Goal: Task Accomplishment & Management: Manage account settings

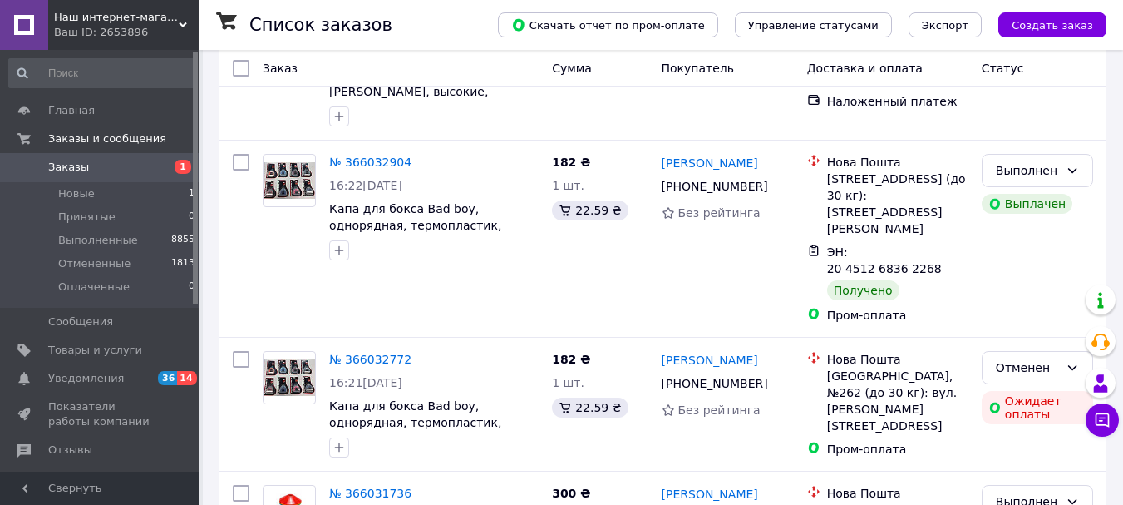
scroll to position [378, 0]
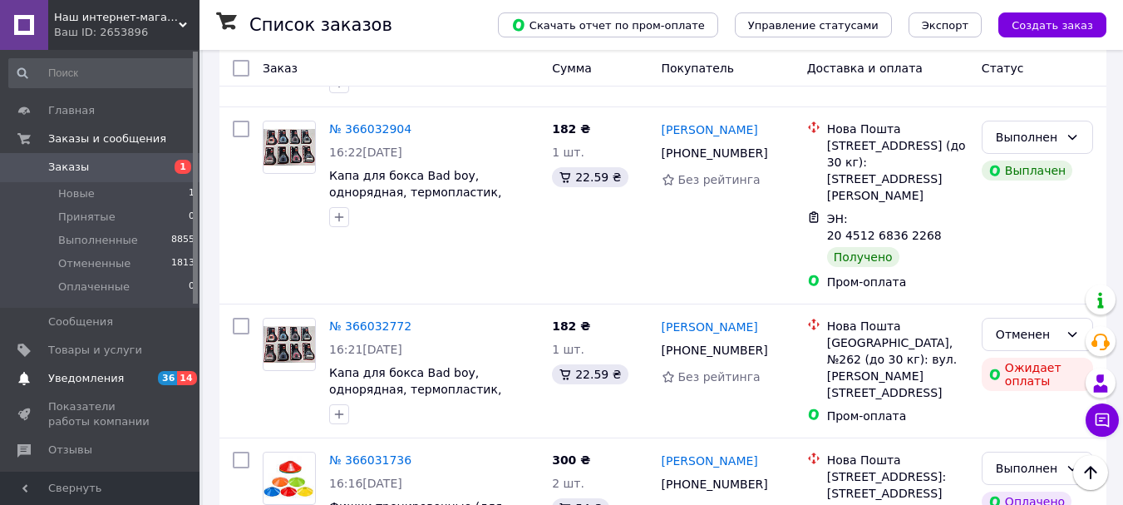
click at [114, 373] on span "Уведомления" at bounding box center [86, 378] width 76 height 15
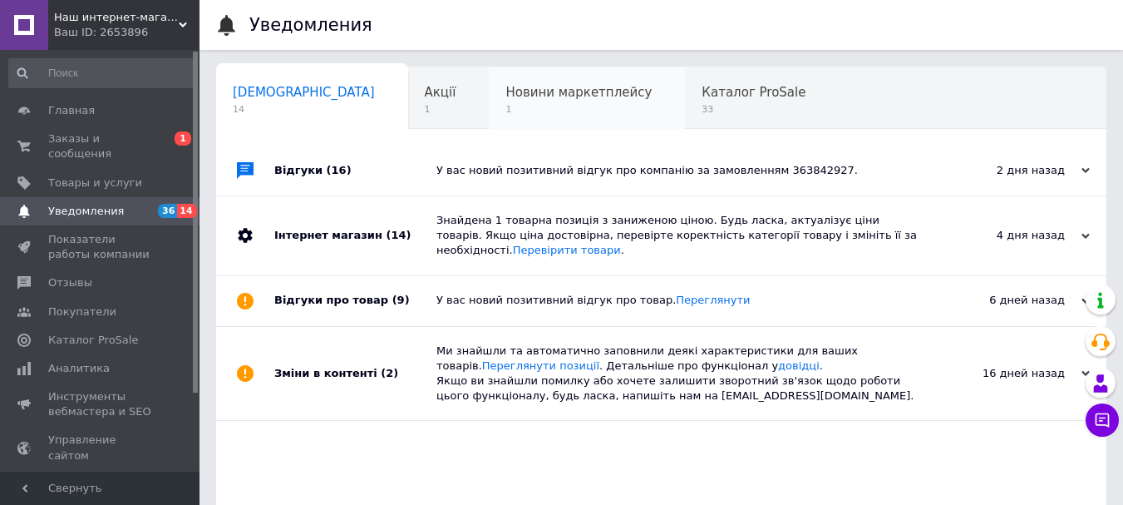
click at [489, 120] on div "Новини маркетплейсу 1" at bounding box center [587, 98] width 196 height 63
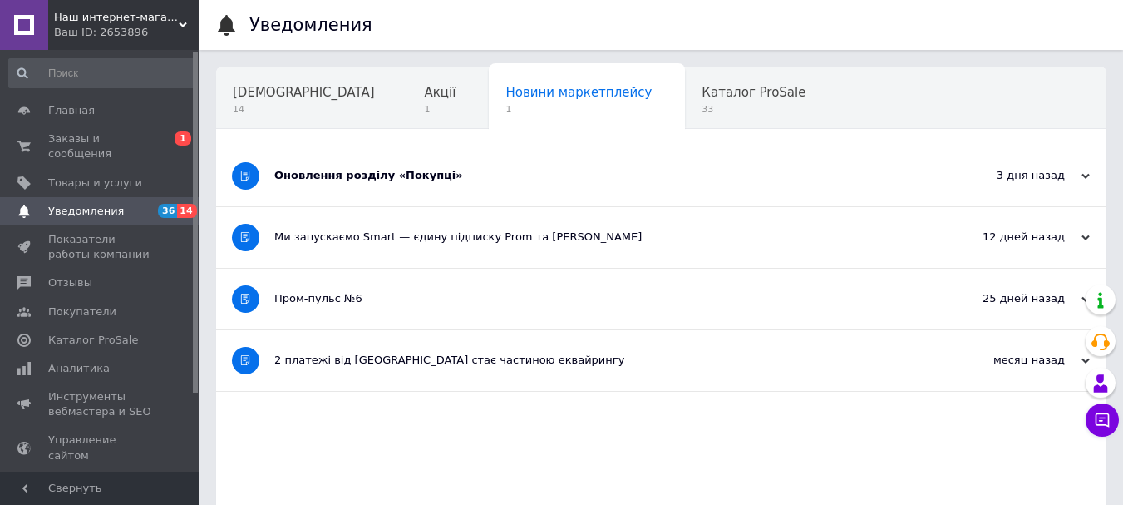
click at [373, 185] on div "Оновлення розділу «Покупці»" at bounding box center [598, 176] width 649 height 61
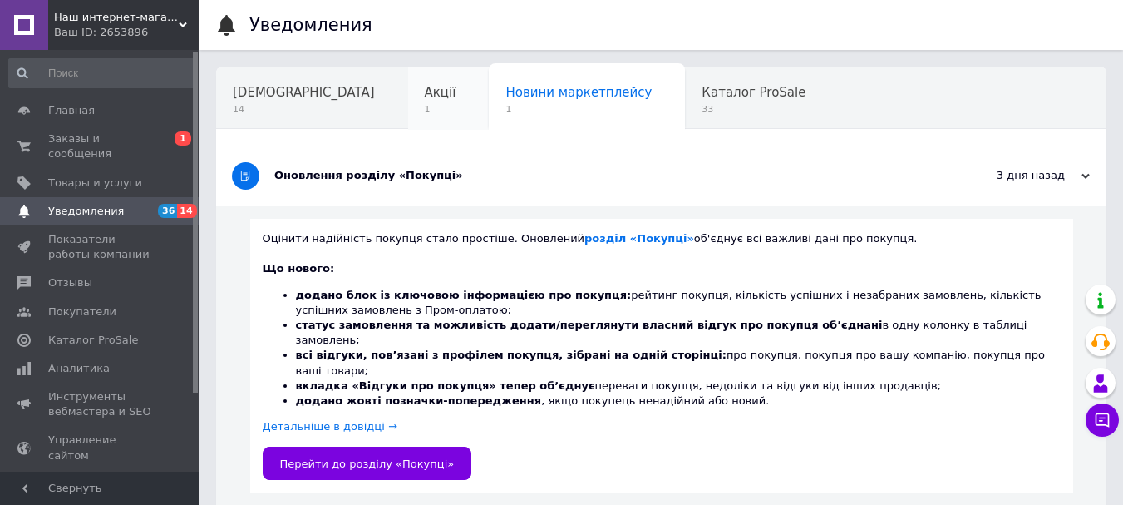
click at [425, 97] on span "Акції" at bounding box center [441, 92] width 32 height 15
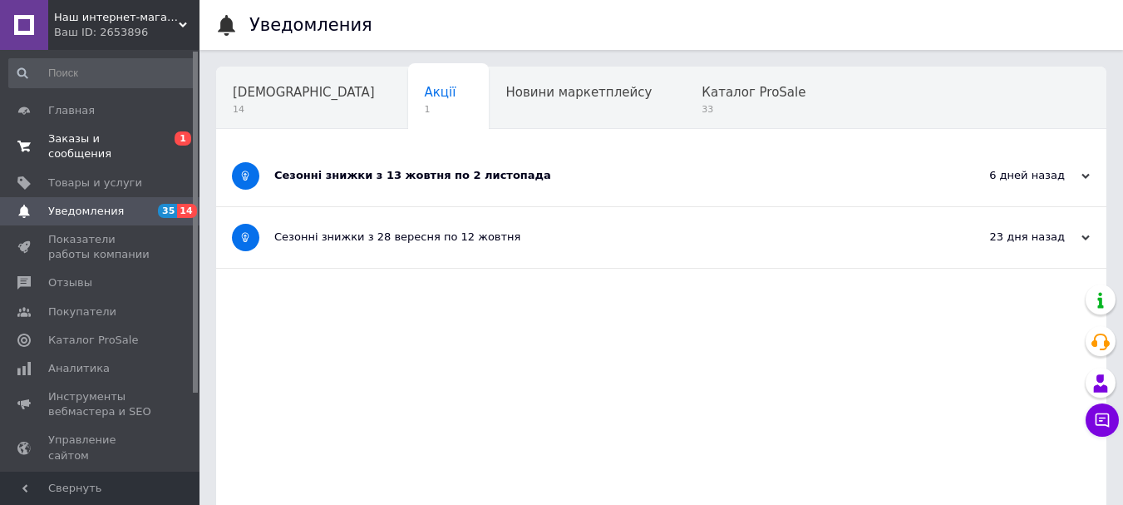
click at [114, 138] on span "Заказы и сообщения" at bounding box center [101, 146] width 106 height 30
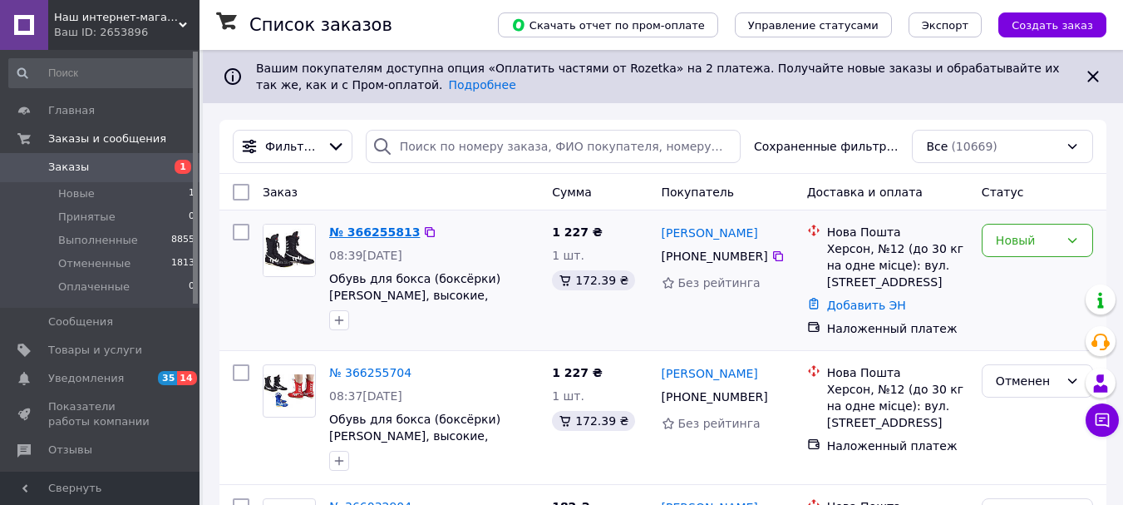
click at [356, 232] on link "№ 366255813" at bounding box center [374, 231] width 91 height 13
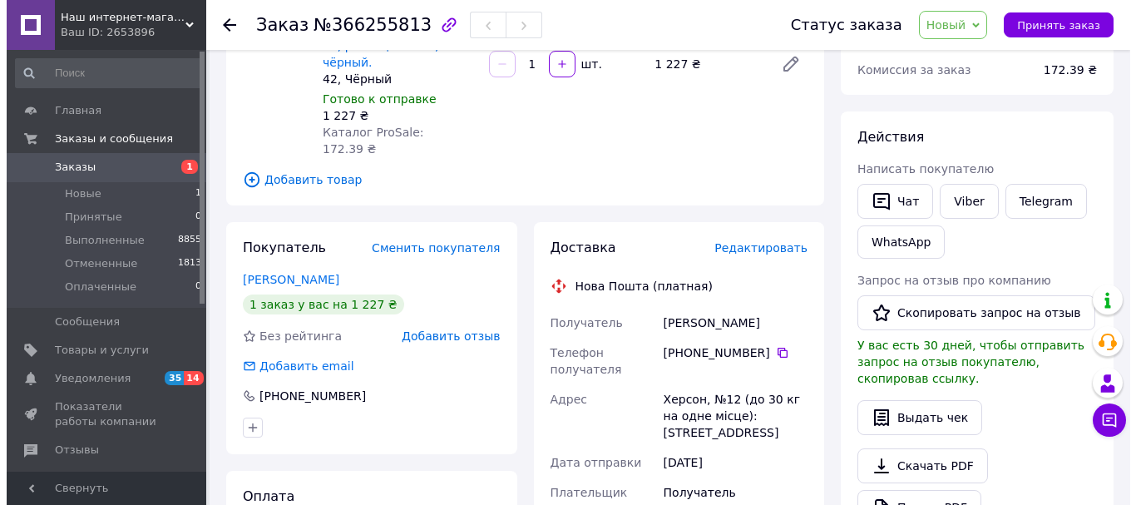
scroll to position [231, 0]
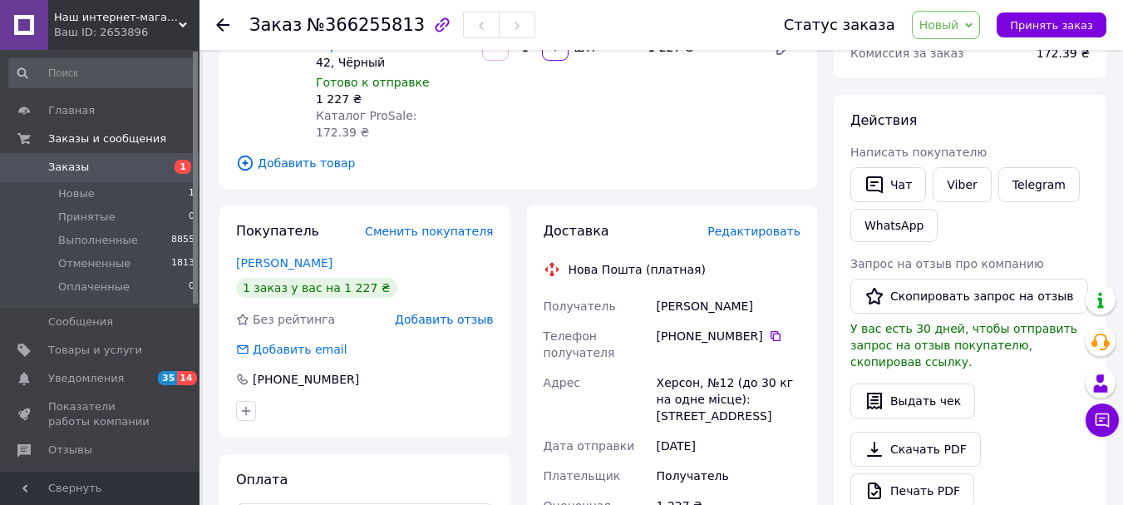
click at [778, 225] on span "Редактировать" at bounding box center [754, 231] width 93 height 13
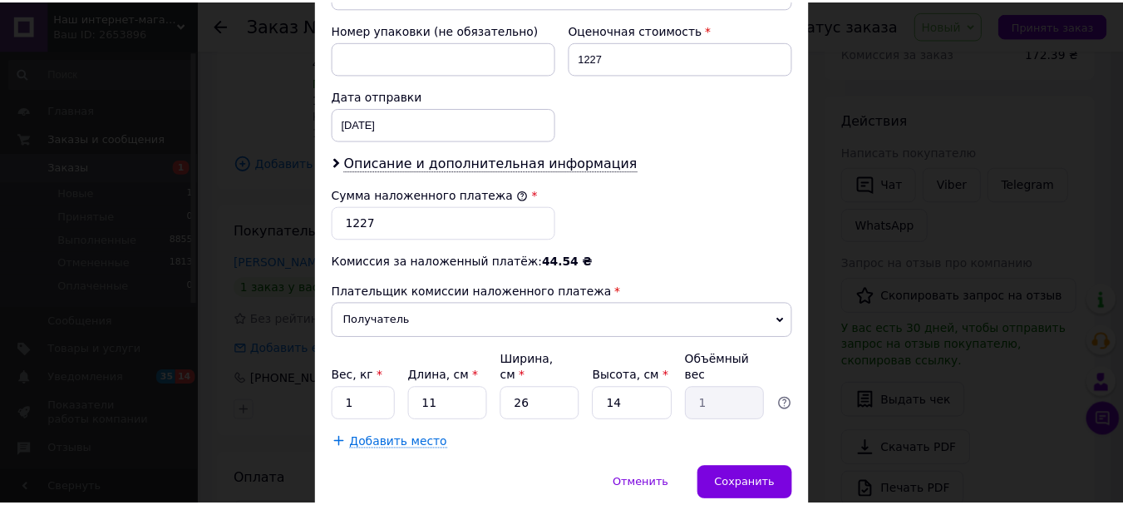
scroll to position [764, 0]
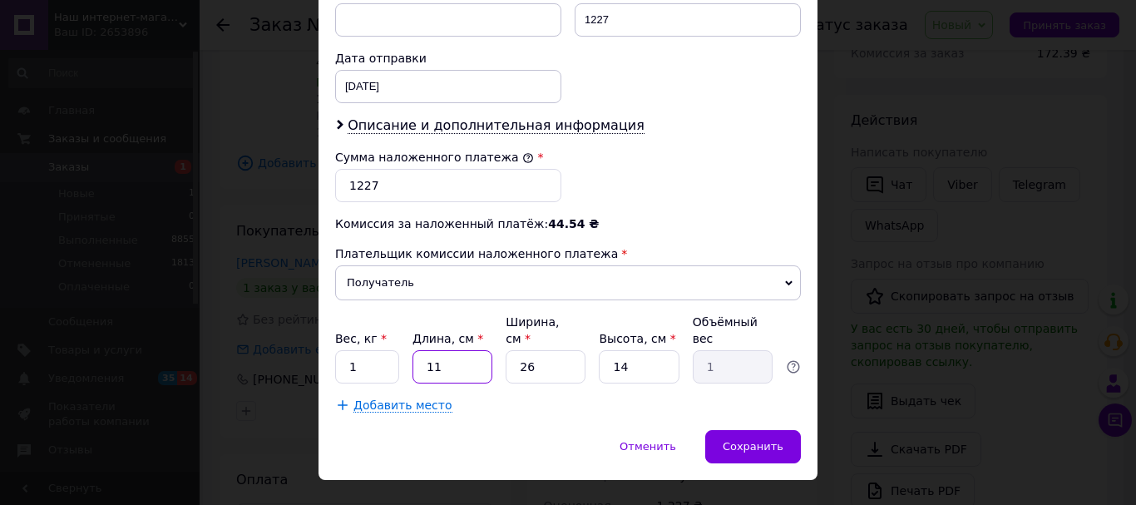
click at [466, 350] on input "11" at bounding box center [452, 366] width 80 height 33
type input "3"
type input "0.27"
type input "34"
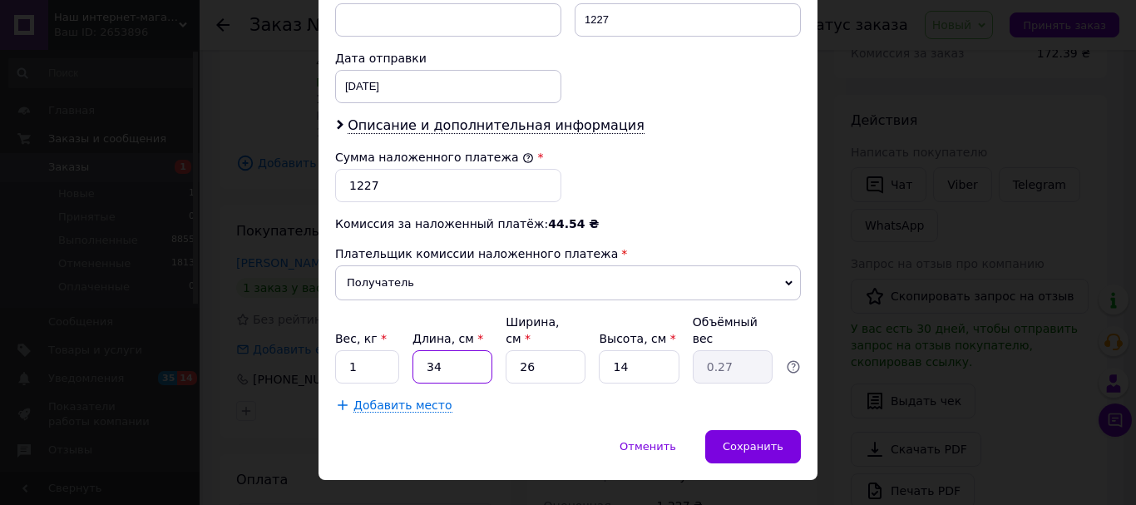
type input "3.09"
type input "34"
click at [527, 350] on input "26" at bounding box center [546, 366] width 80 height 33
type input "24"
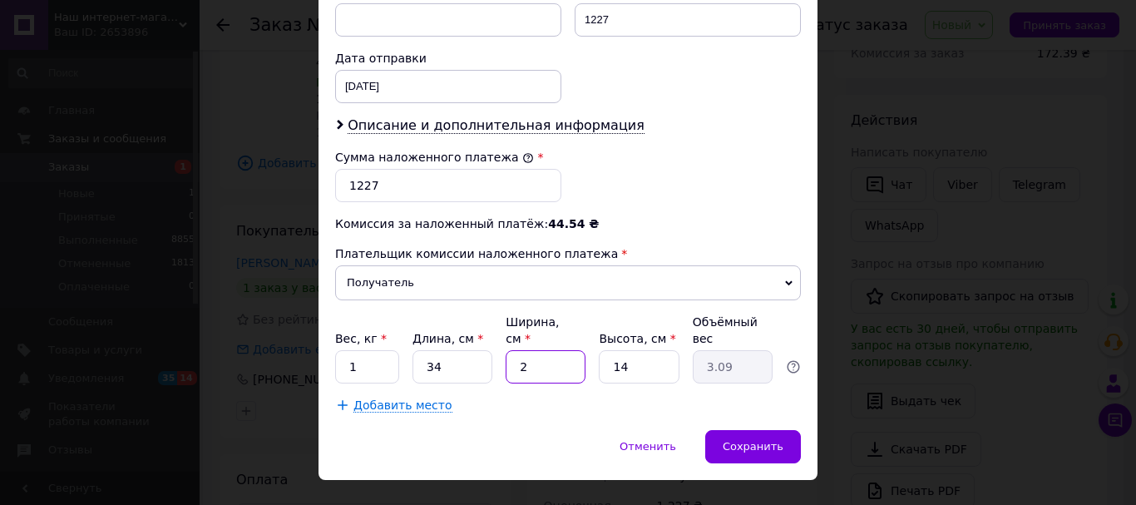
type input "2.86"
type input "24"
click at [620, 350] on input "14" at bounding box center [639, 366] width 80 height 33
type input "9"
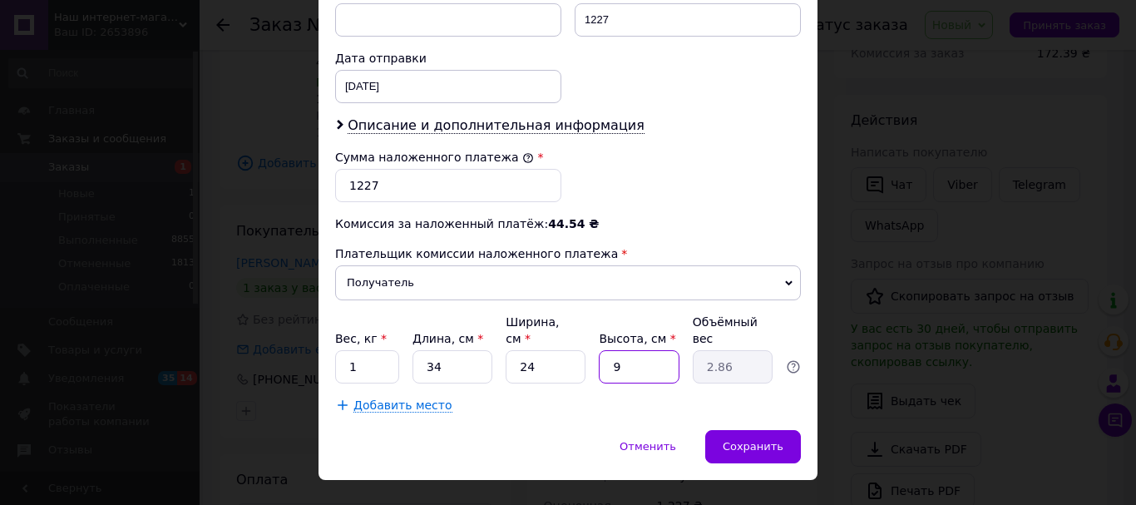
type input "1.84"
type input "9"
click at [361, 169] on input "1227" at bounding box center [448, 185] width 226 height 33
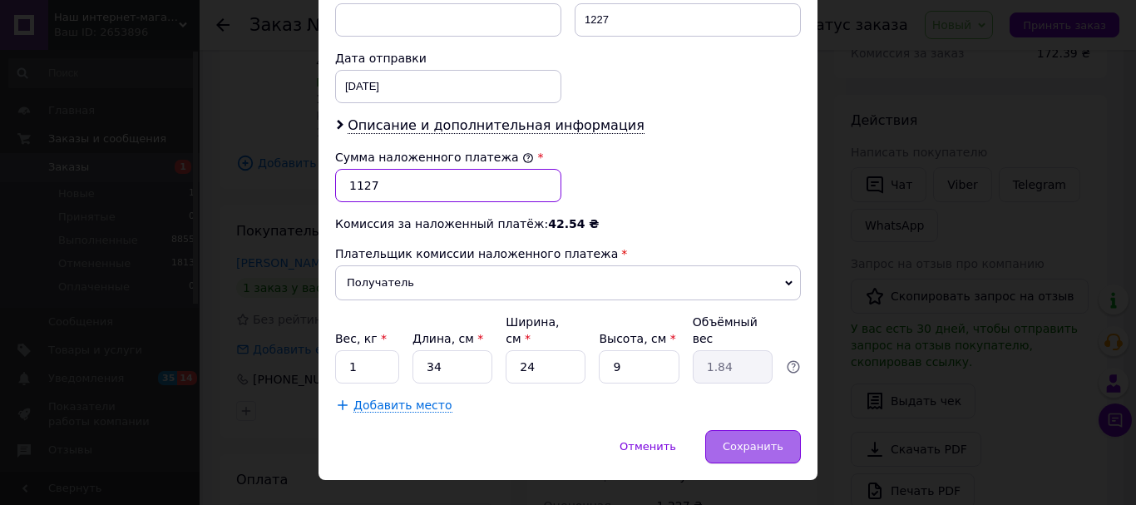
type input "1127"
click at [721, 430] on div "Сохранить" at bounding box center [753, 446] width 96 height 33
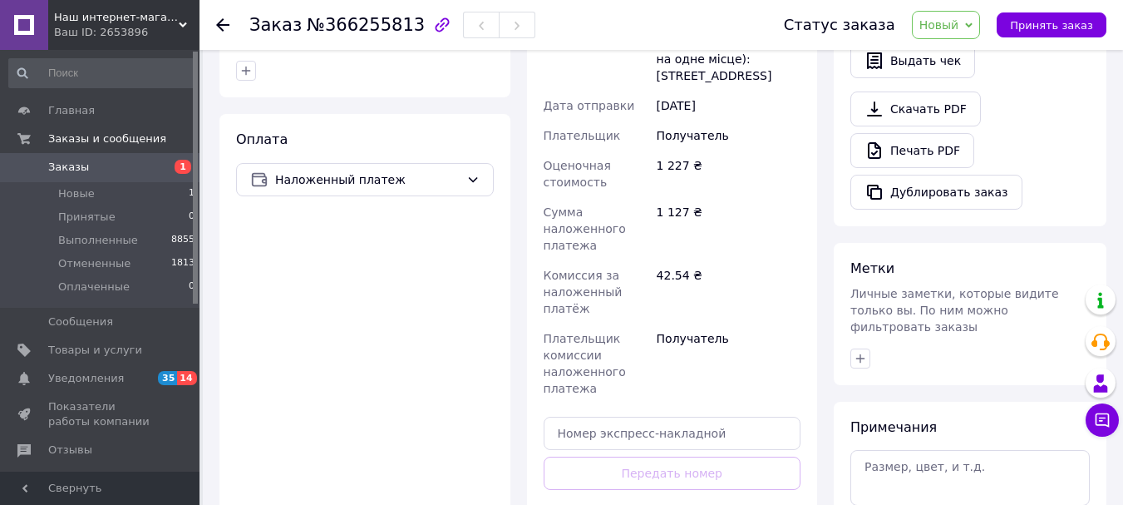
scroll to position [619, 0]
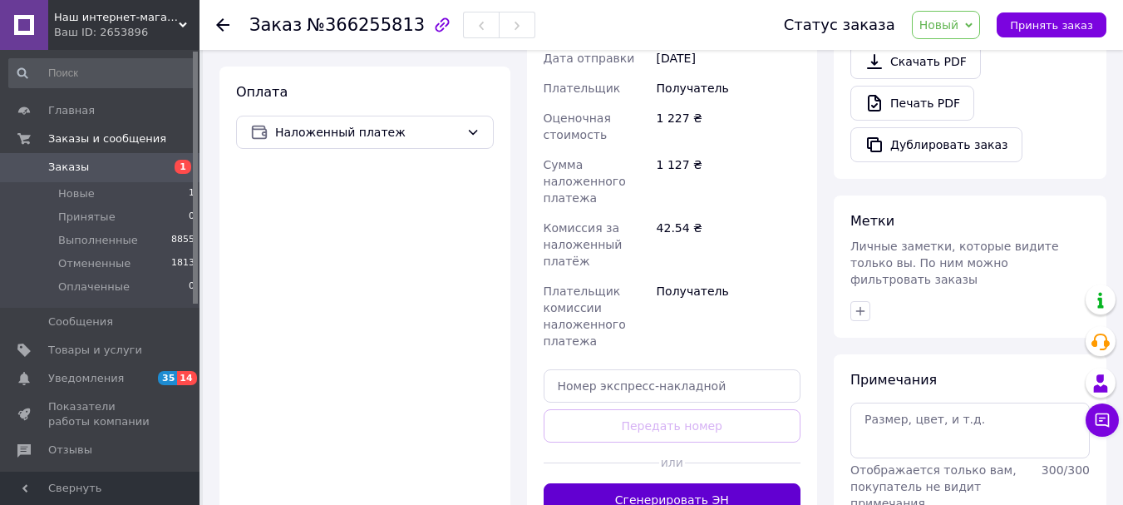
click at [688, 483] on button "Сгенерировать ЭН" at bounding box center [673, 499] width 258 height 33
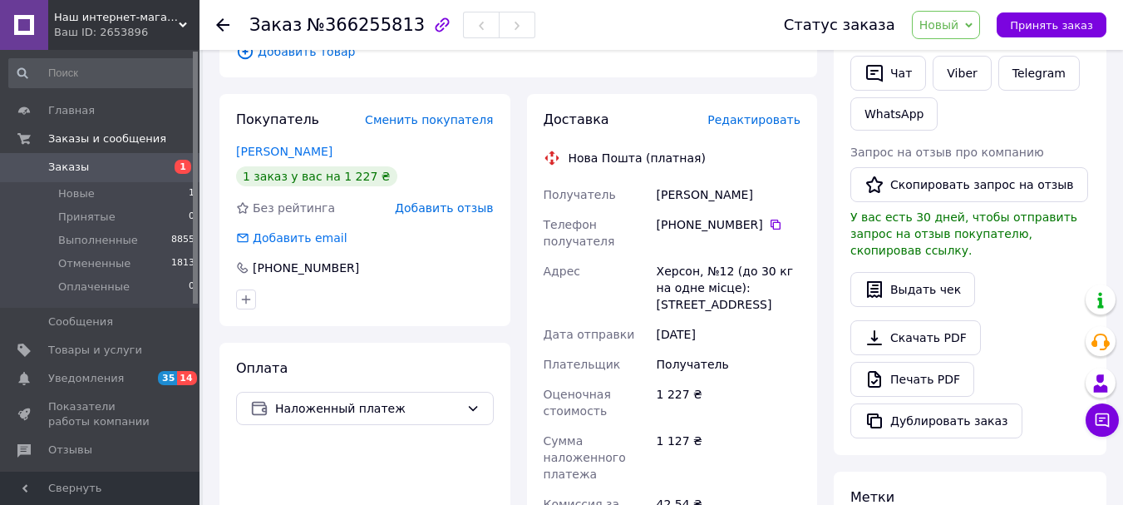
scroll to position [293, 0]
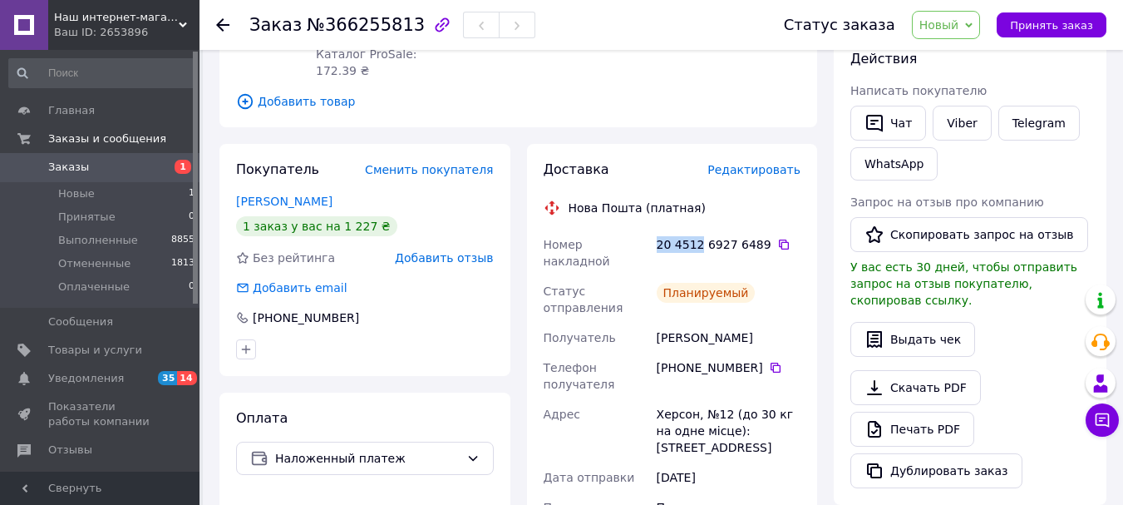
drag, startPoint x: 699, startPoint y: 195, endPoint x: 654, endPoint y: 195, distance: 44.1
click at [654, 230] on div "20 4512 6927 6489" at bounding box center [729, 253] width 151 height 47
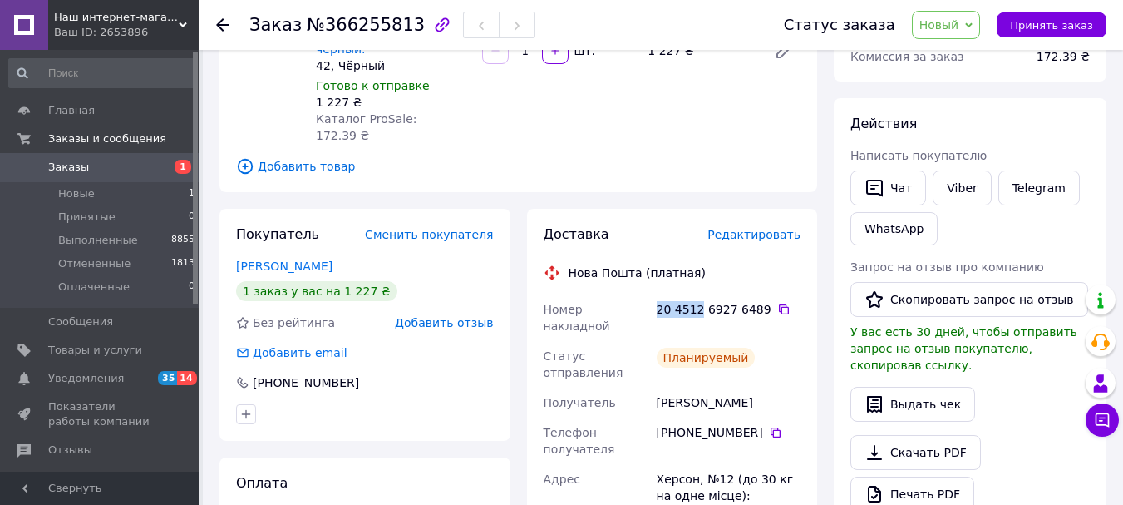
click at [152, 166] on span "Заказы" at bounding box center [101, 167] width 106 height 15
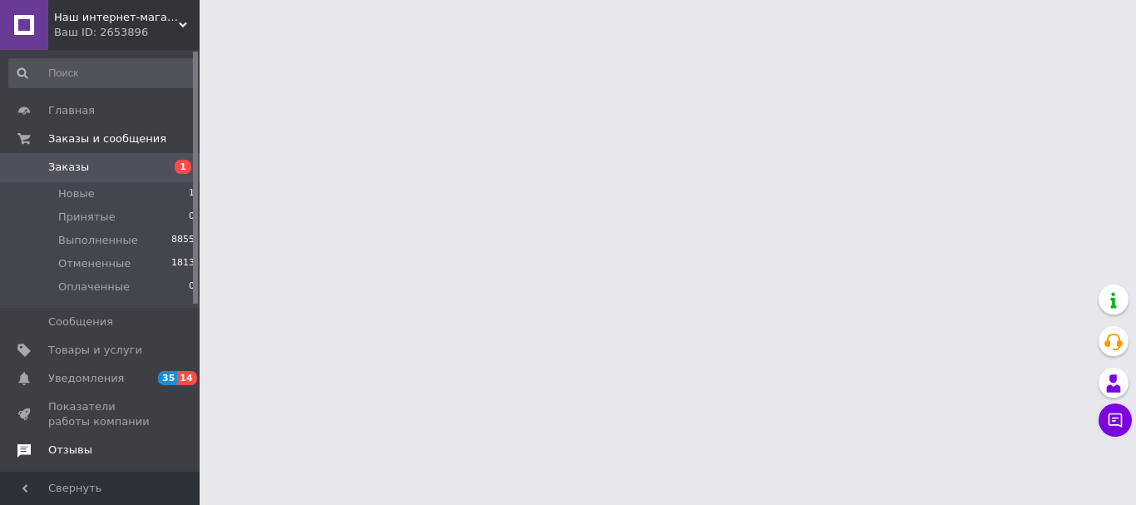
click at [95, 452] on span "Отзывы" at bounding box center [101, 449] width 106 height 15
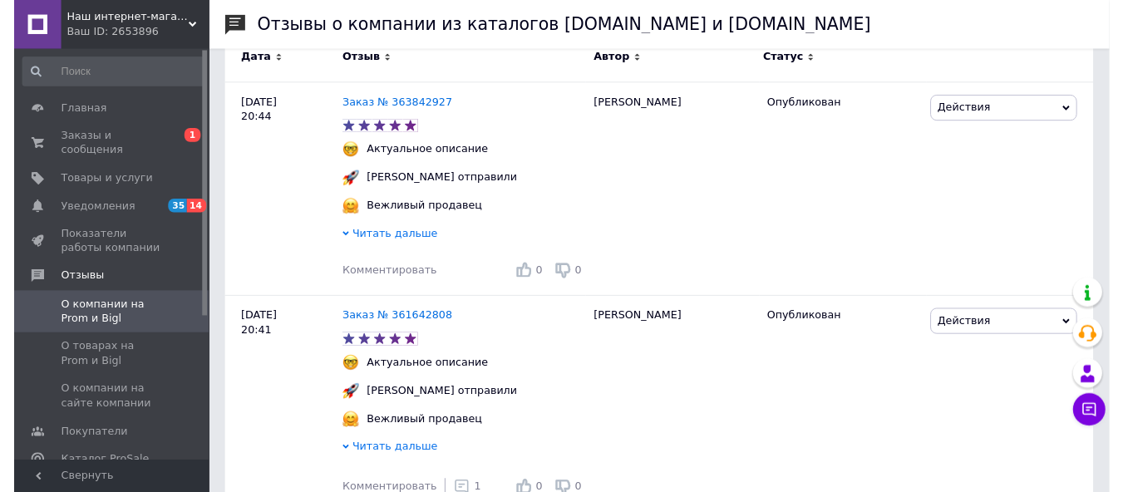
scroll to position [403, 0]
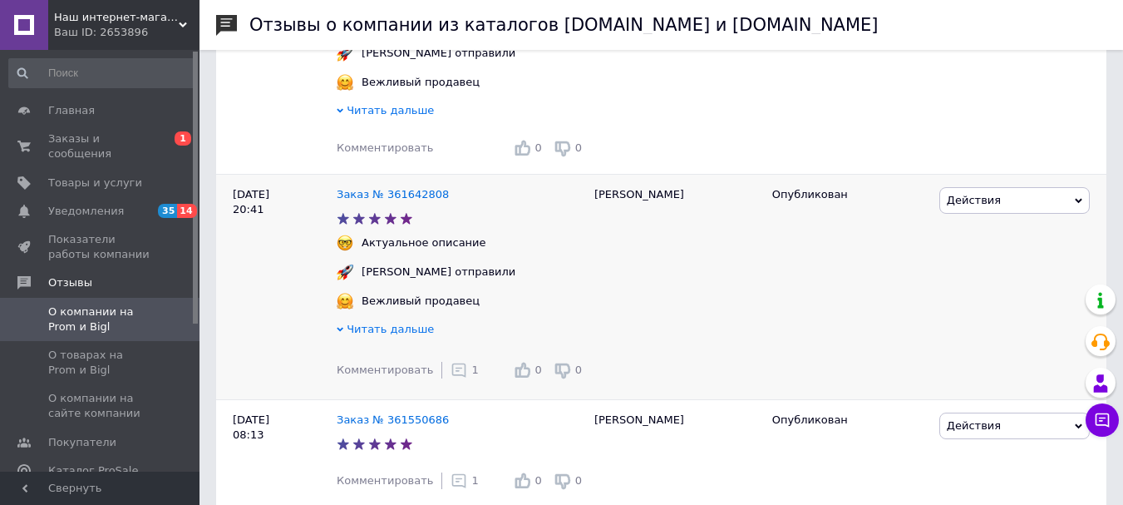
click at [451, 378] on icon at bounding box center [459, 370] width 17 height 17
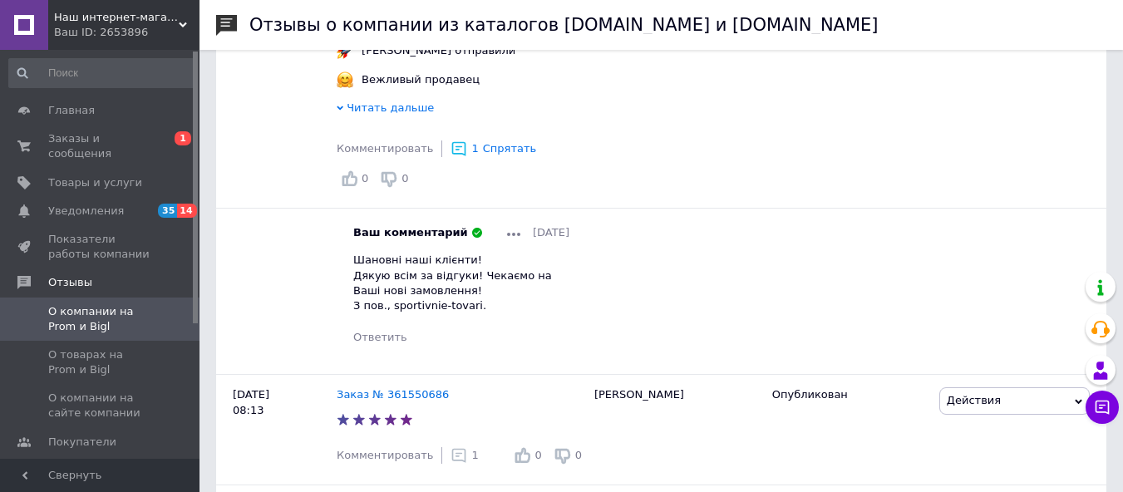
scroll to position [690, 0]
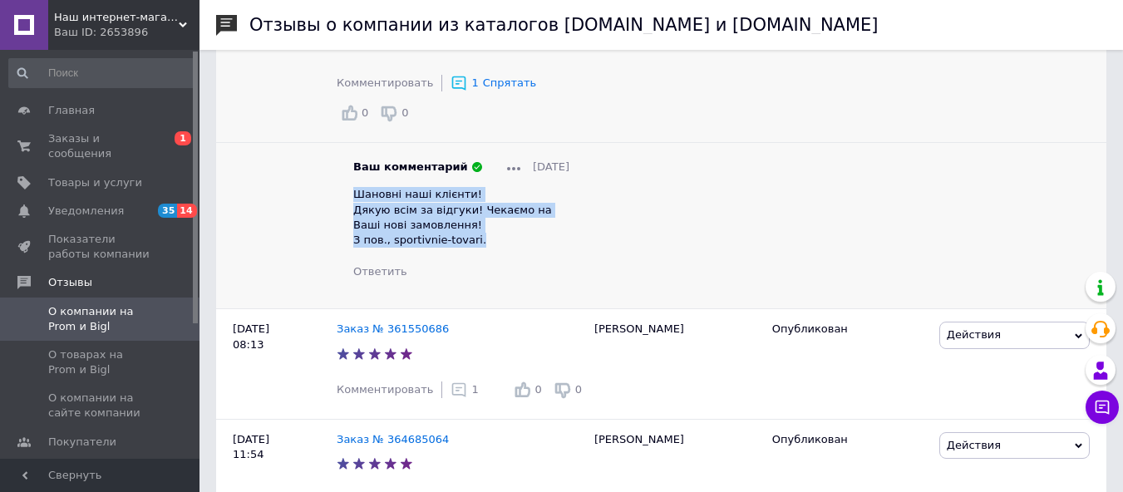
drag, startPoint x: 356, startPoint y: 195, endPoint x: 471, endPoint y: 249, distance: 126.8
click at [471, 248] on div "Шановні наші клієнти! Дякую всім за відгуки! Чекаємо на Ваші нові замовлення! З…" at bounding box center [461, 217] width 216 height 61
copy span "Шановні наші клієнти! Дякую всім за відгуки! Чекаємо на Ваші нові замовлення! З…"
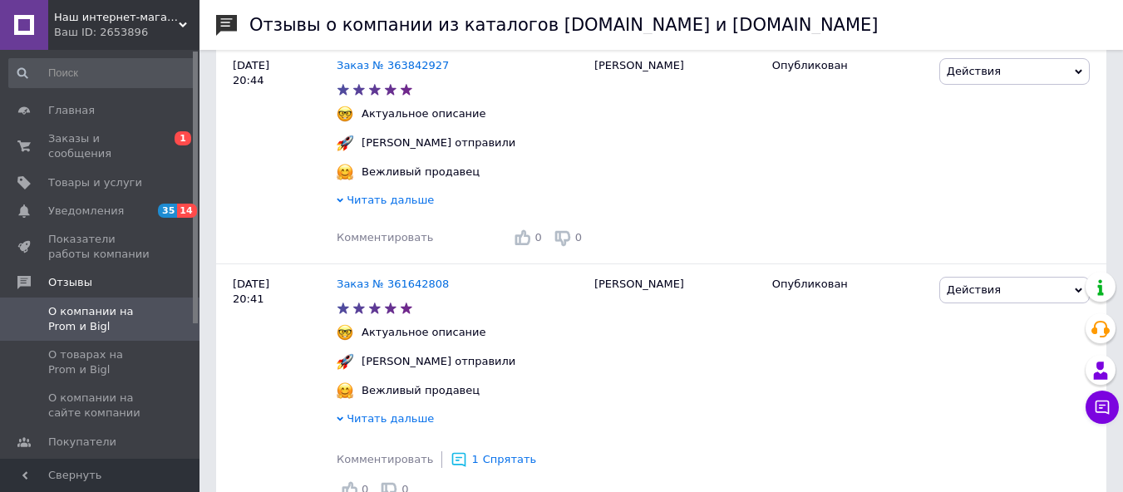
scroll to position [298, 0]
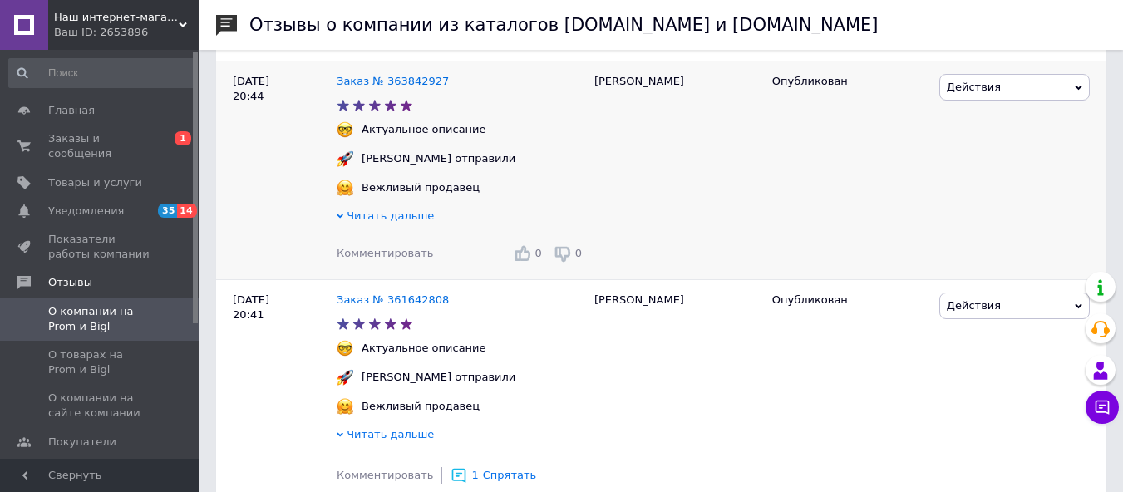
click at [401, 252] on span "Комментировать" at bounding box center [385, 253] width 96 height 12
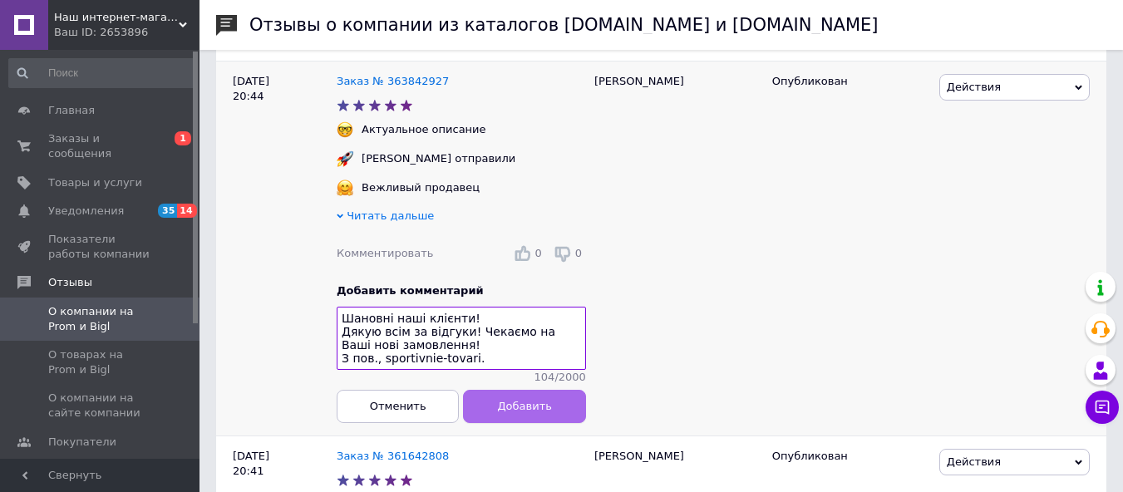
type textarea "Шановні наші клієнти! Дякую всім за відгуки! Чекаємо на Ваші нові замовлення! З…"
click at [519, 412] on span "Добавить" at bounding box center [524, 406] width 54 height 12
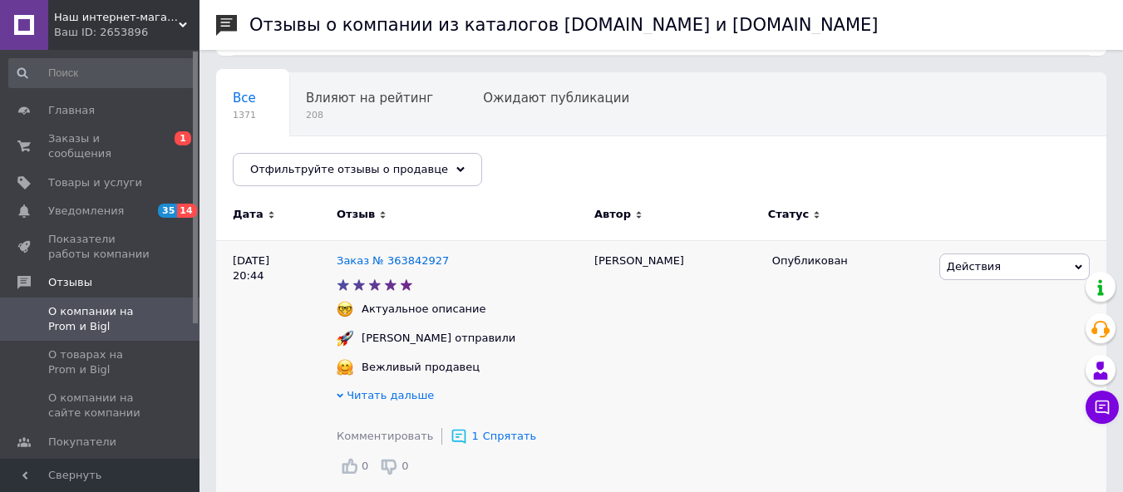
scroll to position [101, 0]
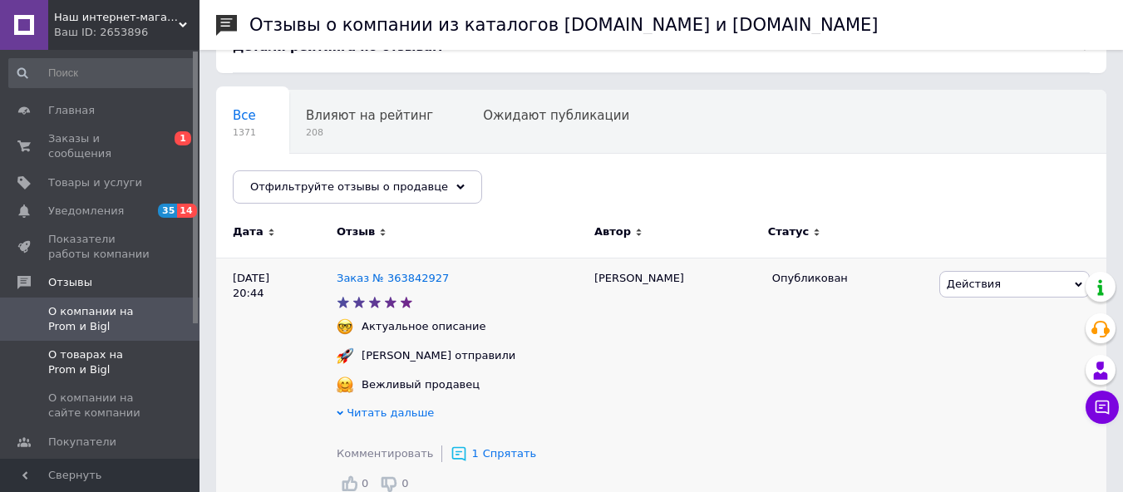
click at [90, 348] on span "О товарах на Prom и Bigl" at bounding box center [101, 363] width 106 height 30
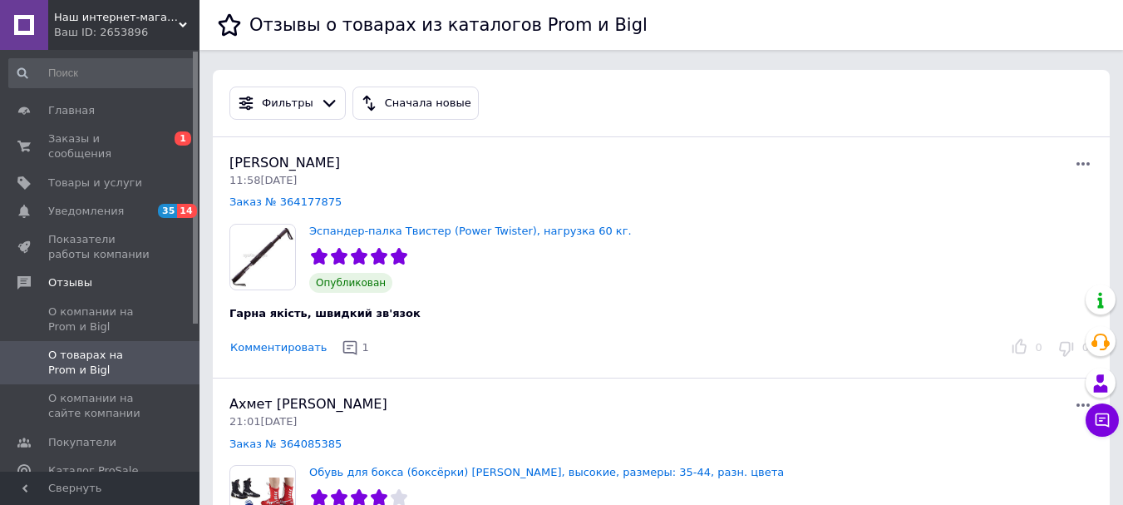
click at [117, 34] on div "Ваш ID: 2653896" at bounding box center [127, 32] width 146 height 15
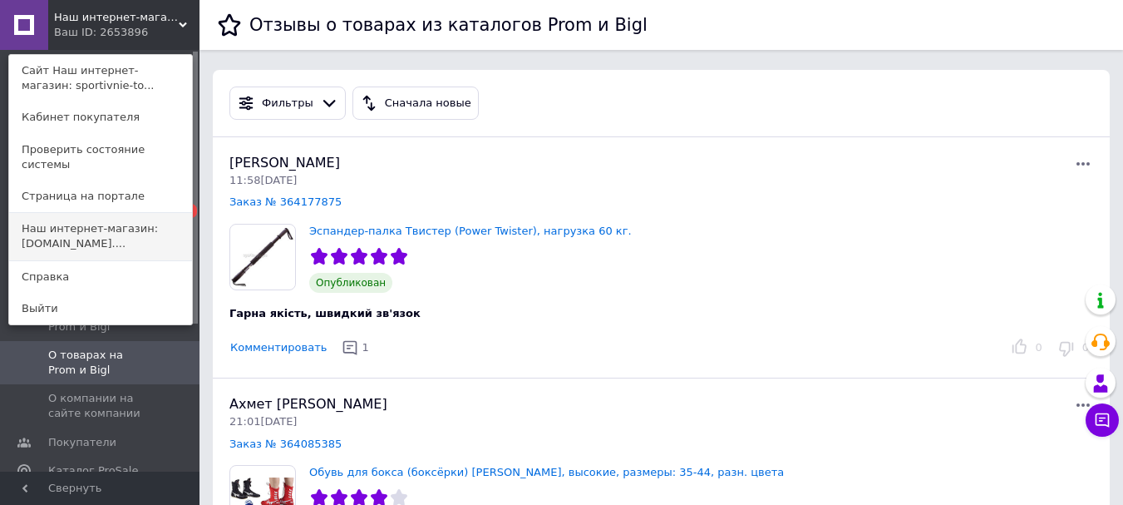
click at [78, 225] on link "Наш интернет-магазин: sports-people.com...." at bounding box center [100, 236] width 183 height 47
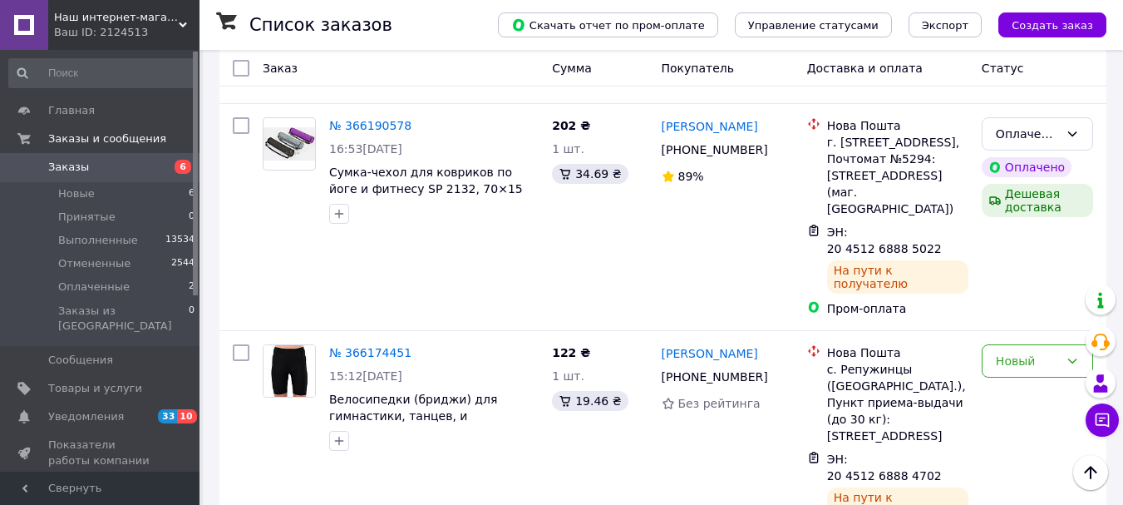
scroll to position [1123, 0]
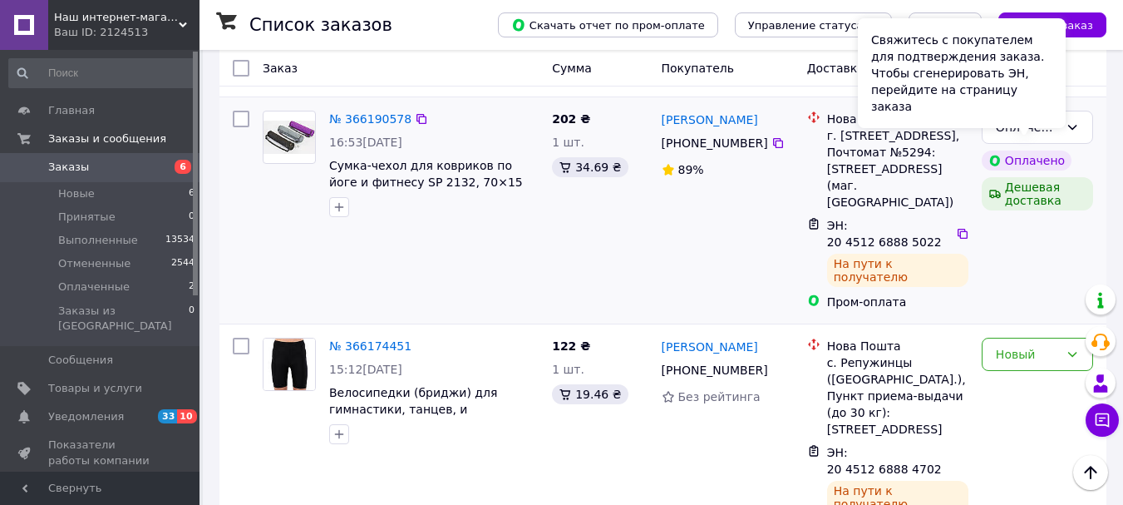
click at [1034, 115] on div "Свяжитесь с покупателем для подтверждения заказа. Чтобы сгенерировать ЭН, перей…" at bounding box center [962, 73] width 208 height 110
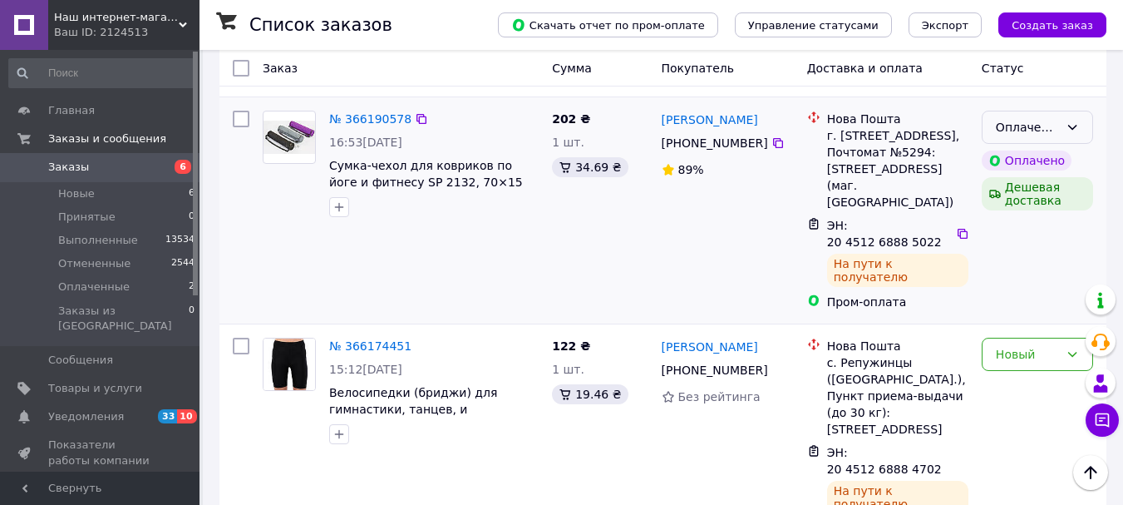
click at [1080, 112] on div "Оплаченный" at bounding box center [1037, 127] width 111 height 33
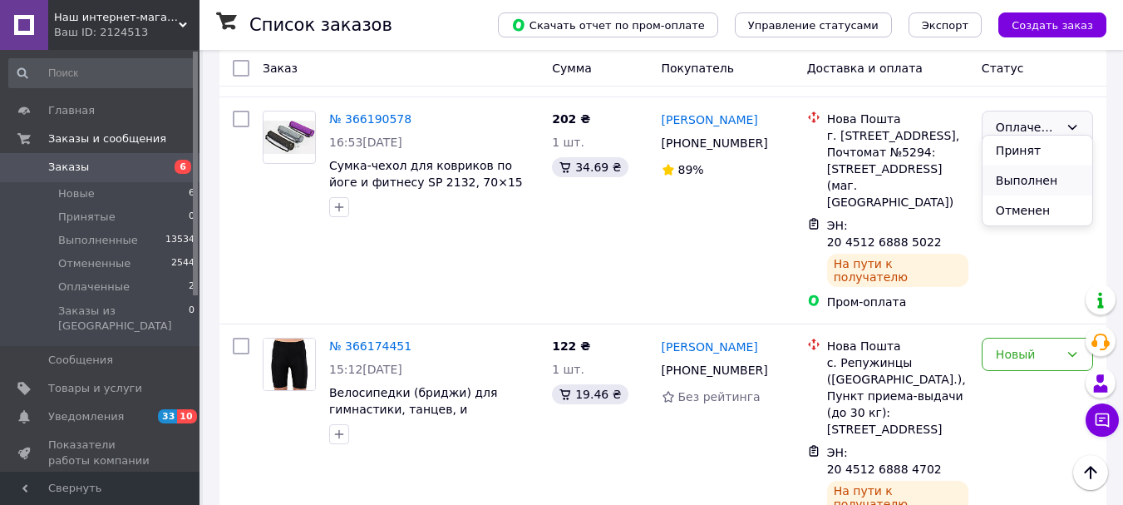
click at [1021, 174] on li "Выполнен" at bounding box center [1038, 180] width 110 height 30
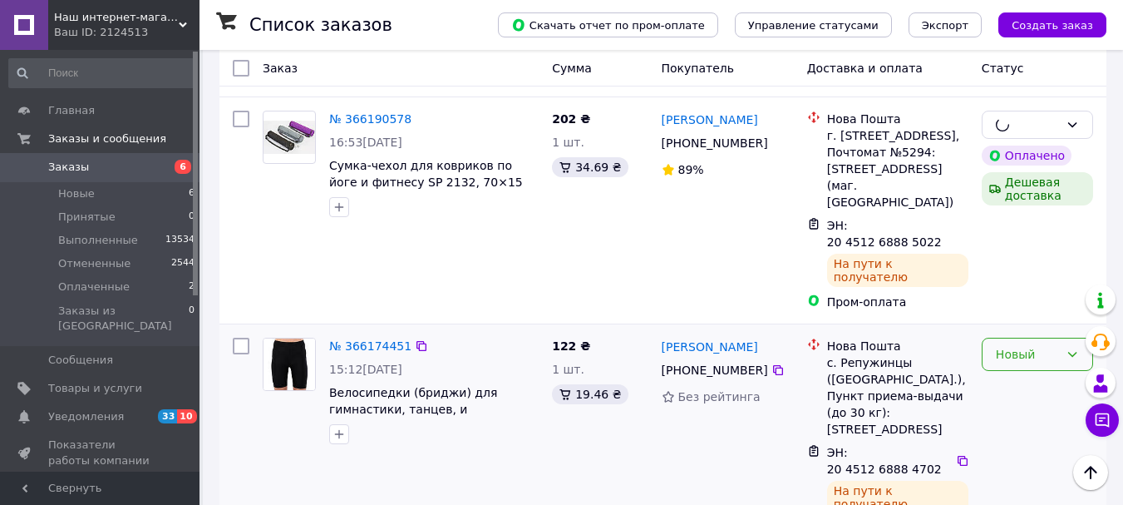
click at [1013, 345] on div "Новый" at bounding box center [1027, 354] width 63 height 18
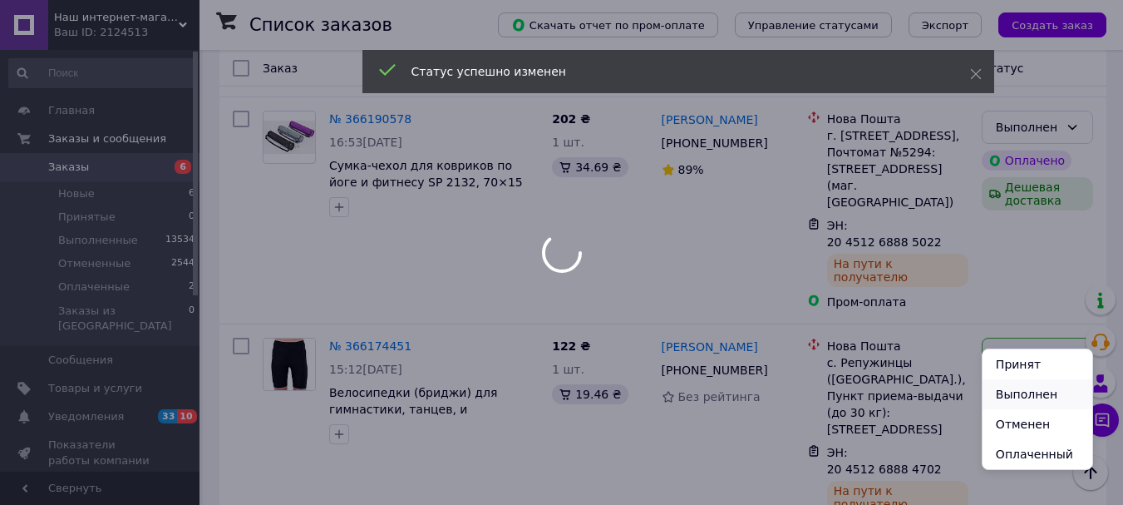
click at [1008, 392] on li "Выполнен" at bounding box center [1038, 394] width 110 height 30
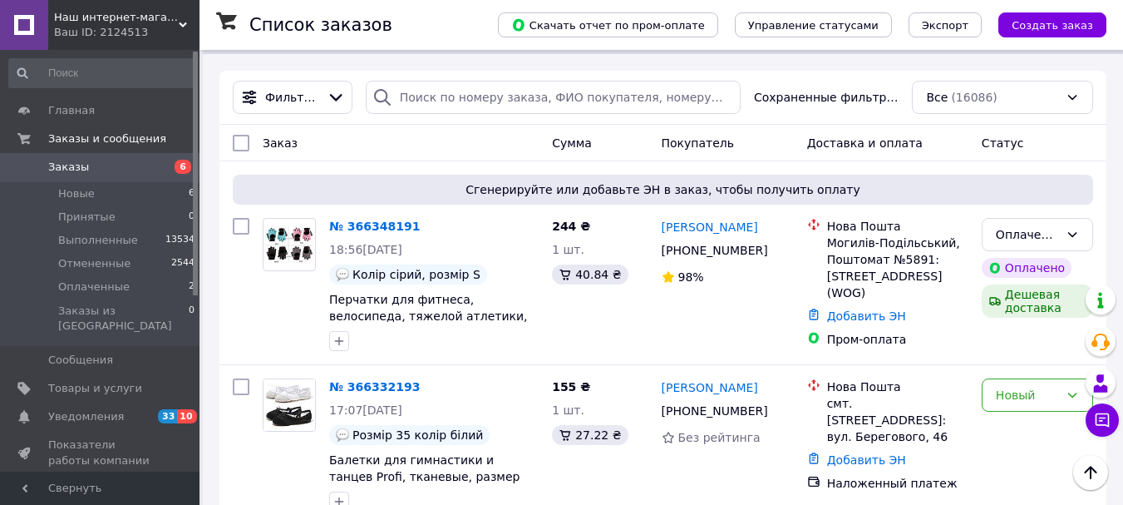
scroll to position [0, 0]
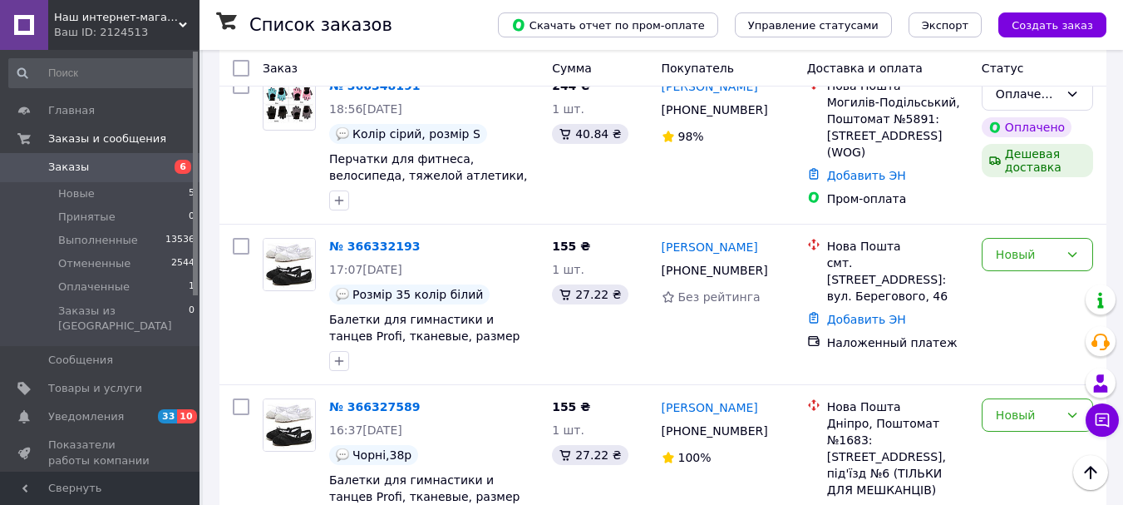
scroll to position [111, 0]
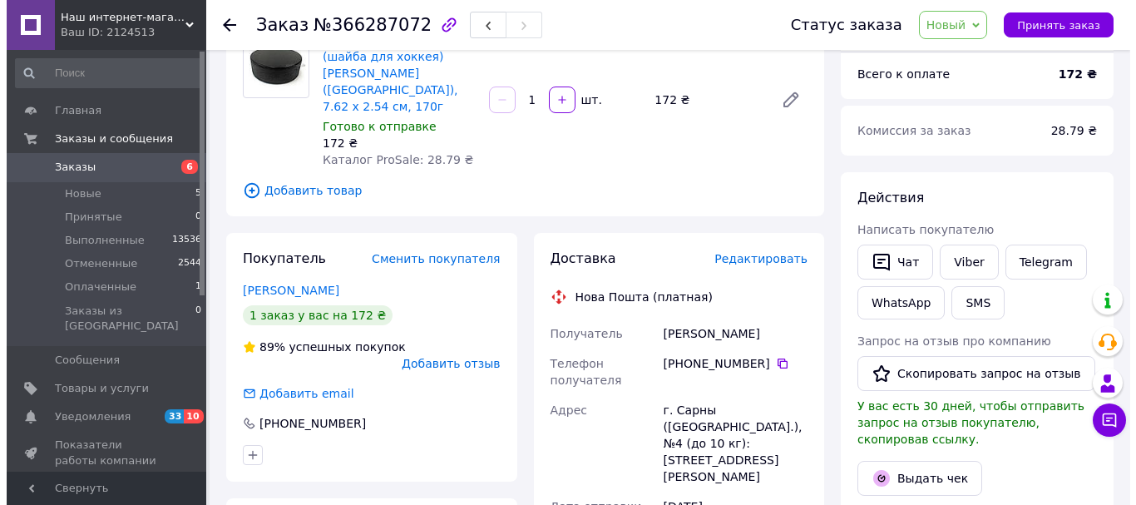
scroll to position [165, 0]
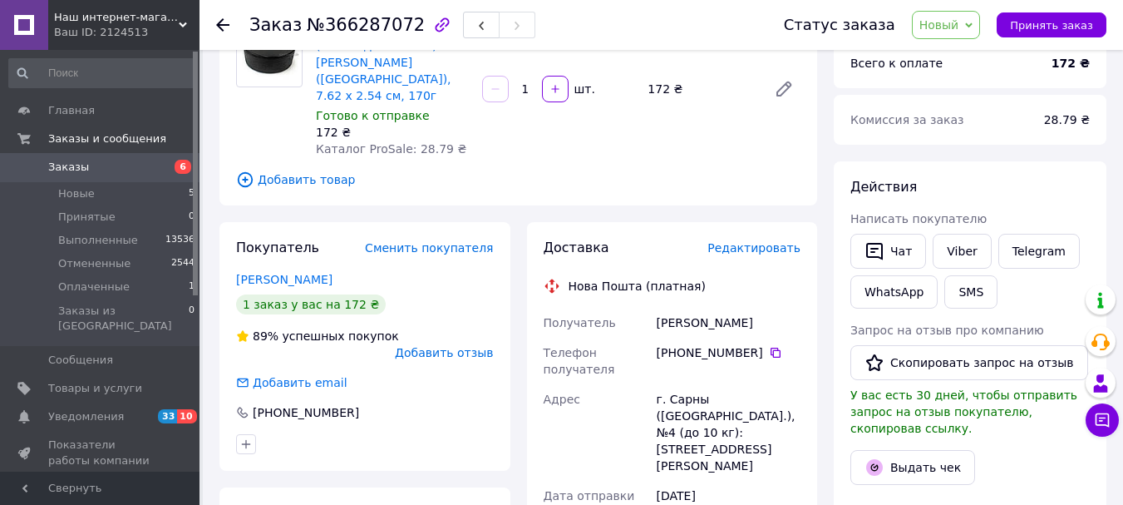
click at [763, 241] on span "Редактировать" at bounding box center [754, 247] width 93 height 13
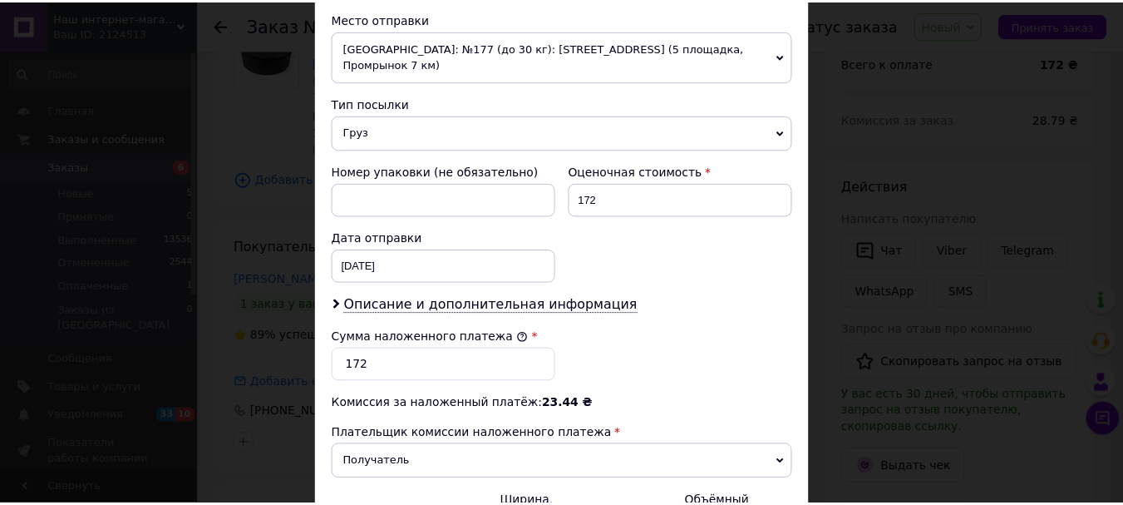
scroll to position [764, 0]
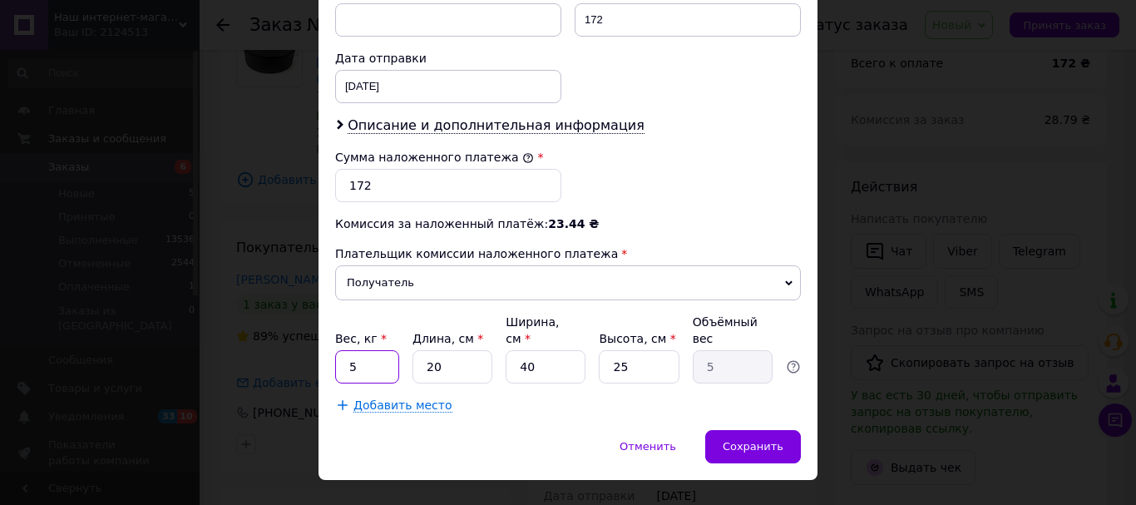
click at [346, 350] on input "5" at bounding box center [367, 366] width 64 height 33
type input "1"
click at [431, 350] on input "20" at bounding box center [452, 366] width 80 height 33
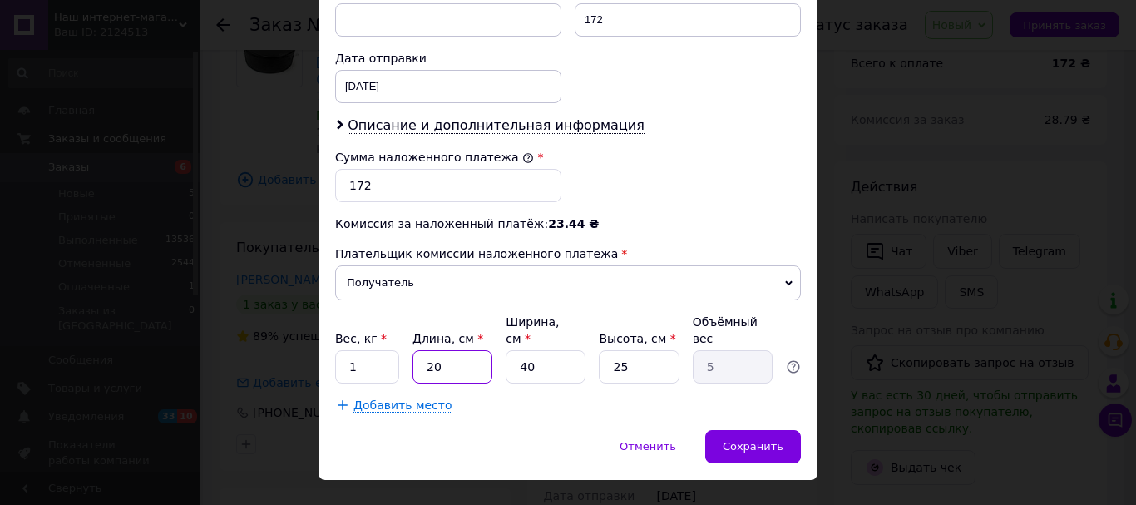
type input "2"
type input "0.5"
type input "25"
type input "6.25"
type input "25"
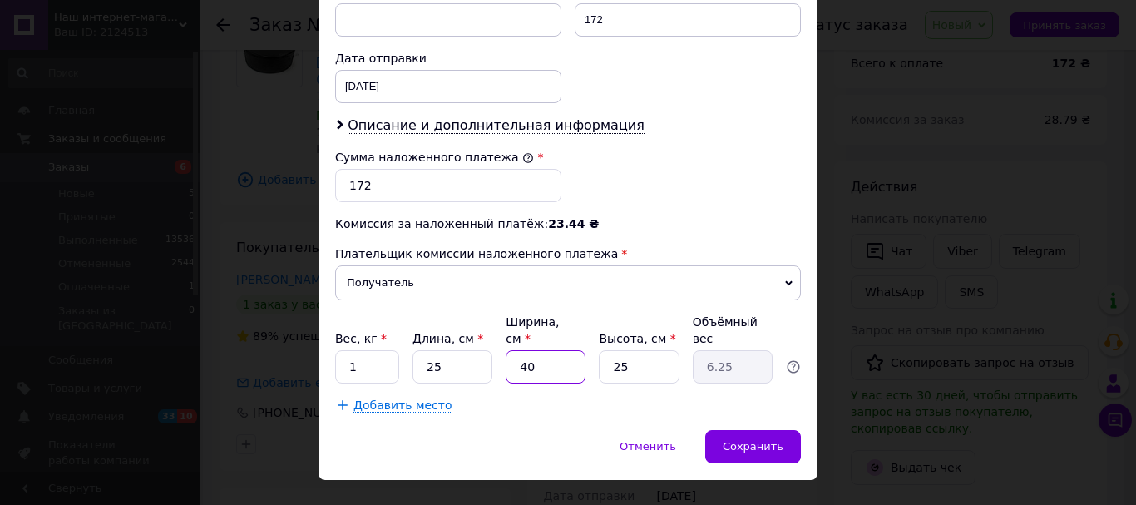
click at [531, 350] on input "40" at bounding box center [546, 366] width 80 height 33
type input "2"
type input "0.31"
type input "20"
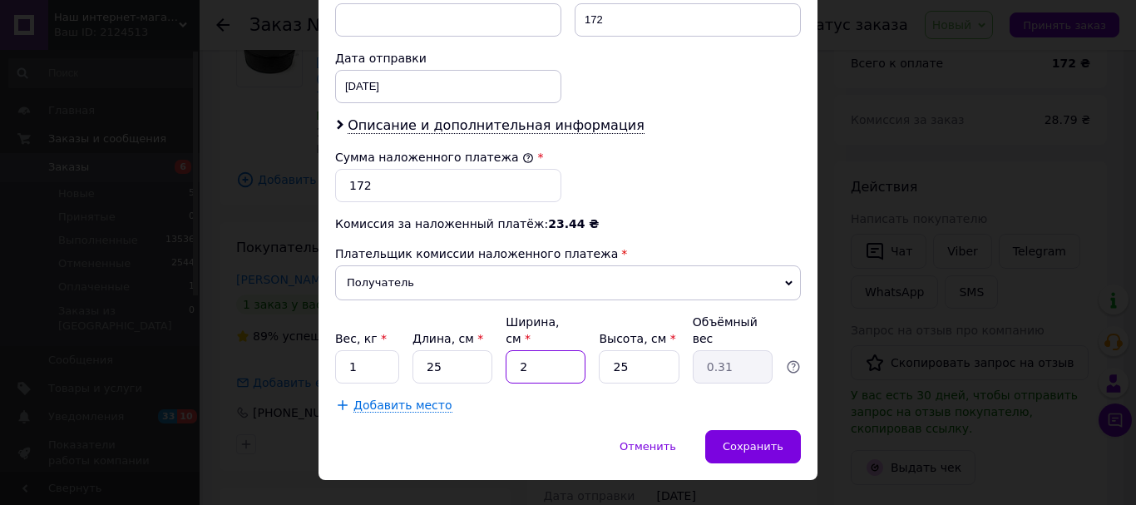
type input "3.13"
type input "20"
click at [629, 350] on input "25" at bounding box center [639, 366] width 80 height 33
type input "5"
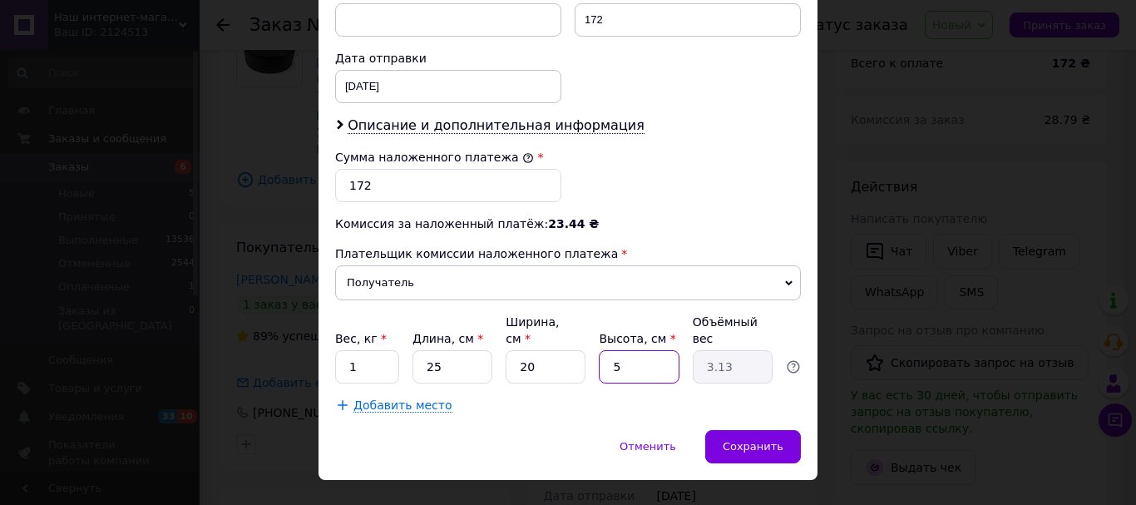
type input "0.63"
type input "5"
click at [733, 440] on span "Сохранить" at bounding box center [753, 446] width 61 height 12
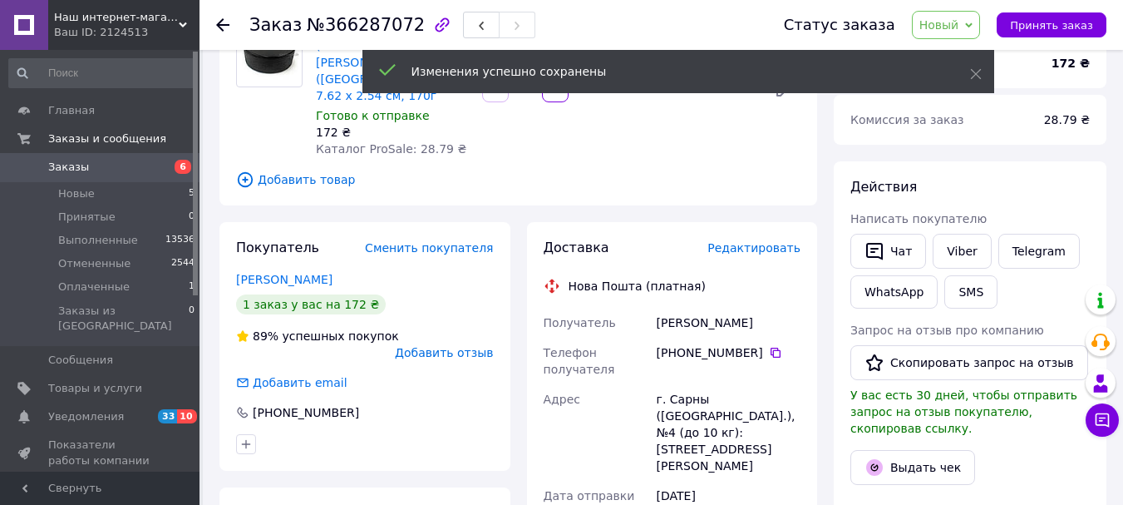
scroll to position [606, 0]
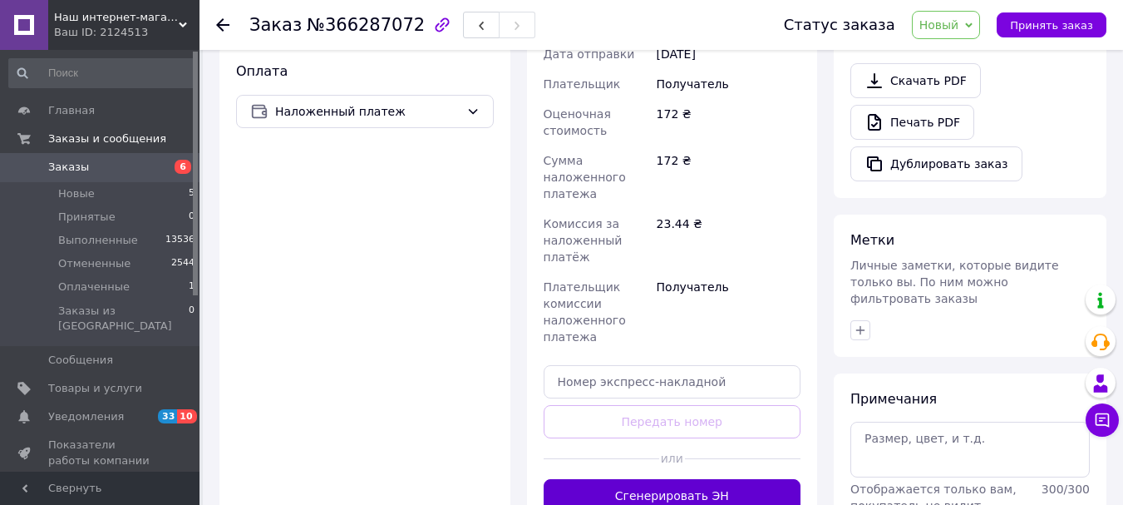
click at [687, 479] on button "Сгенерировать ЭН" at bounding box center [673, 495] width 258 height 33
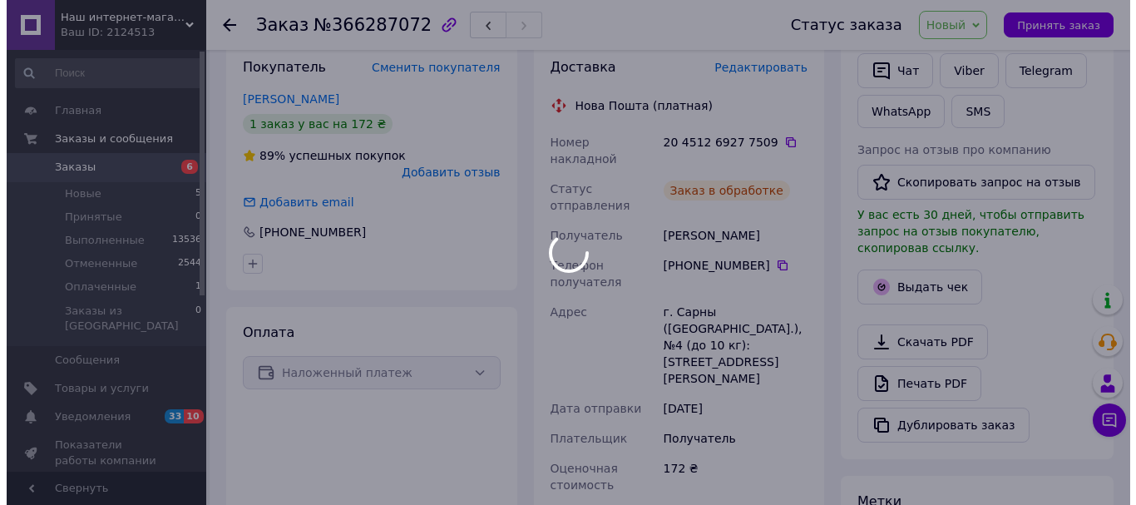
scroll to position [308, 0]
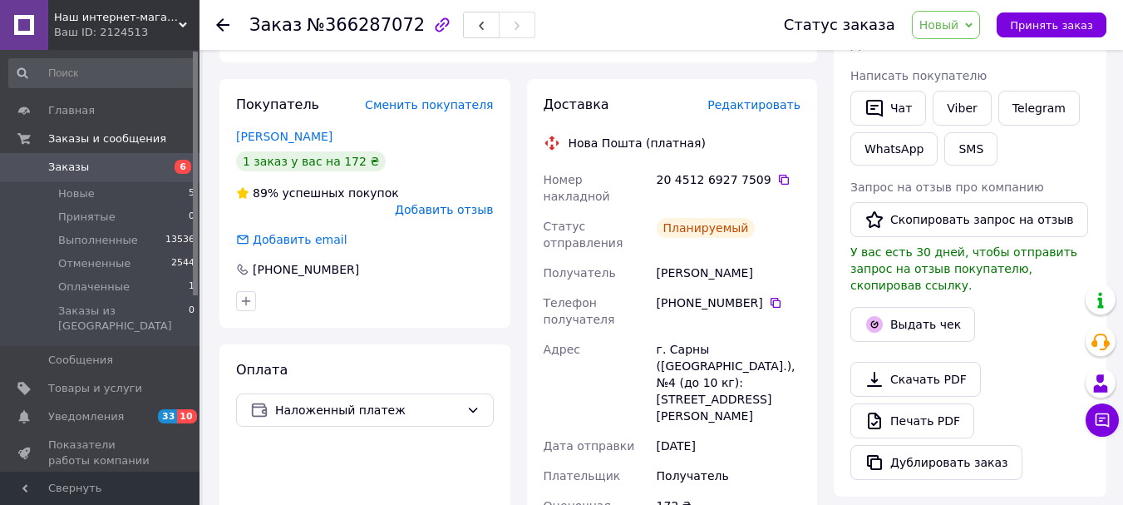
click at [762, 98] on span "Редактировать" at bounding box center [754, 104] width 93 height 13
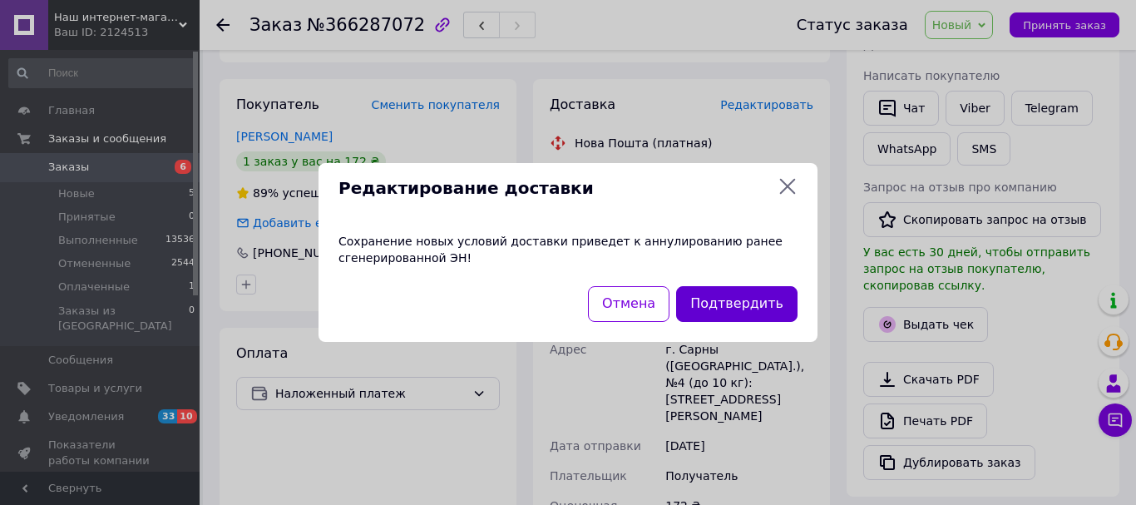
click at [729, 316] on button "Подтвердить" at bounding box center [736, 304] width 121 height 36
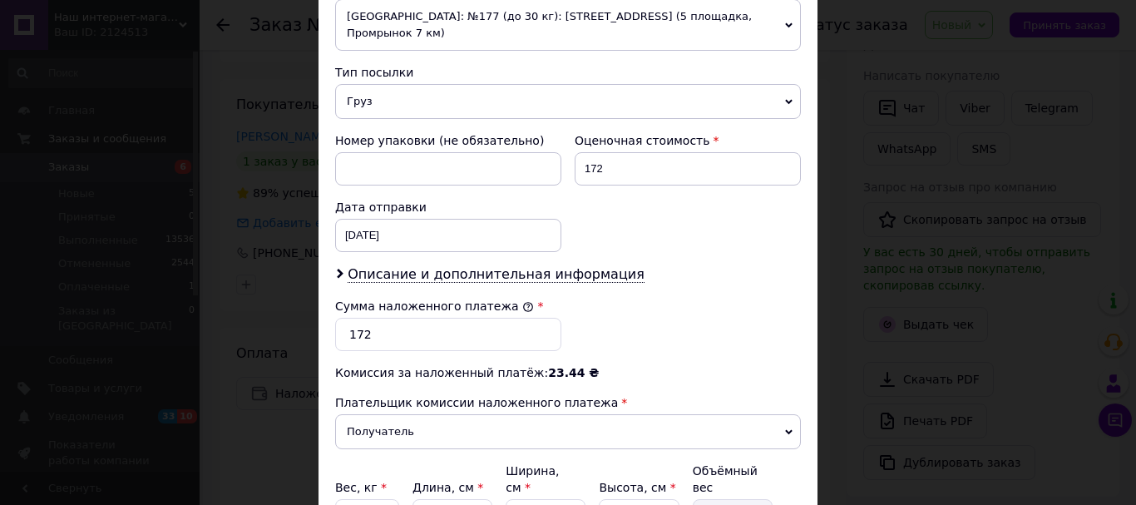
scroll to position [630, 0]
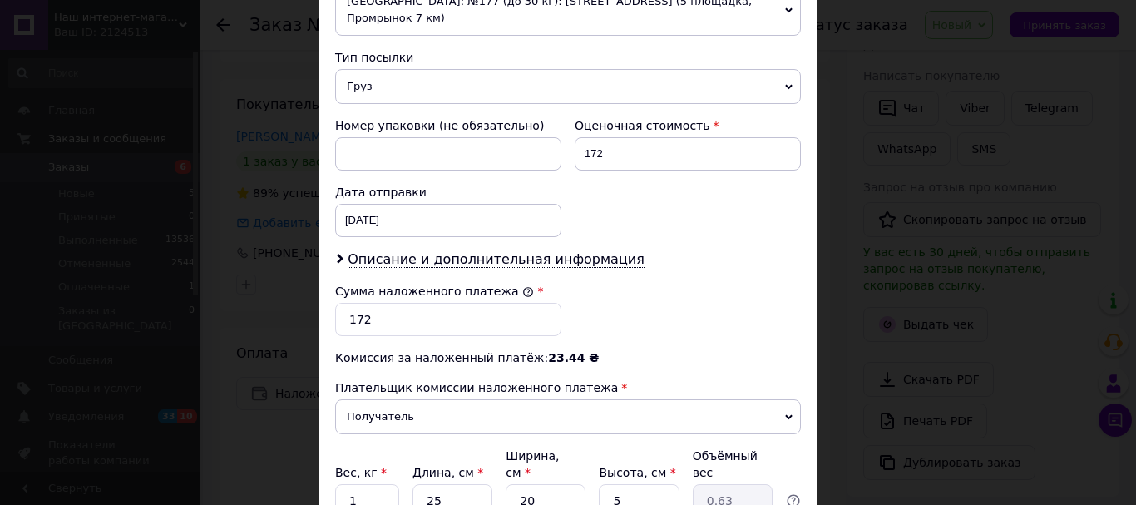
click at [239, 305] on div "× Редактирование доставки Способ доставки Нова Пошта (платная) Плательщик Получ…" at bounding box center [568, 252] width 1136 height 505
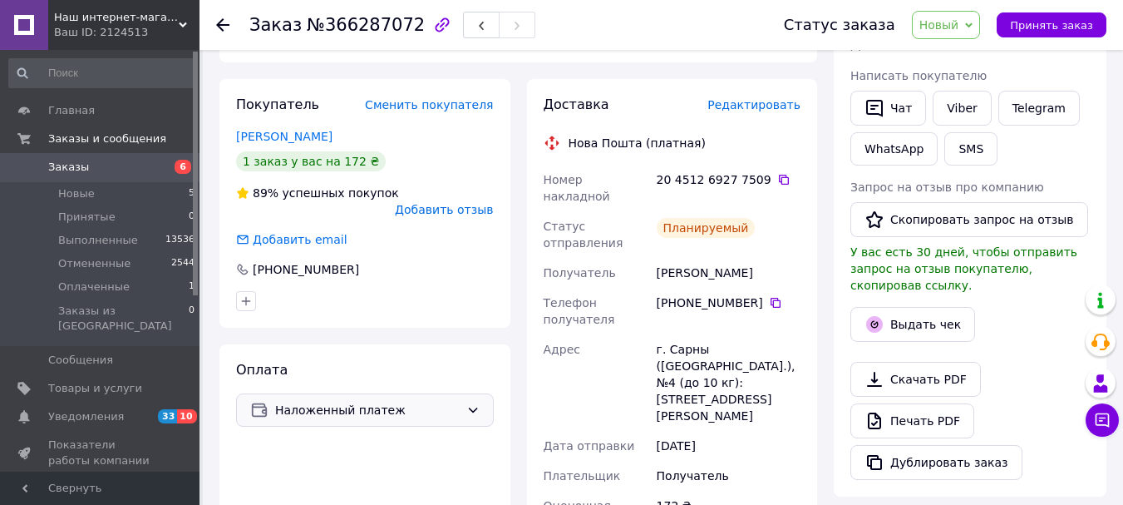
click at [284, 401] on span "Наложенный платеж" at bounding box center [367, 410] width 185 height 18
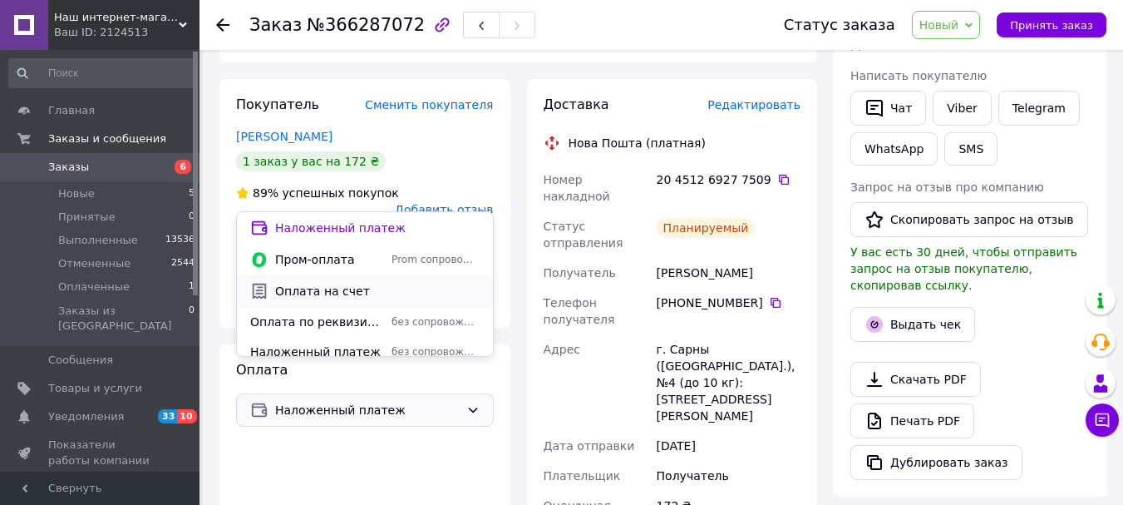
click at [318, 294] on span "Оплата на счет" at bounding box center [377, 291] width 205 height 17
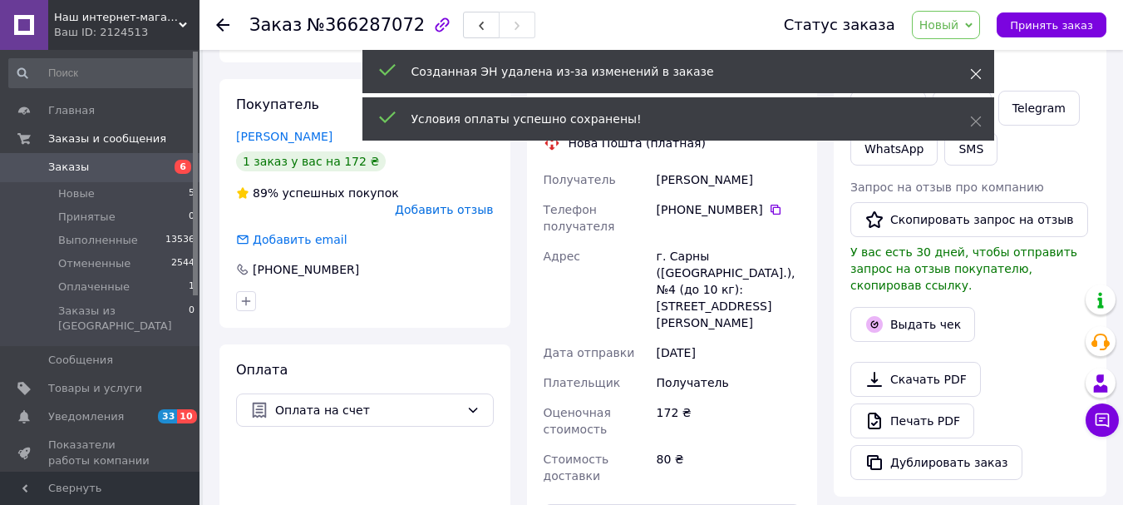
click at [973, 76] on icon at bounding box center [976, 74] width 12 height 12
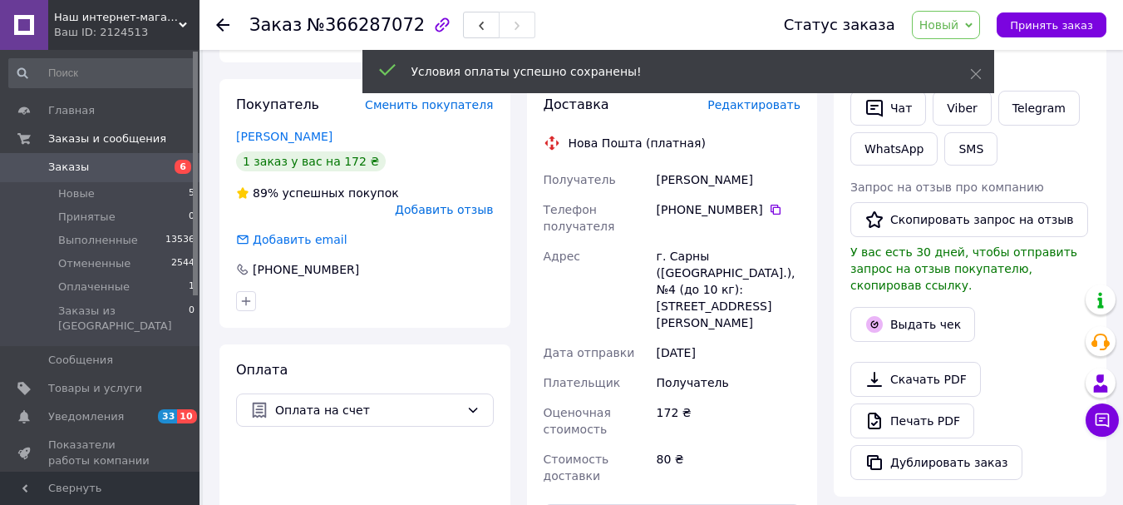
click at [973, 76] on icon at bounding box center [976, 74] width 12 height 12
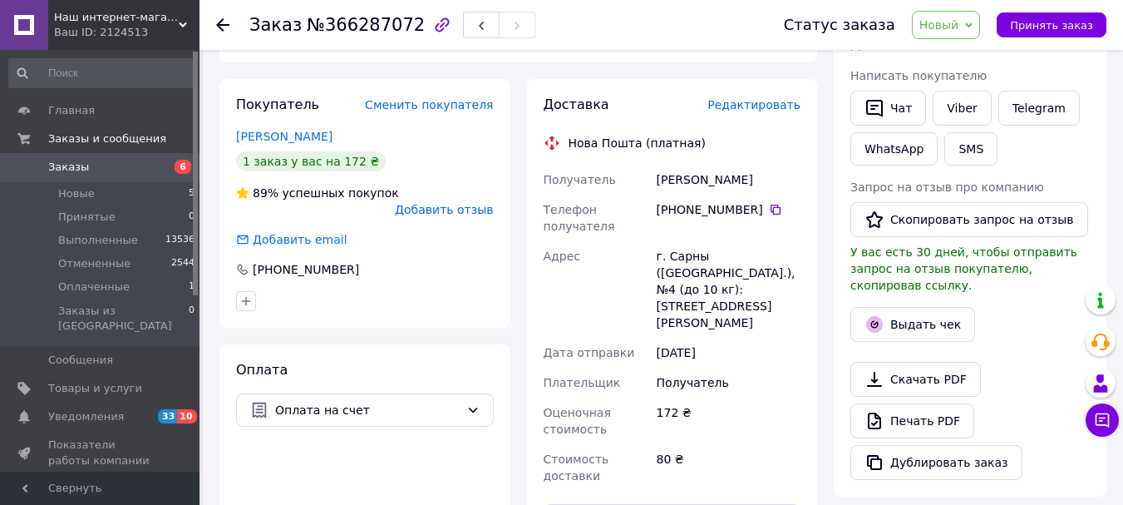
click at [773, 98] on span "Редактировать" at bounding box center [754, 104] width 93 height 13
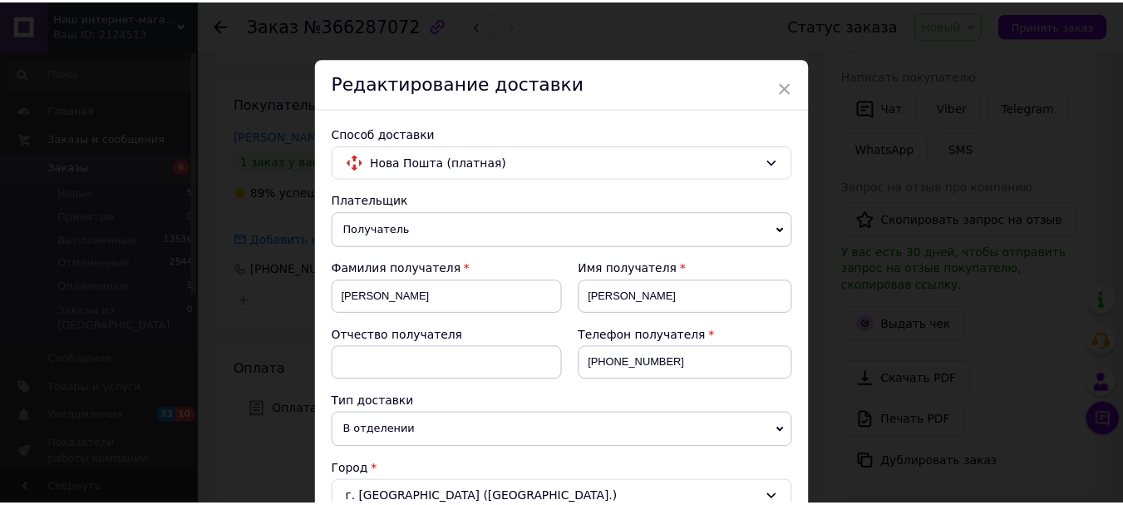
scroll to position [562, 0]
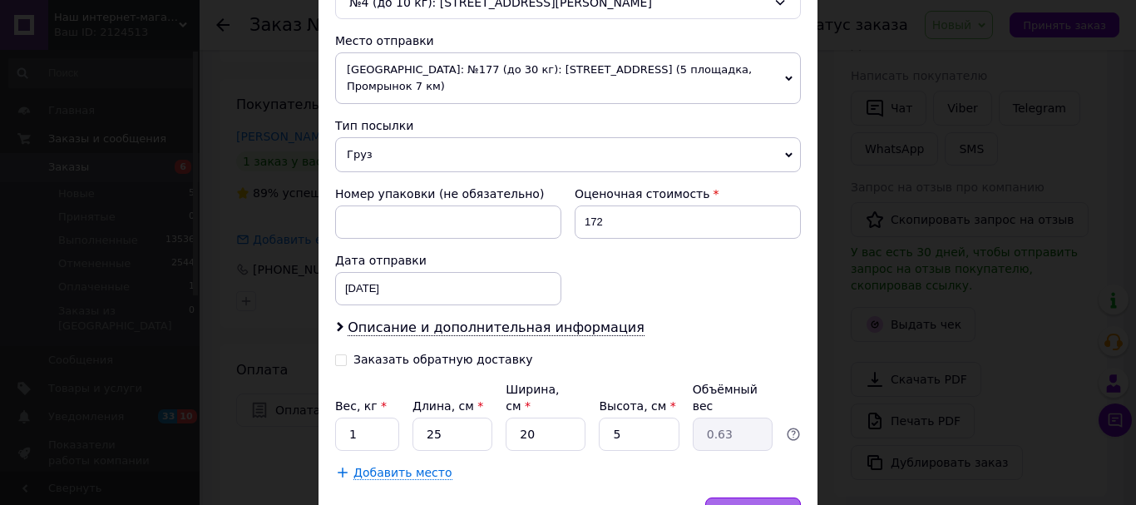
click at [738, 504] on span "Сохранить" at bounding box center [753, 513] width 61 height 12
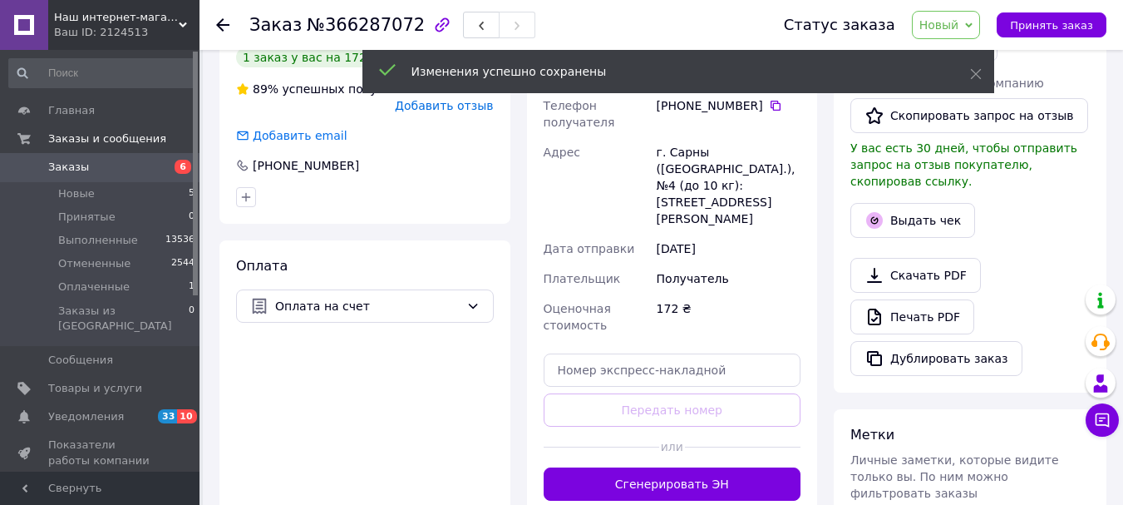
scroll to position [421, 0]
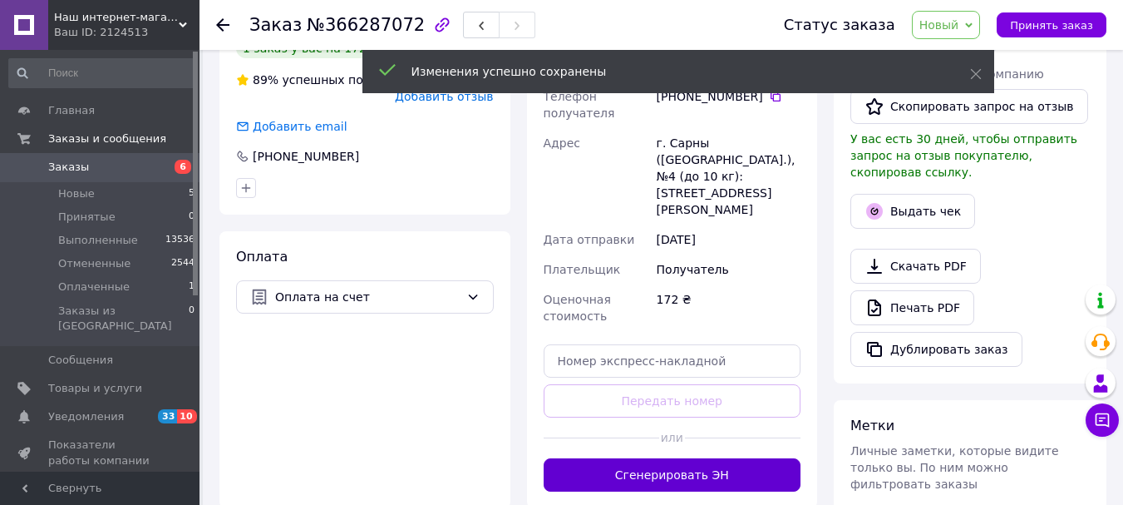
click at [710, 458] on button "Сгенерировать ЭН" at bounding box center [673, 474] width 258 height 33
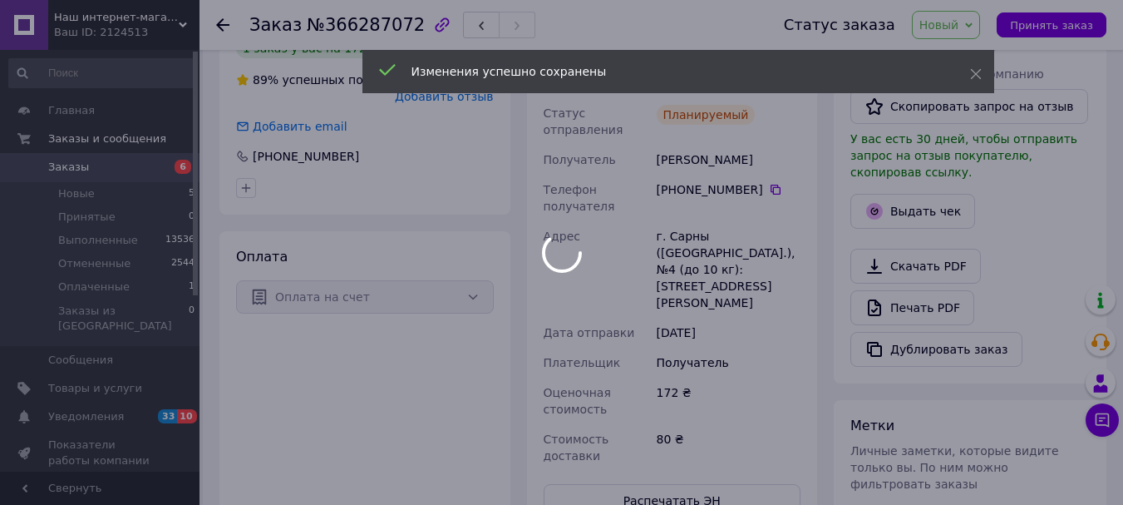
scroll to position [238, 0]
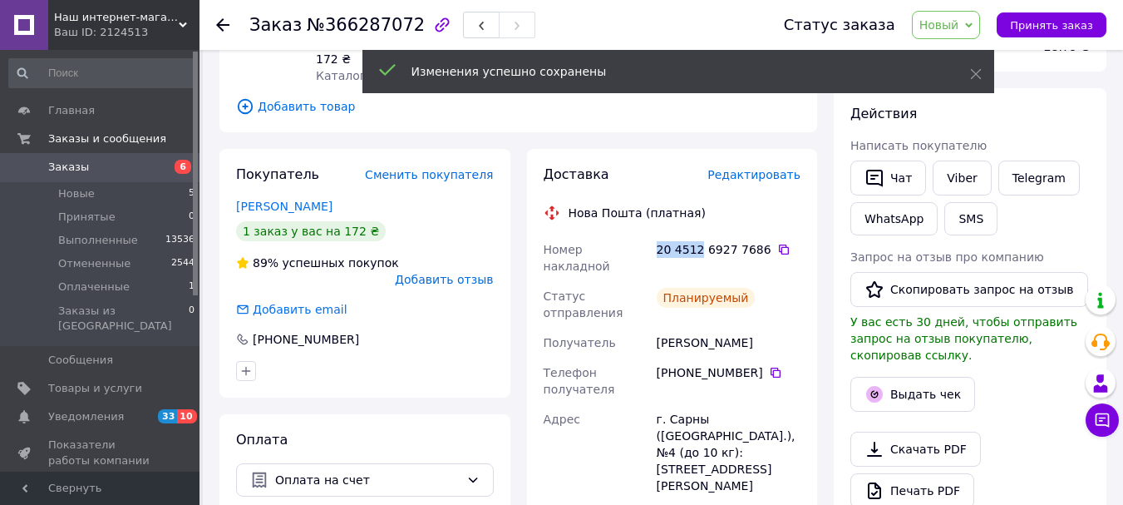
drag, startPoint x: 698, startPoint y: 231, endPoint x: 659, endPoint y: 234, distance: 38.4
click at [659, 241] on div "20 4512 6927 7686" at bounding box center [729, 249] width 144 height 17
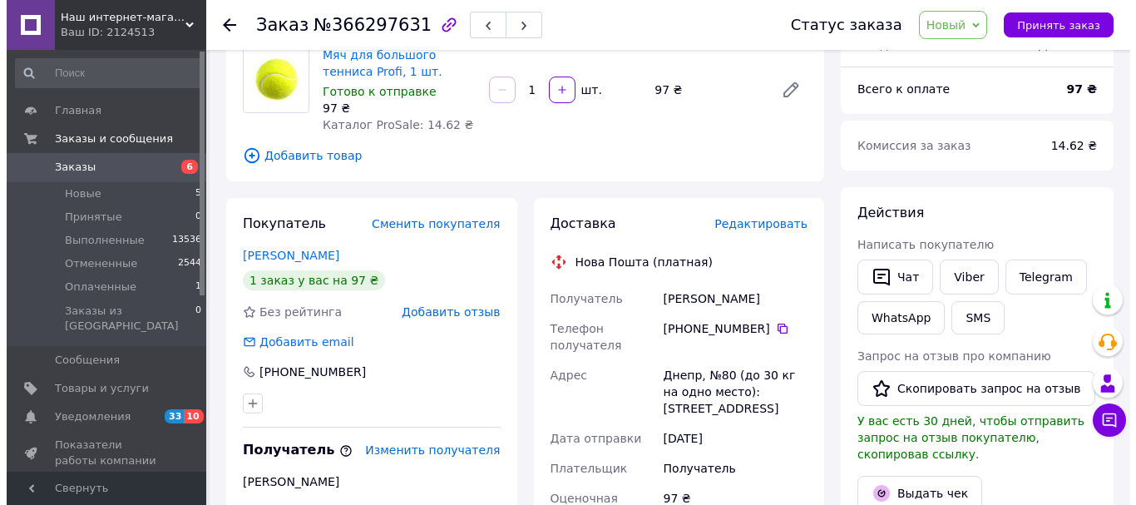
scroll to position [147, 0]
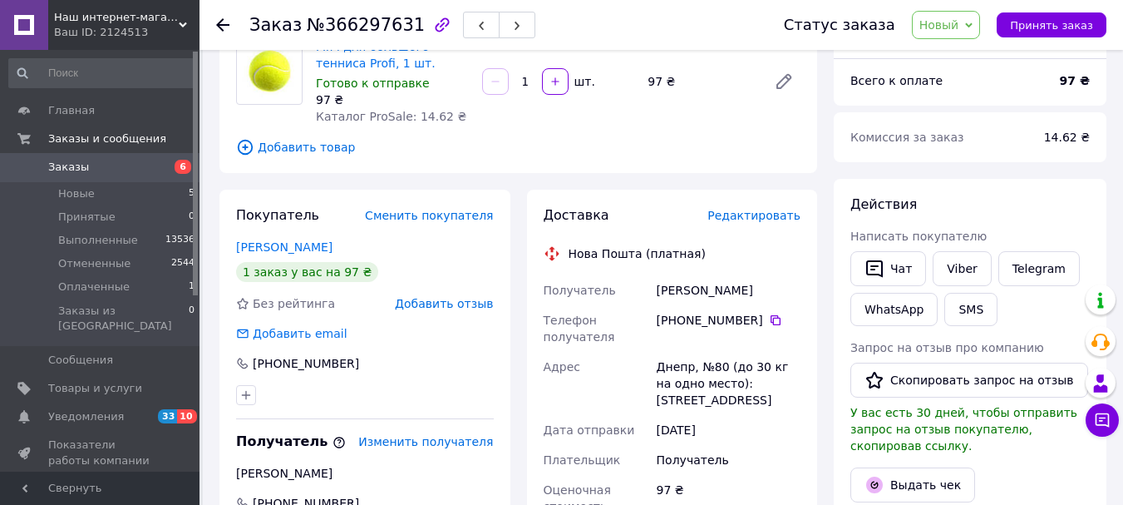
click at [779, 217] on span "Редактировать" at bounding box center [754, 215] width 93 height 13
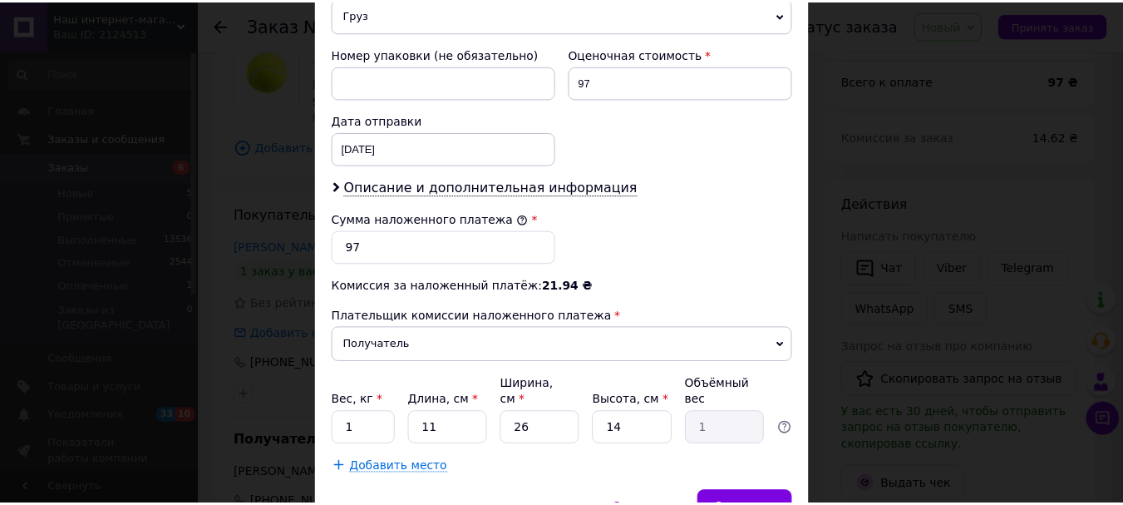
scroll to position [764, 0]
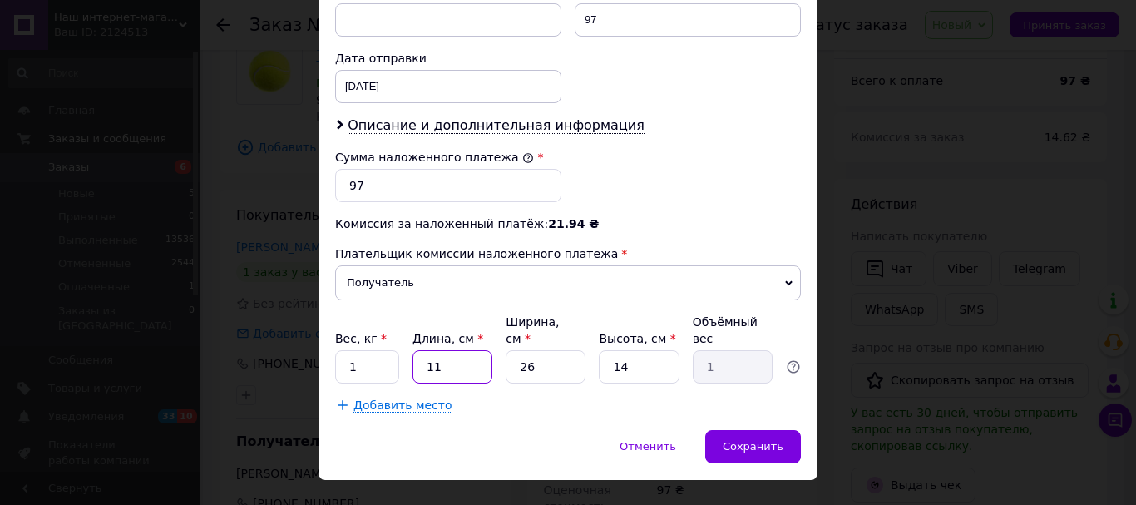
click at [442, 350] on input "11" at bounding box center [452, 366] width 80 height 33
type input "2"
type input "0.18"
type input "25"
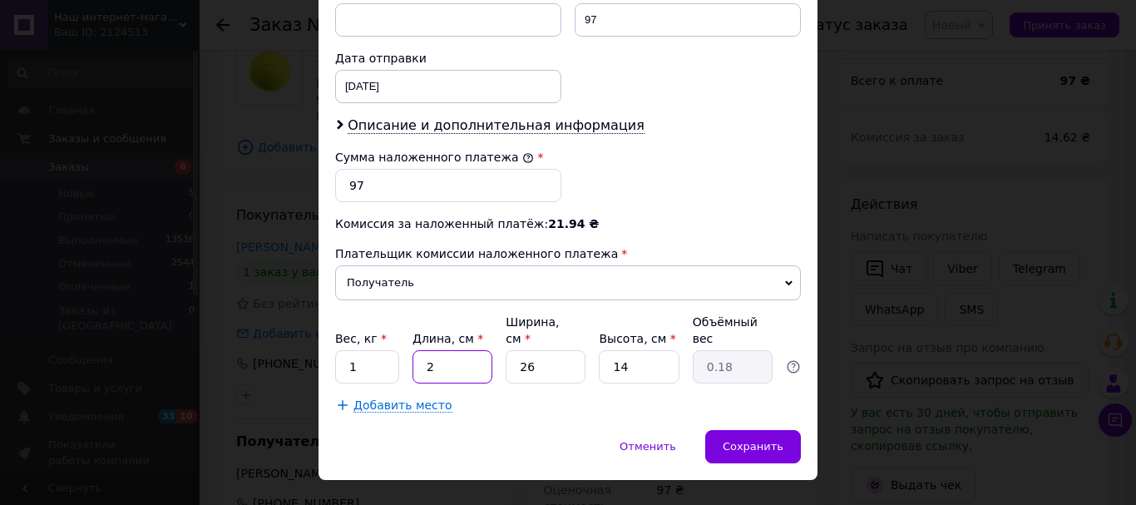
type input "2.28"
type input "25"
click at [536, 350] on input "26" at bounding box center [546, 366] width 80 height 33
type input "2"
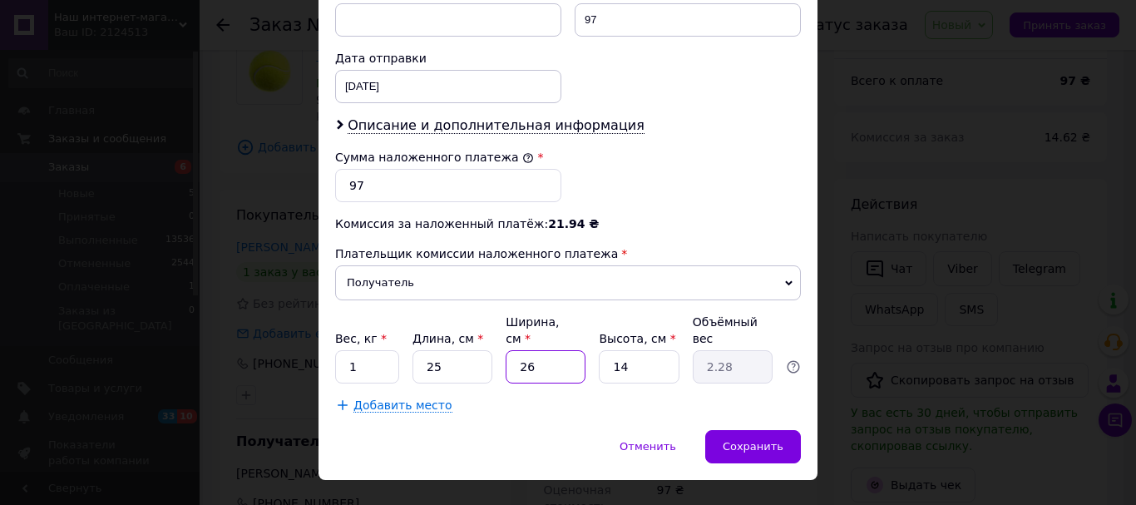
type input "0.18"
type input "20"
type input "1.75"
type input "20"
click at [624, 350] on input "14" at bounding box center [639, 366] width 80 height 33
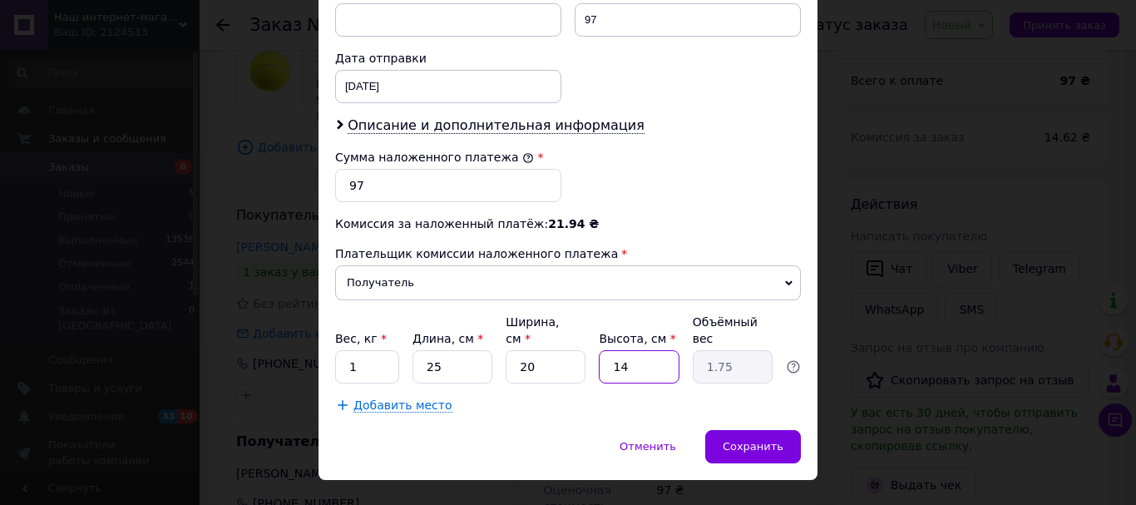
click at [624, 350] on input "14" at bounding box center [639, 366] width 80 height 33
type input "5"
type input "0.63"
type input "5"
click at [742, 440] on span "Сохранить" at bounding box center [753, 446] width 61 height 12
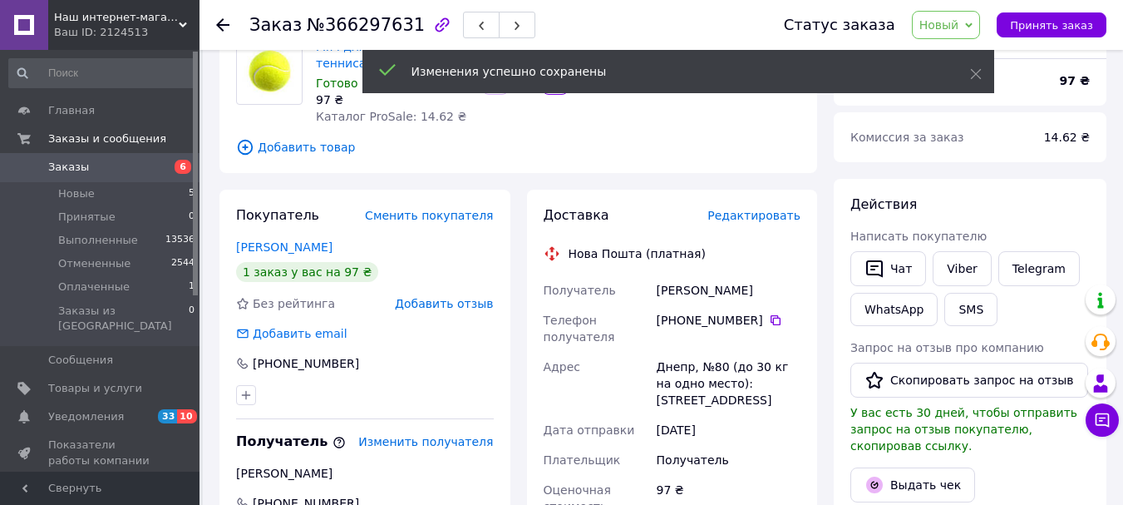
scroll to position [589, 0]
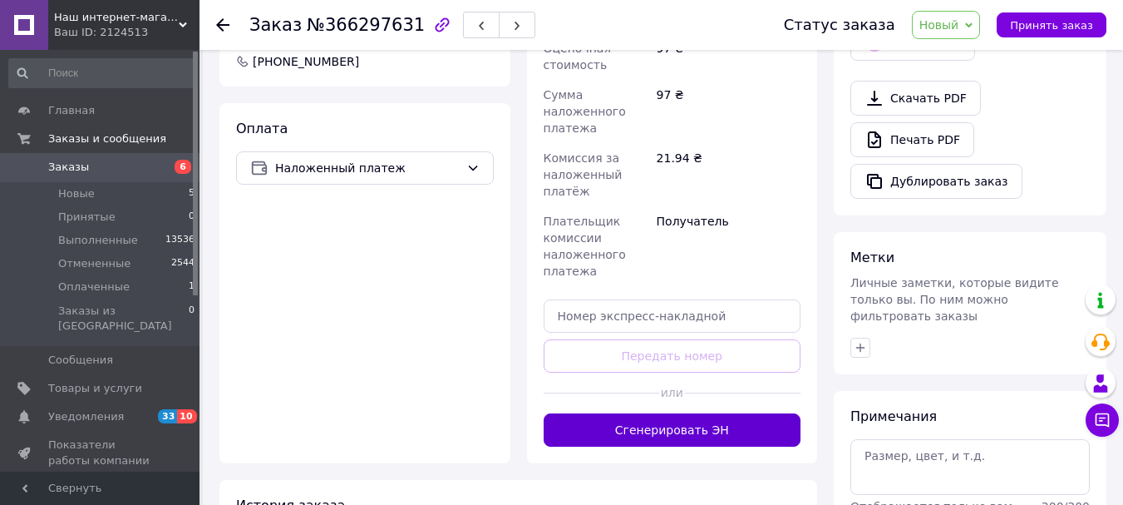
click at [733, 427] on button "Сгенерировать ЭН" at bounding box center [673, 429] width 258 height 33
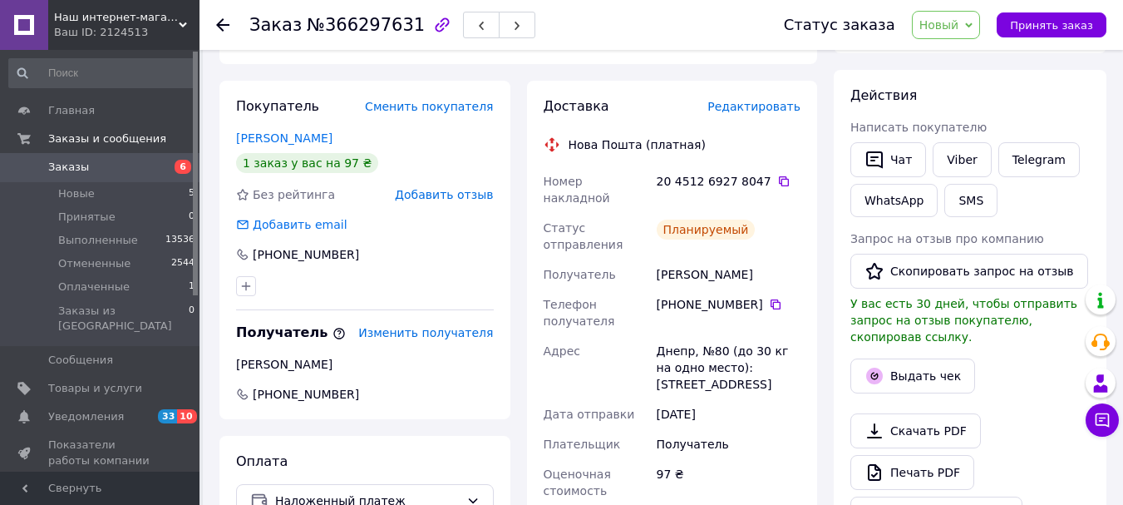
scroll to position [225, 0]
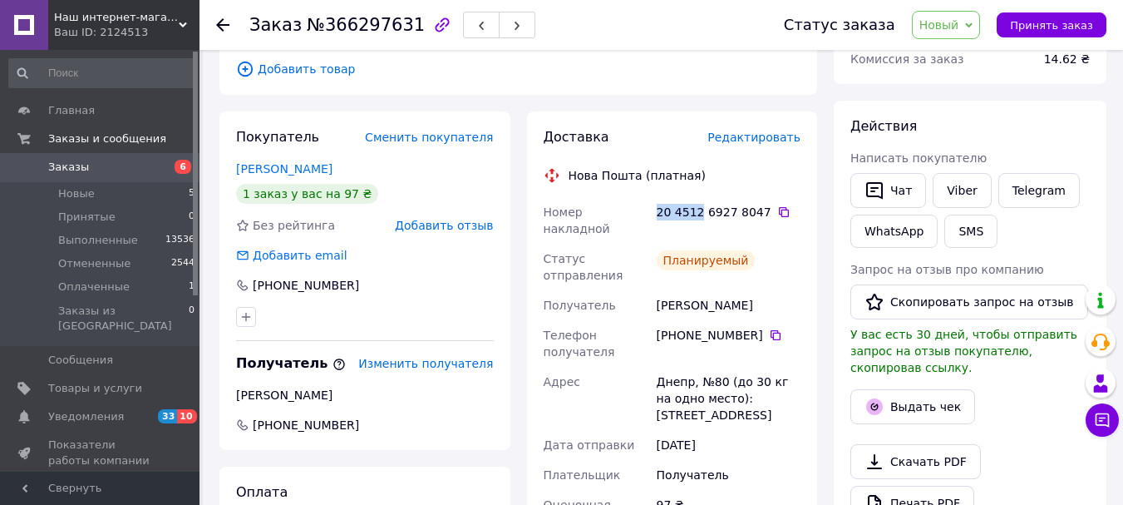
drag, startPoint x: 696, startPoint y: 213, endPoint x: 658, endPoint y: 220, distance: 38.8
click at [658, 220] on div "20 4512 6927 8047" at bounding box center [729, 212] width 144 height 17
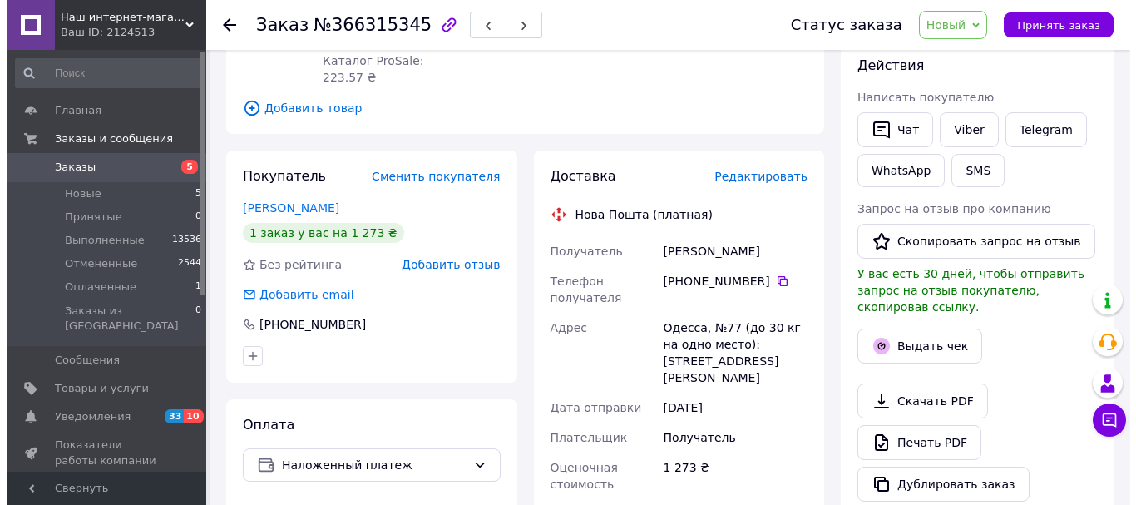
scroll to position [289, 0]
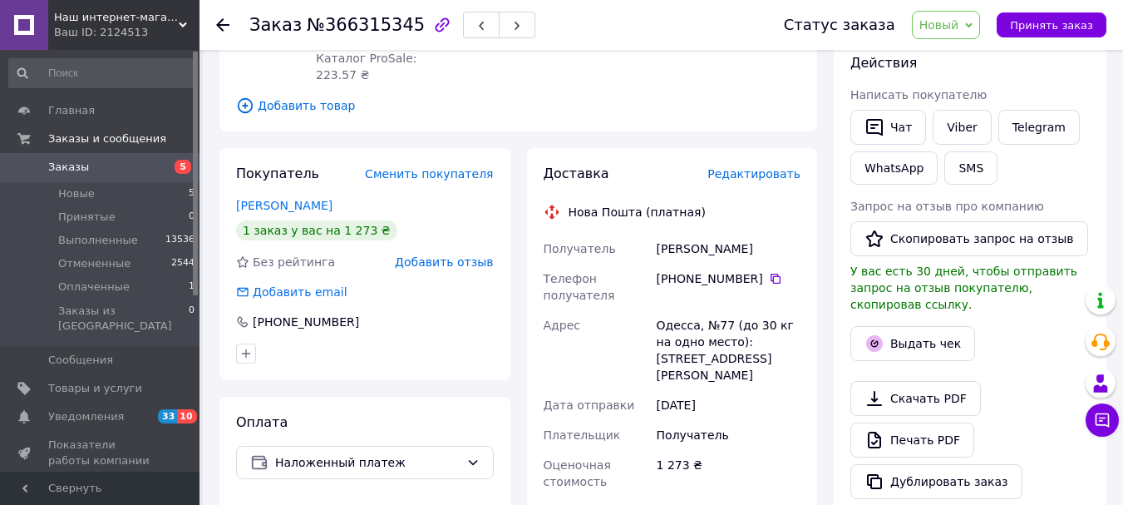
click at [765, 167] on span "Редактировать" at bounding box center [754, 173] width 93 height 13
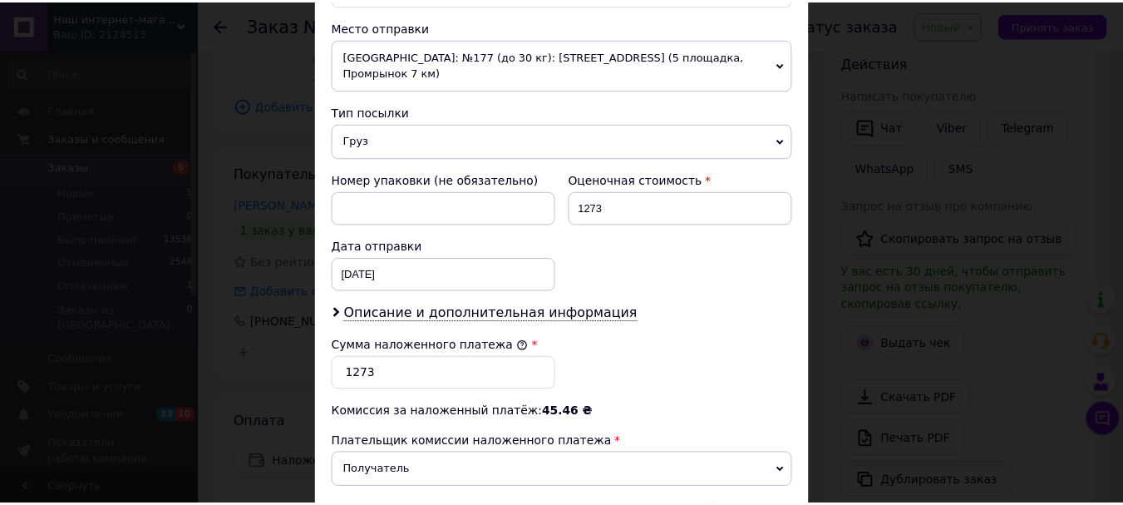
scroll to position [782, 0]
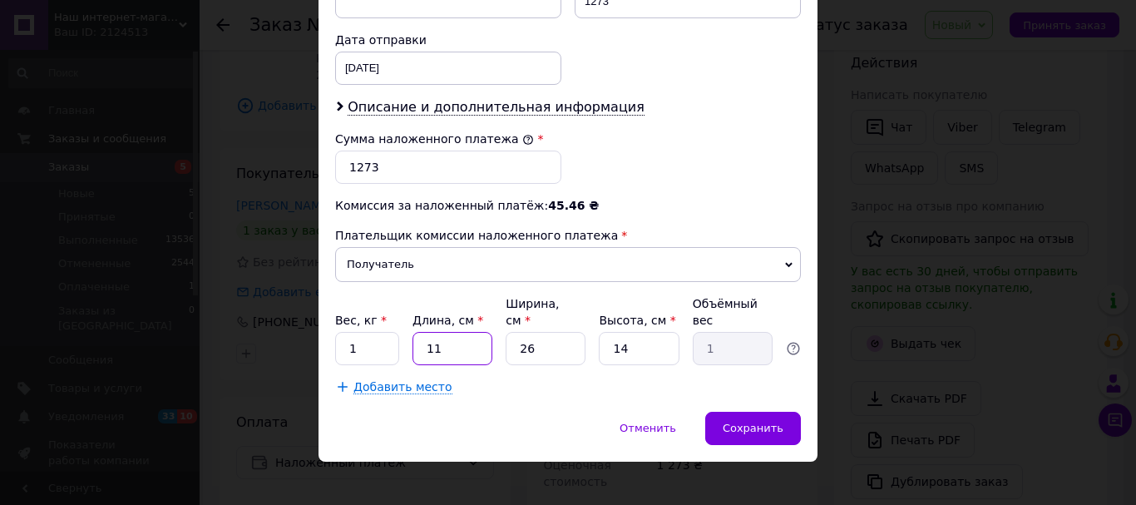
click at [447, 338] on input "11" at bounding box center [452, 348] width 80 height 33
type input "3"
type input "0.27"
type input "34"
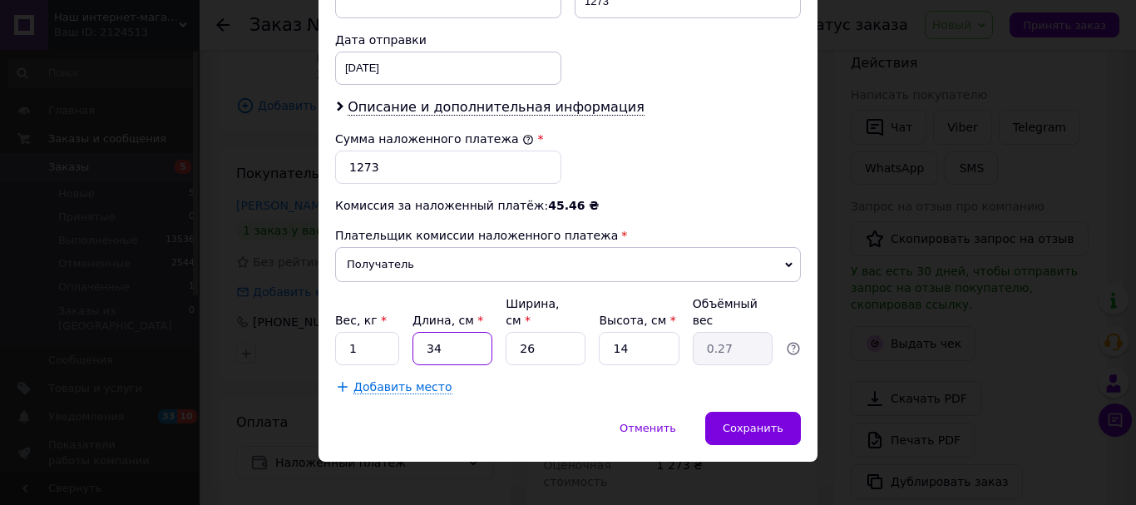
type input "3.09"
type input "34"
click at [557, 334] on input "26" at bounding box center [546, 348] width 80 height 33
type input "2"
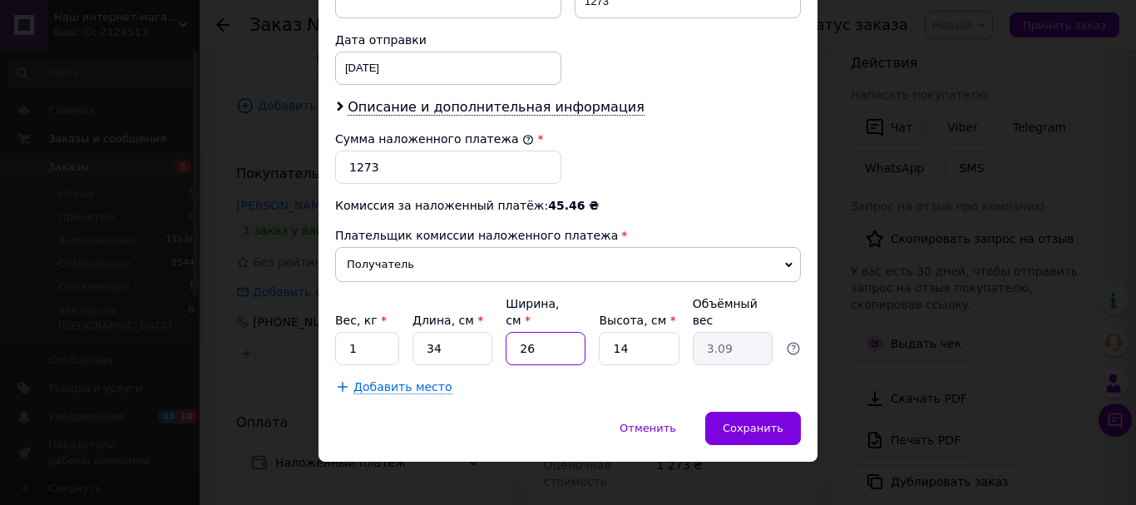
type input "0.24"
type input "24"
type input "2.86"
type input "24"
click at [620, 334] on input "14" at bounding box center [639, 348] width 80 height 33
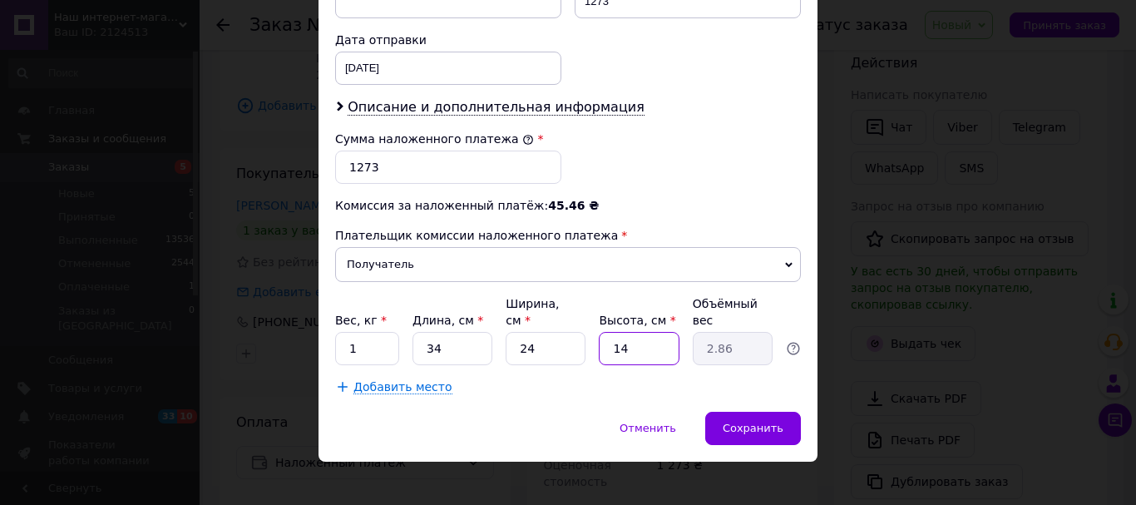
click at [620, 334] on input "14" at bounding box center [639, 348] width 80 height 33
type input "9"
type input "1.84"
type input "9"
click at [358, 169] on input "1273" at bounding box center [448, 167] width 226 height 33
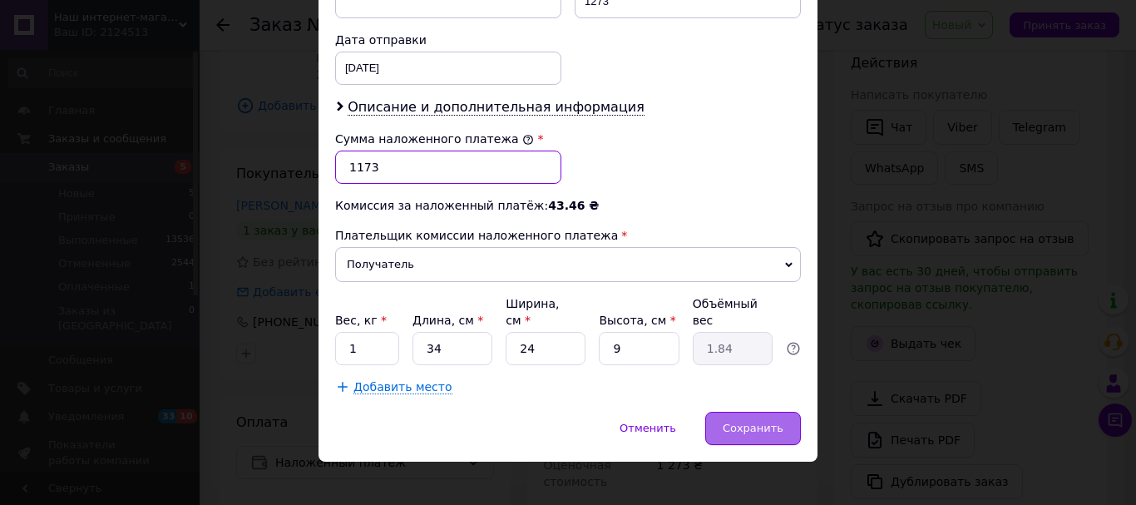
type input "1173"
click at [747, 422] on span "Сохранить" at bounding box center [753, 428] width 61 height 12
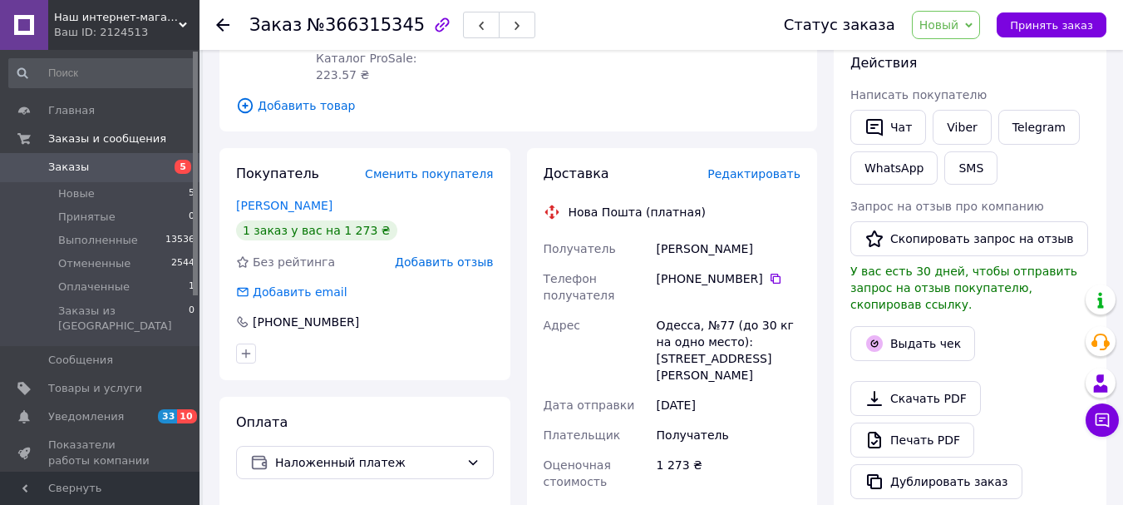
scroll to position [663, 0]
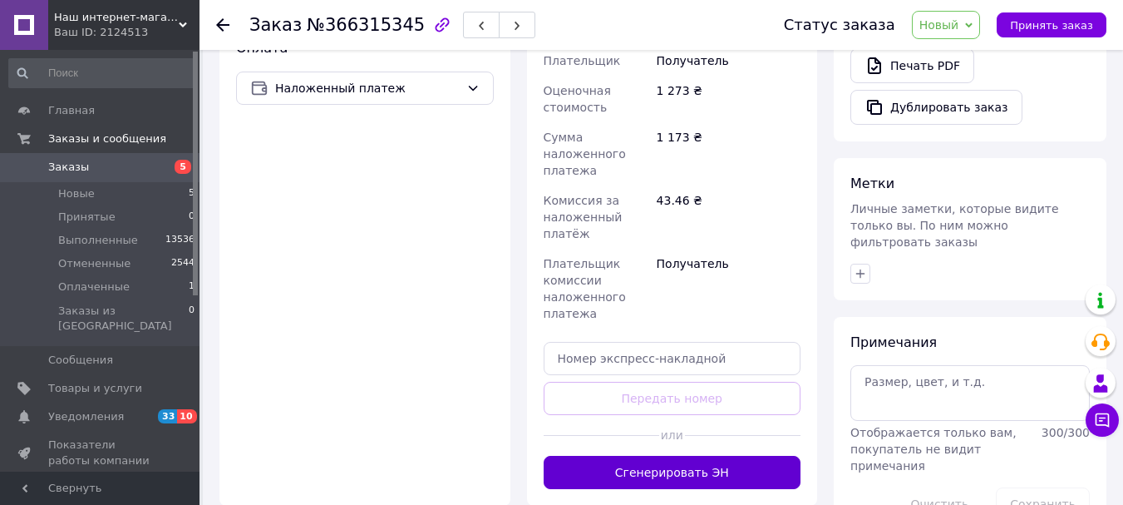
click at [709, 456] on button "Сгенерировать ЭН" at bounding box center [673, 472] width 258 height 33
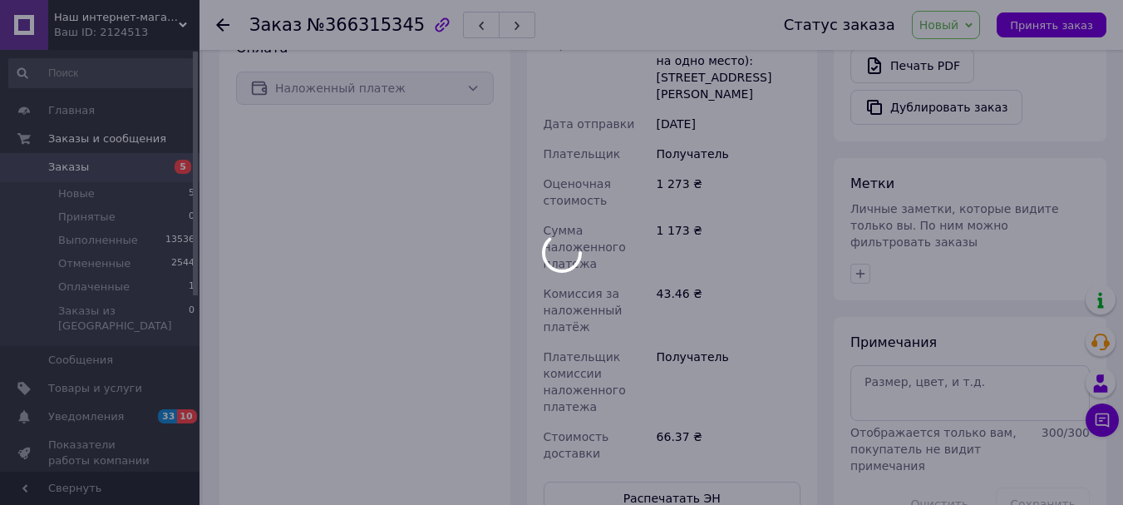
scroll to position [344, 0]
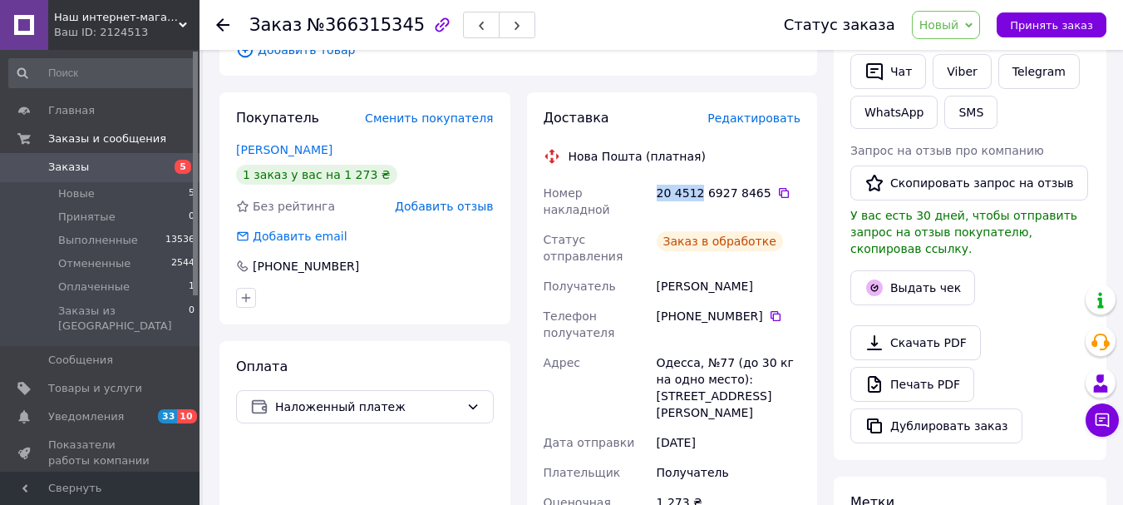
drag, startPoint x: 696, startPoint y: 139, endPoint x: 654, endPoint y: 144, distance: 41.9
click at [654, 178] on div "20 4512 6927 8465" at bounding box center [729, 201] width 151 height 47
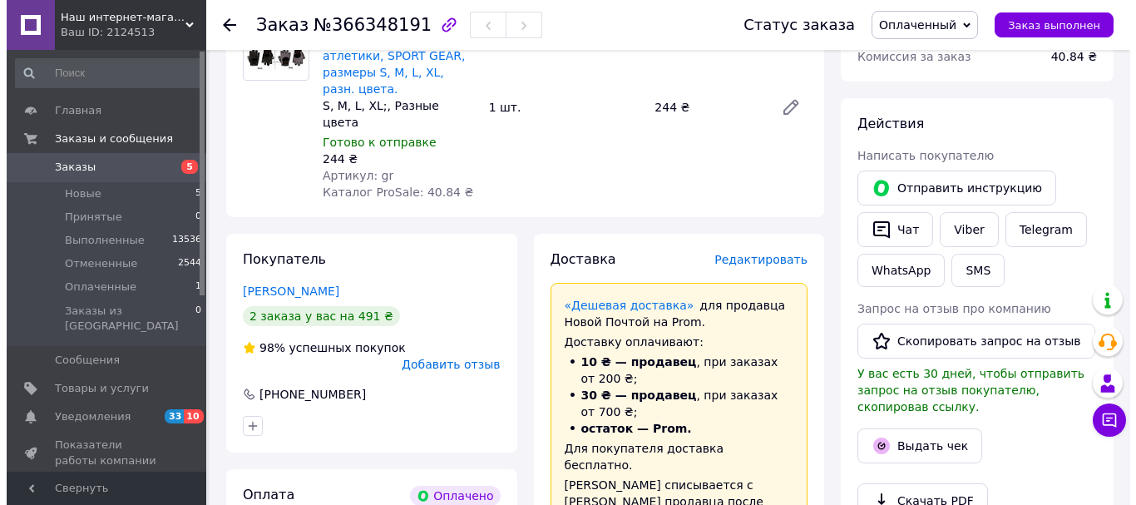
scroll to position [667, 0]
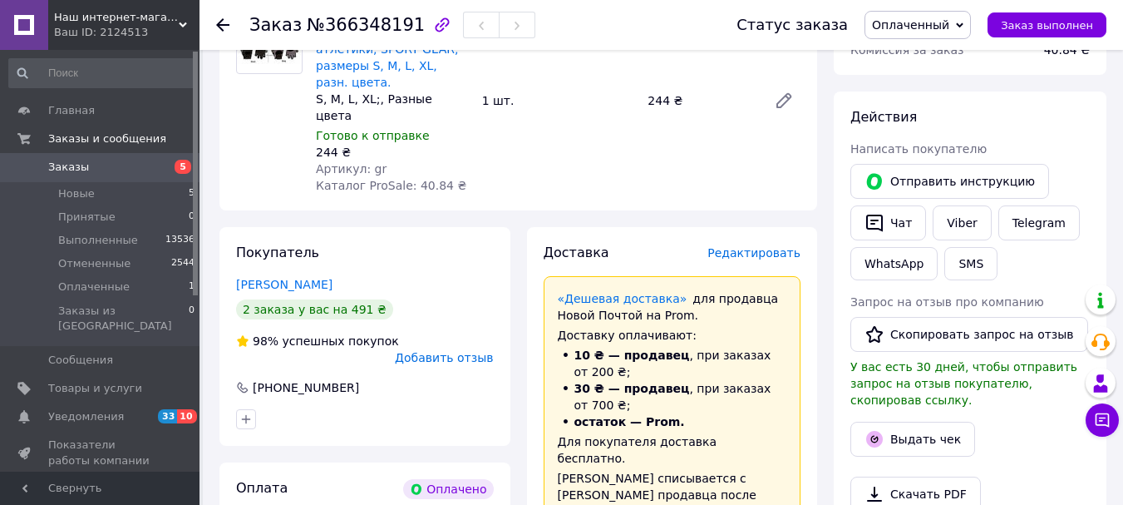
click at [782, 246] on span "Редактировать" at bounding box center [754, 252] width 93 height 13
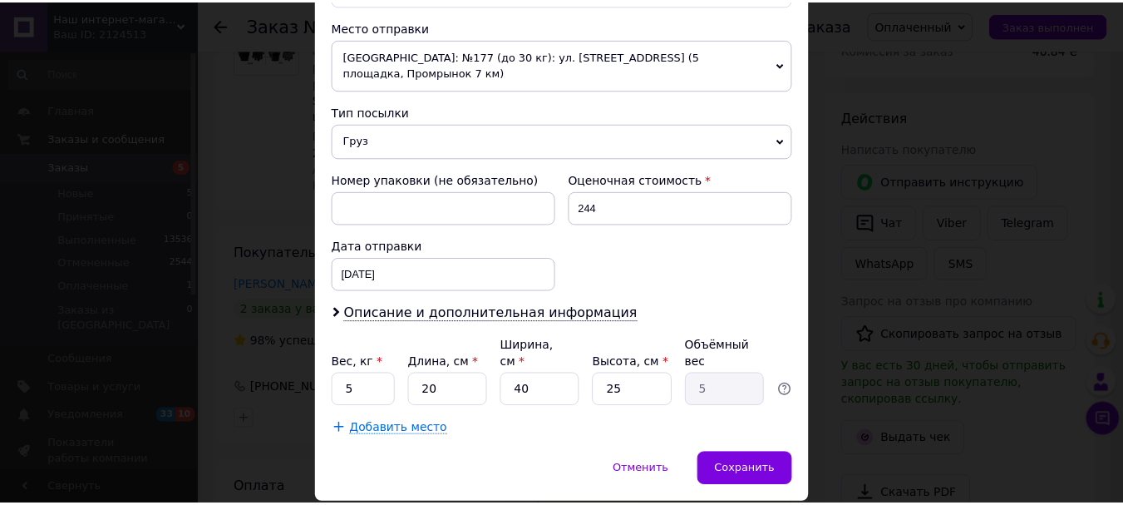
scroll to position [600, 0]
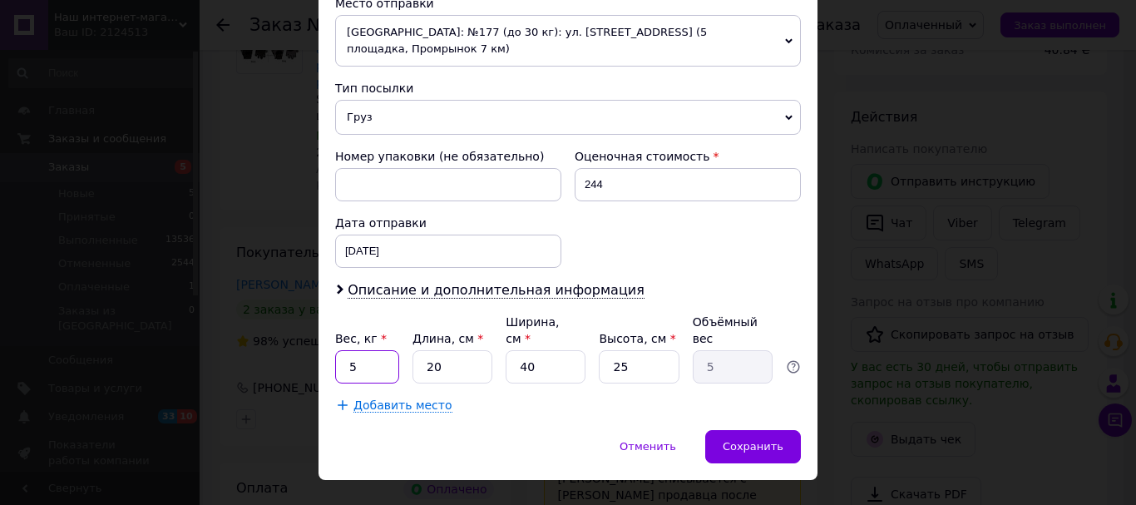
click at [364, 350] on input "5" at bounding box center [367, 366] width 64 height 33
type input "1"
click at [469, 350] on input "20" at bounding box center [452, 366] width 80 height 33
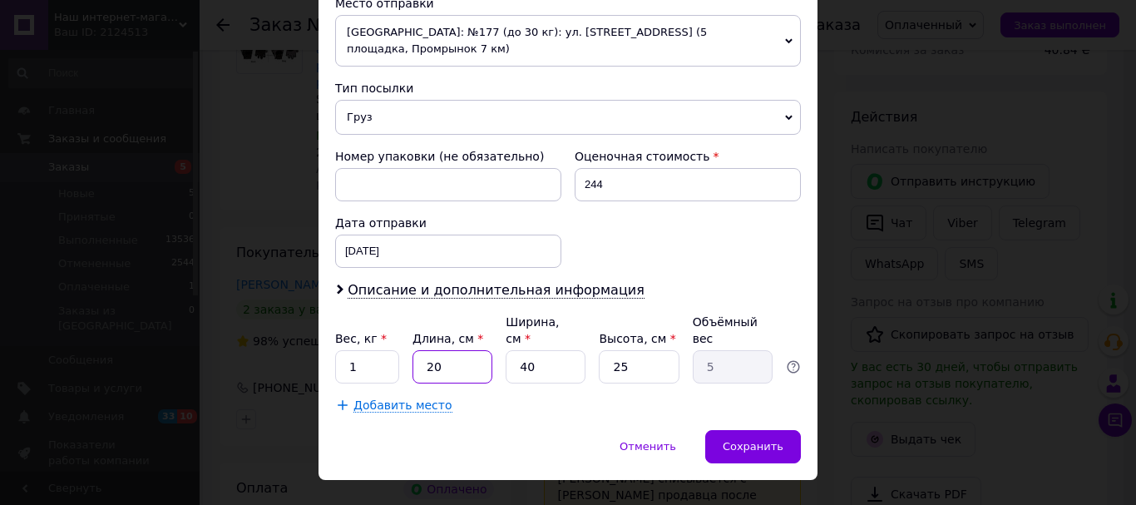
type input "2"
type input "0.5"
type input "25"
type input "6.25"
type input "25"
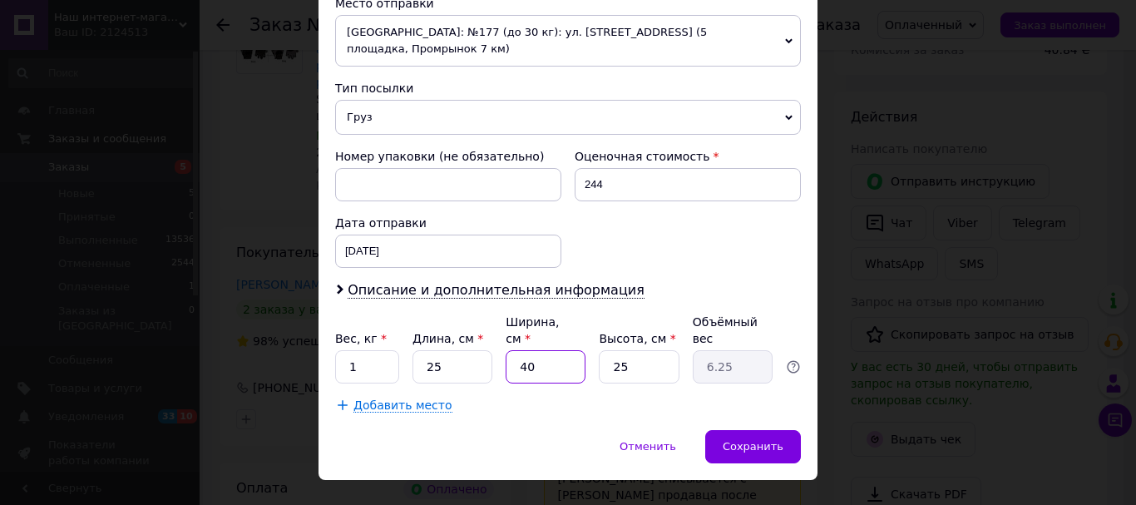
click at [531, 350] on input "40" at bounding box center [546, 366] width 80 height 33
type input "2"
type input "0.31"
type input "20"
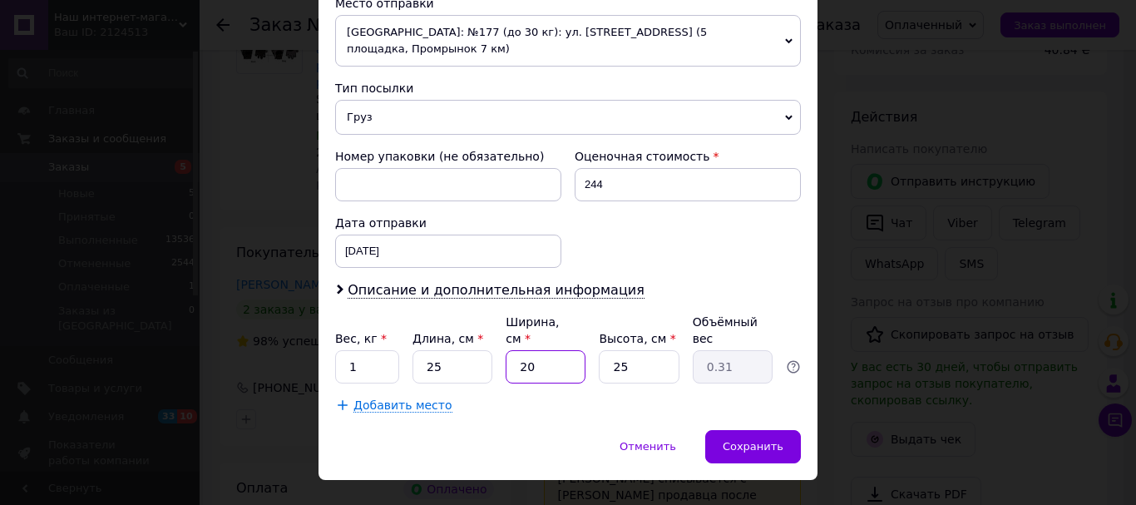
type input "3.13"
type input "20"
click at [632, 350] on input "25" at bounding box center [639, 366] width 80 height 33
type input "5"
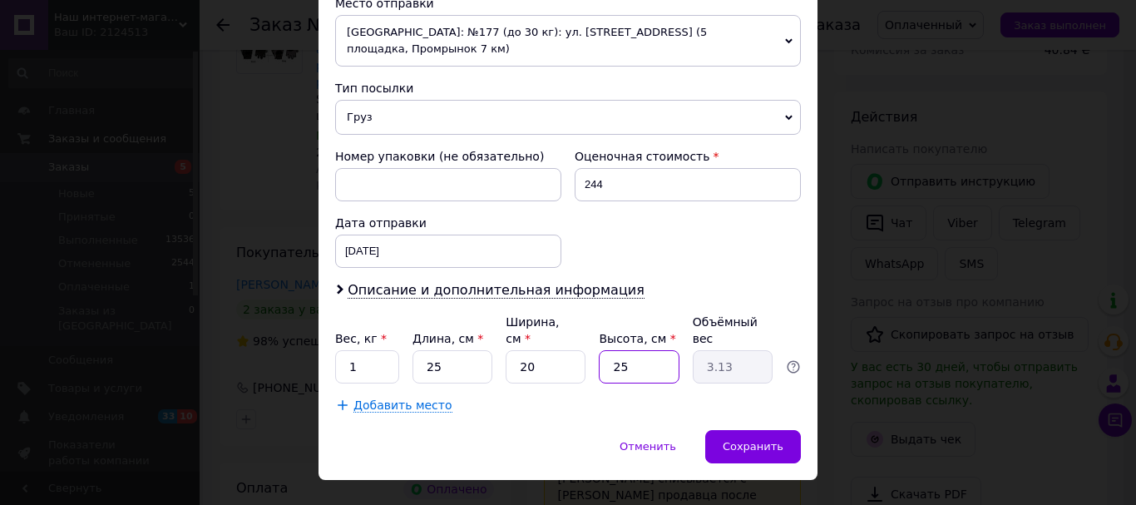
type input "0.63"
type input "5"
click at [757, 440] on span "Сохранить" at bounding box center [753, 446] width 61 height 12
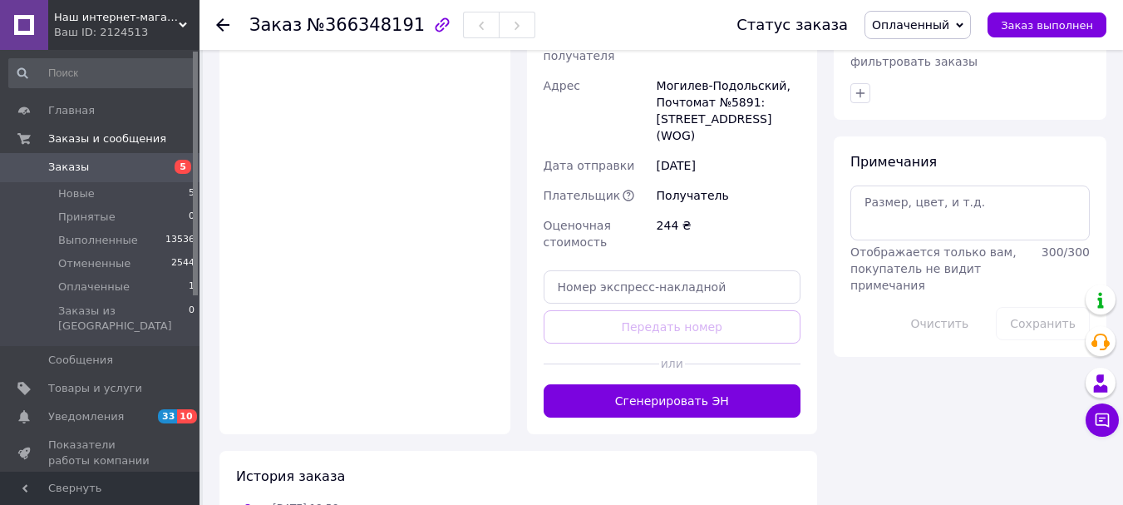
scroll to position [1326, 0]
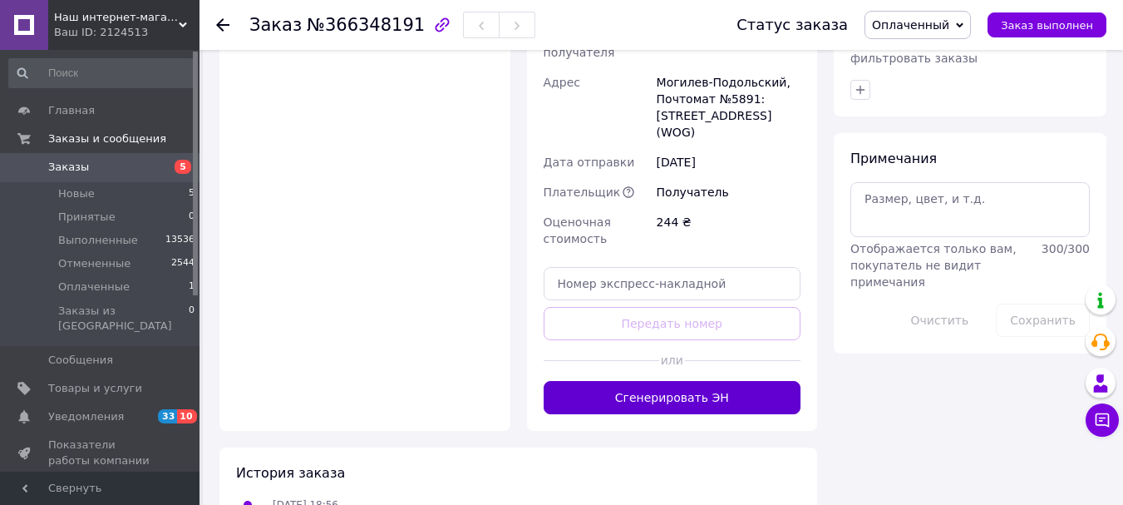
click at [717, 381] on button "Сгенерировать ЭН" at bounding box center [673, 397] width 258 height 33
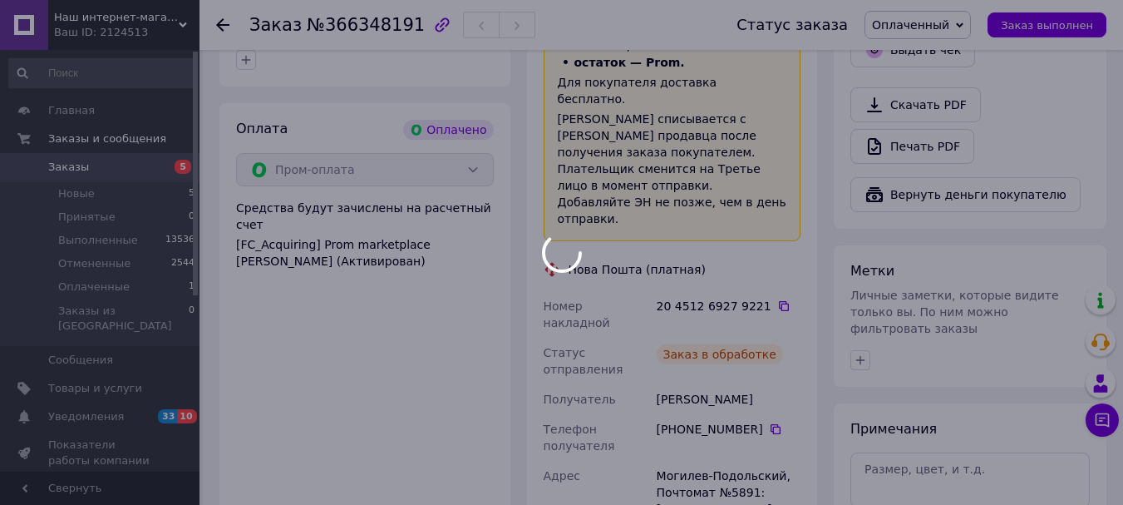
scroll to position [1009, 0]
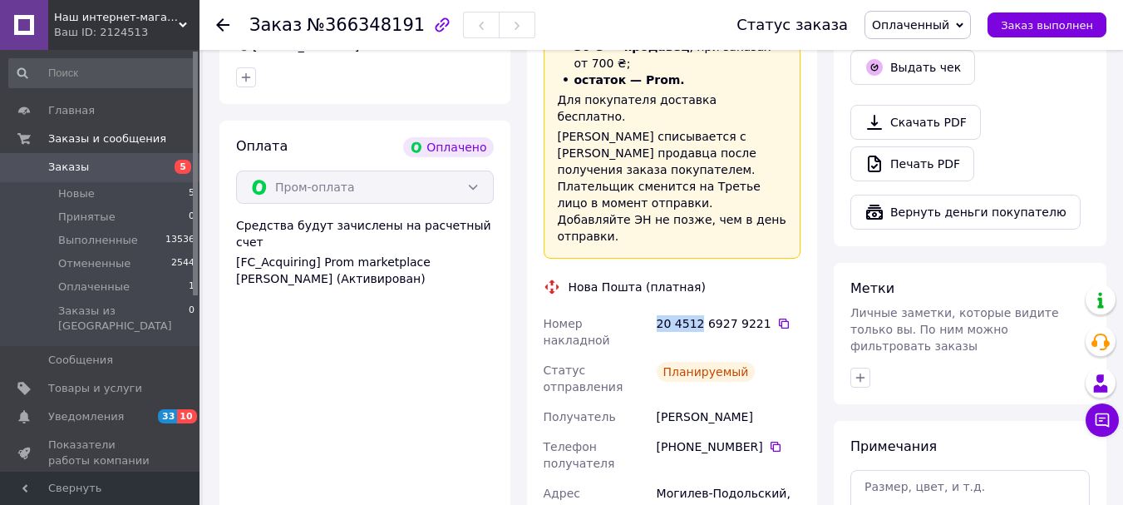
drag, startPoint x: 697, startPoint y: 242, endPoint x: 656, endPoint y: 243, distance: 40.8
click at [657, 315] on div "20 4512 6927 9221" at bounding box center [729, 323] width 144 height 17
click at [94, 179] on link "Заказы 5" at bounding box center [102, 167] width 205 height 28
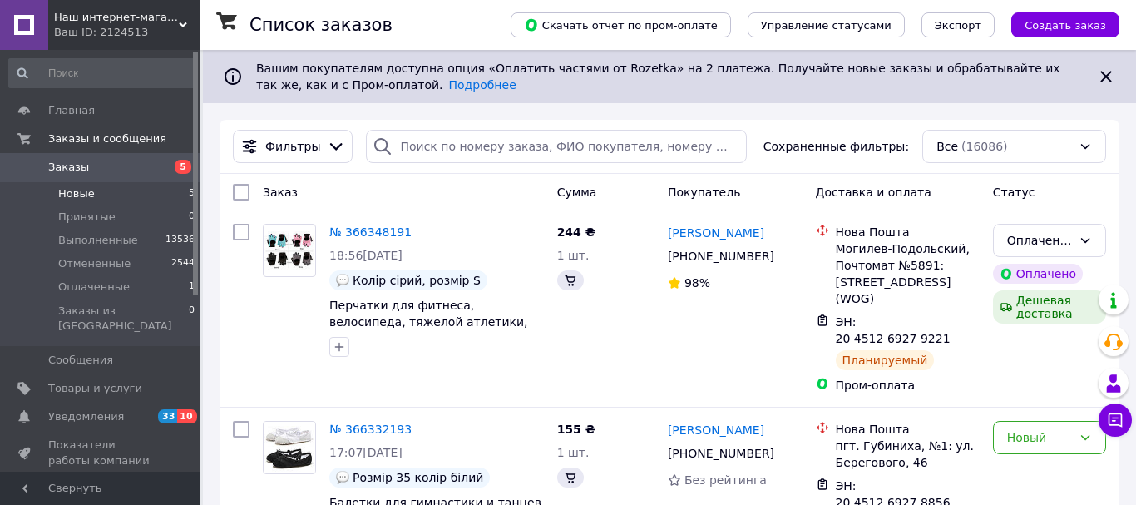
click at [98, 198] on li "Новые 5" at bounding box center [102, 193] width 205 height 23
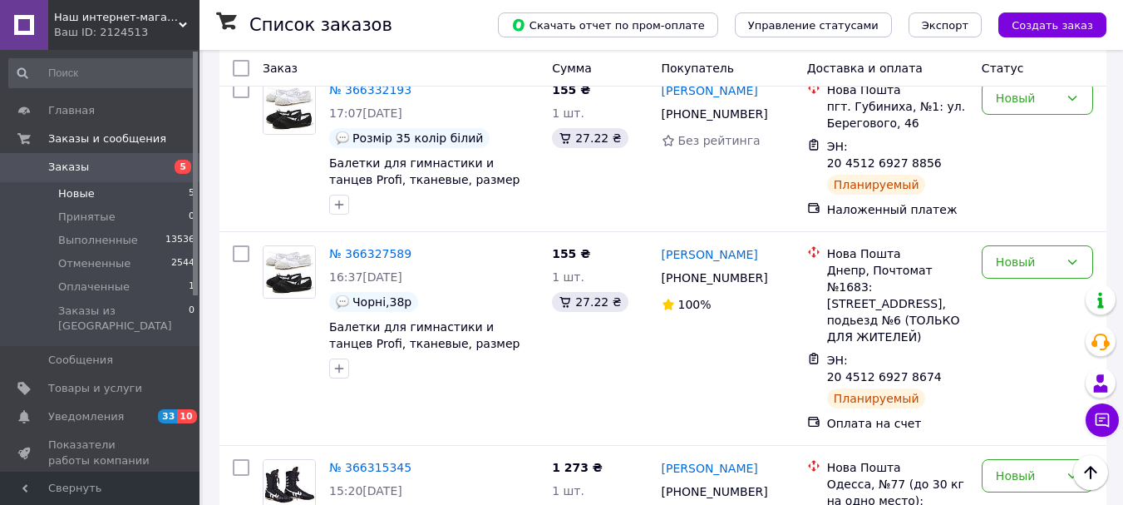
scroll to position [135, 0]
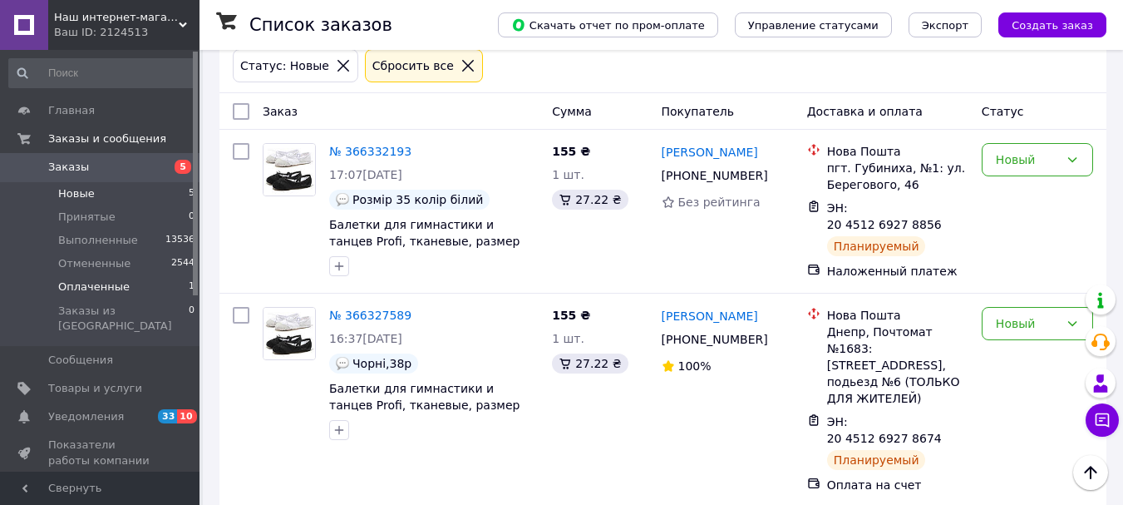
click at [135, 290] on li "Оплаченные 1" at bounding box center [102, 286] width 205 height 23
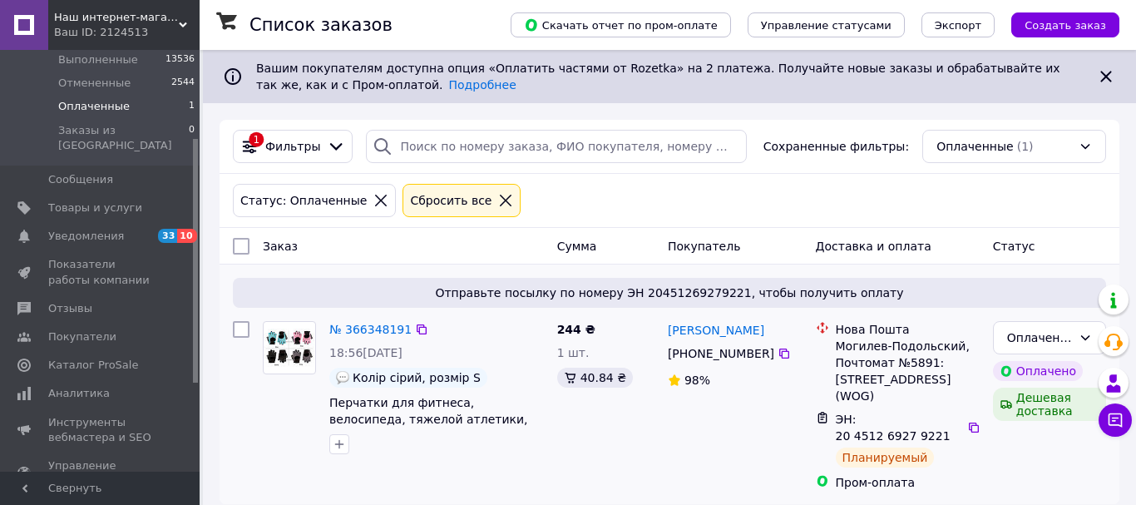
scroll to position [274, 0]
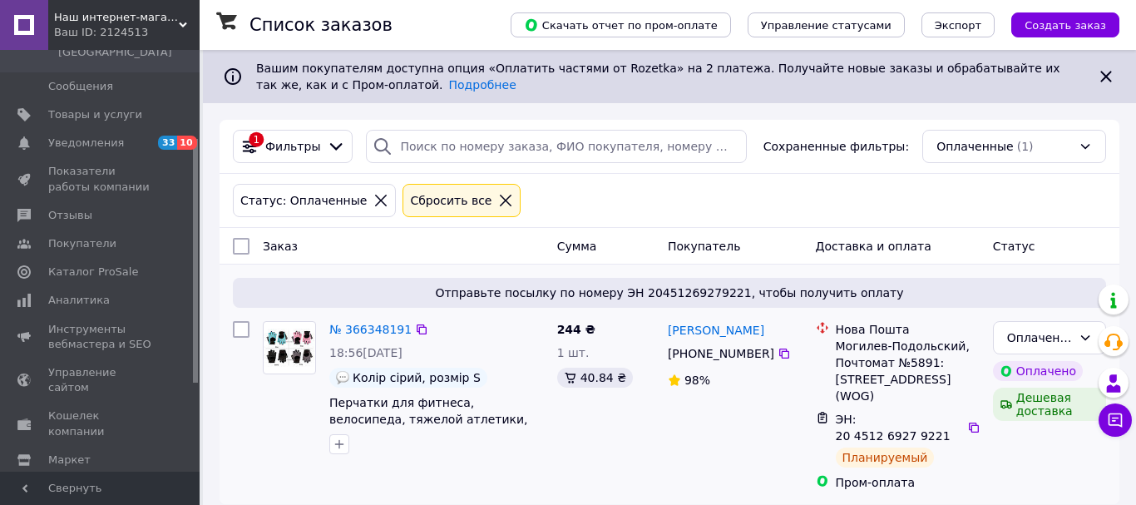
drag, startPoint x: 194, startPoint y: 110, endPoint x: 220, endPoint y: 268, distance: 160.2
click at [220, 268] on div "Наш интернет-магазин: [DOMAIN_NAME] Ваш ID: 2124513 Сайт Наш интернет-магазин: …" at bounding box center [568, 260] width 1136 height 521
click at [80, 201] on link "Отзывы" at bounding box center [102, 215] width 205 height 28
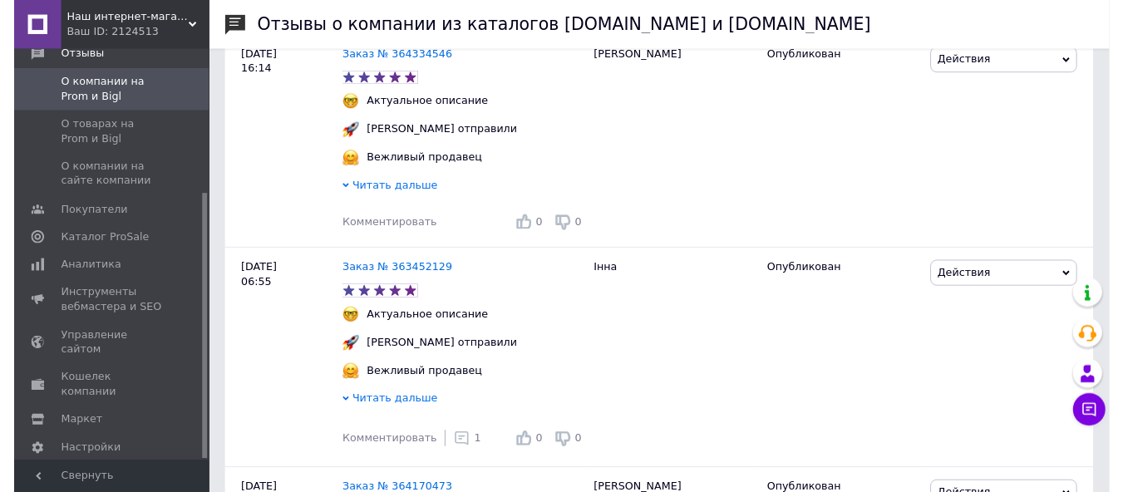
scroll to position [427, 0]
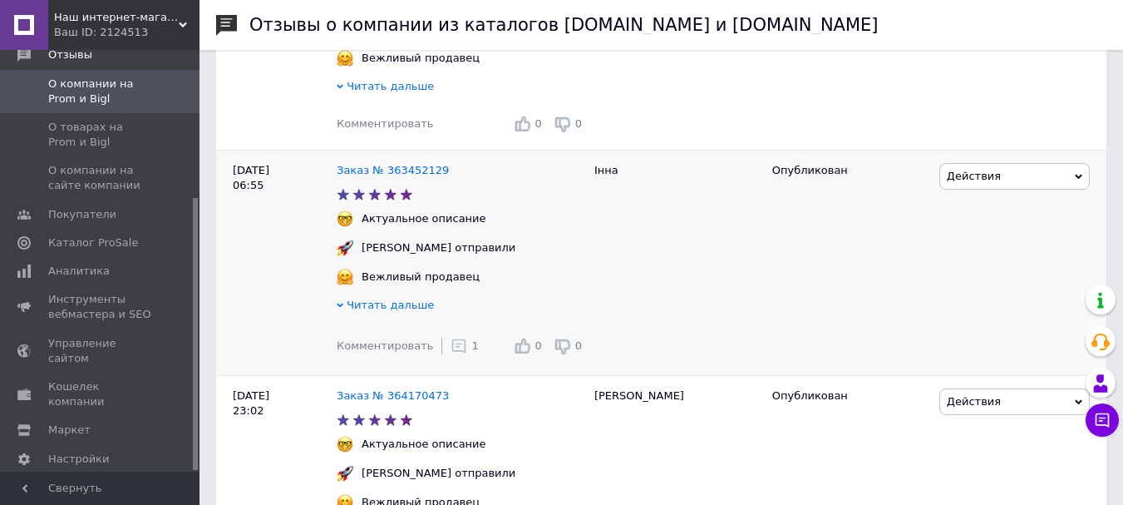
click at [451, 354] on icon at bounding box center [459, 346] width 17 height 17
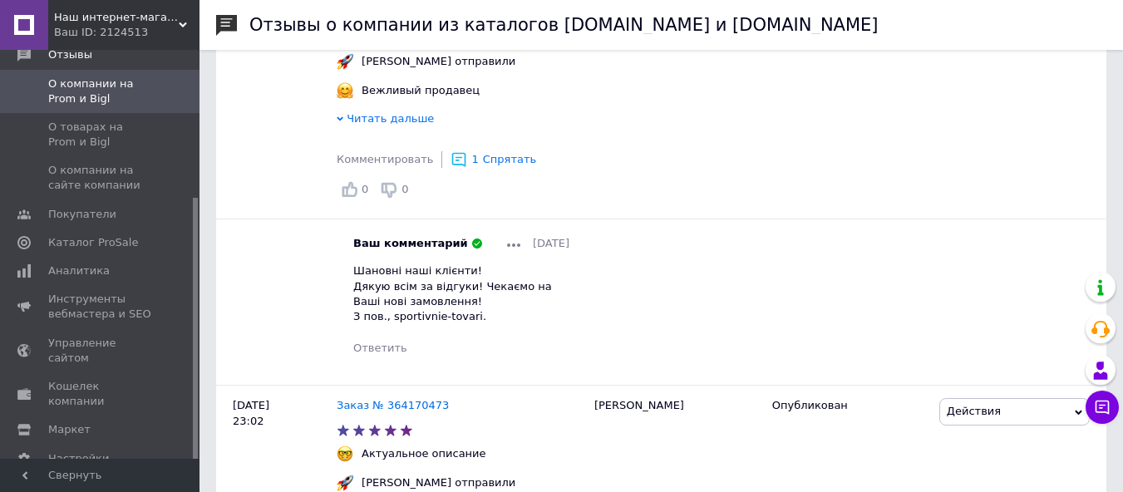
scroll to position [639, 0]
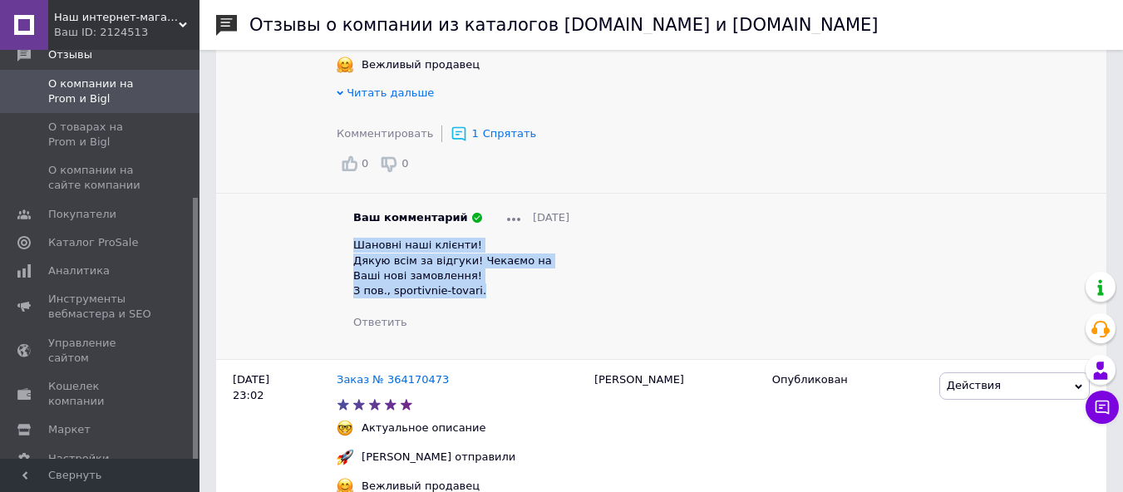
drag, startPoint x: 357, startPoint y: 252, endPoint x: 471, endPoint y: 295, distance: 121.9
click at [471, 295] on div "Шановні наші клієнти! Дякую всім за відгуки! Чекаємо на Ваші нові замовлення! З…" at bounding box center [461, 268] width 216 height 61
copy span "Шановні наші клієнти! Дякую всім за відгуки! Чекаємо на Ваші нові замовлення! З…"
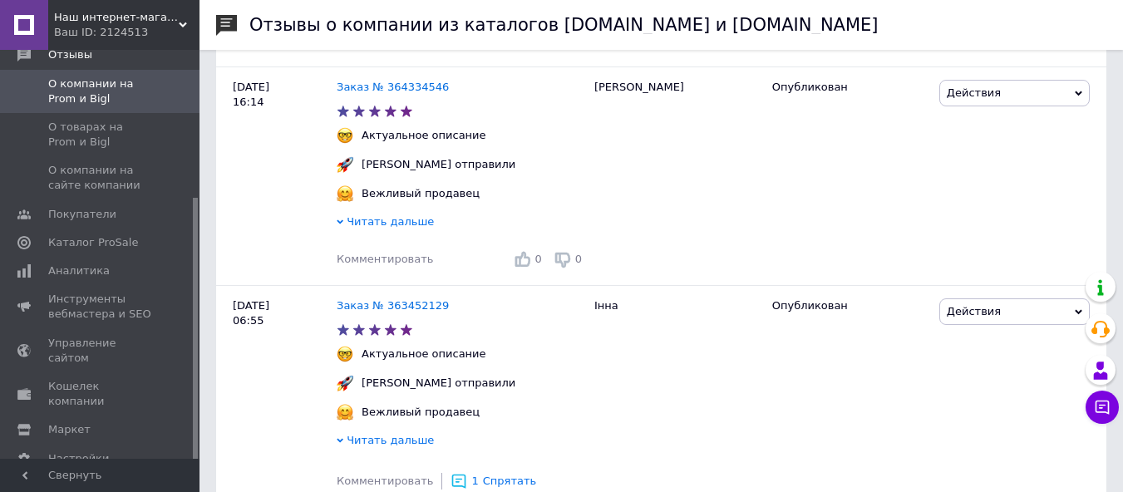
scroll to position [284, 0]
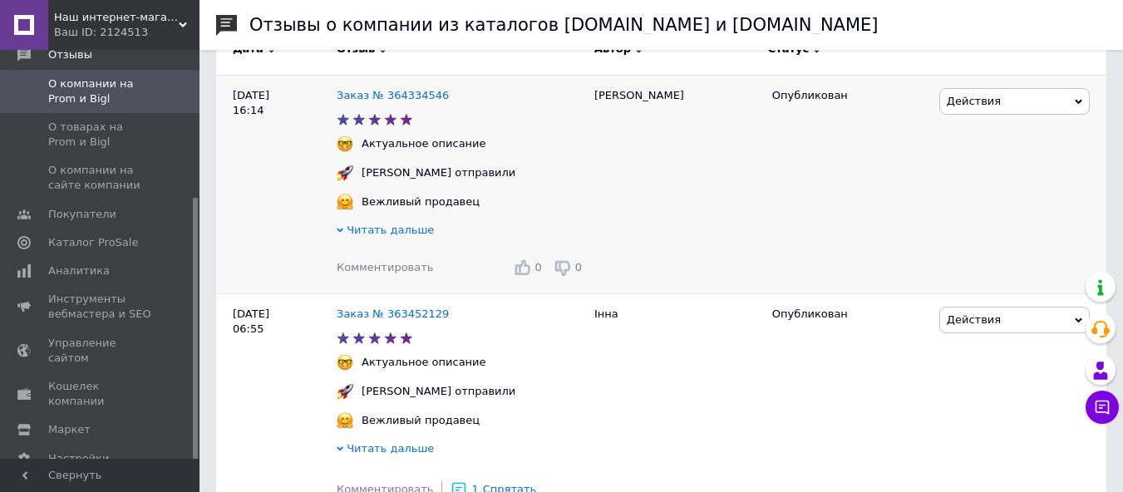
click at [384, 266] on span "Комментировать" at bounding box center [385, 267] width 96 height 12
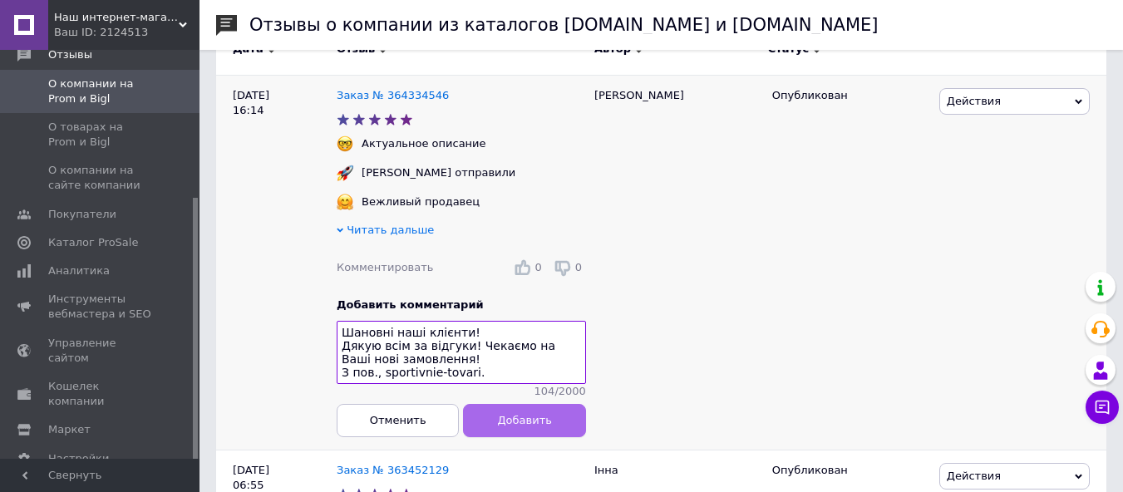
type textarea "Шановні наші клієнти! Дякую всім за відгуки! Чекаємо на Ваші нові замовлення! З…"
click at [503, 422] on button "Добавить" at bounding box center [525, 420] width 122 height 33
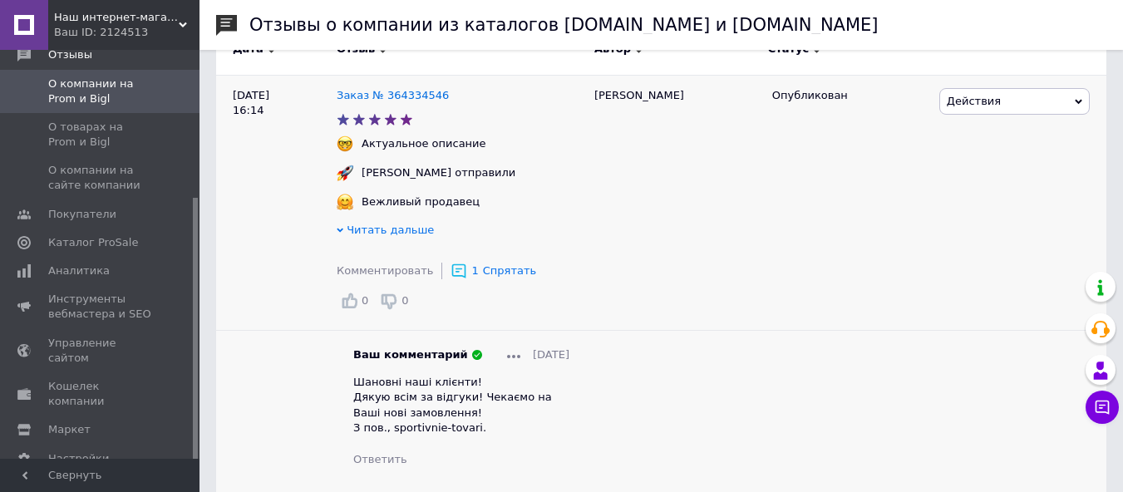
scroll to position [186, 0]
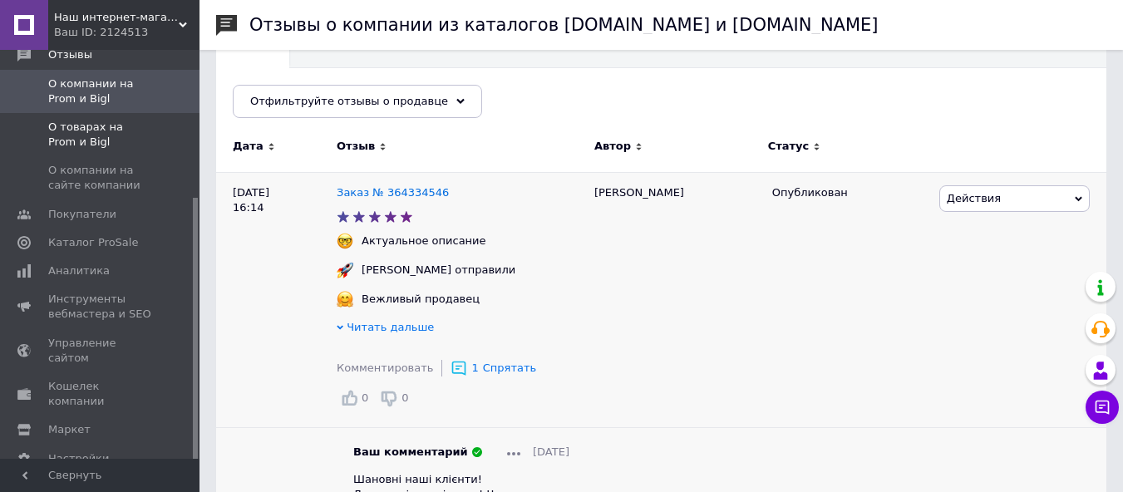
click at [134, 120] on span "О товарах на Prom и Bigl" at bounding box center [101, 135] width 106 height 30
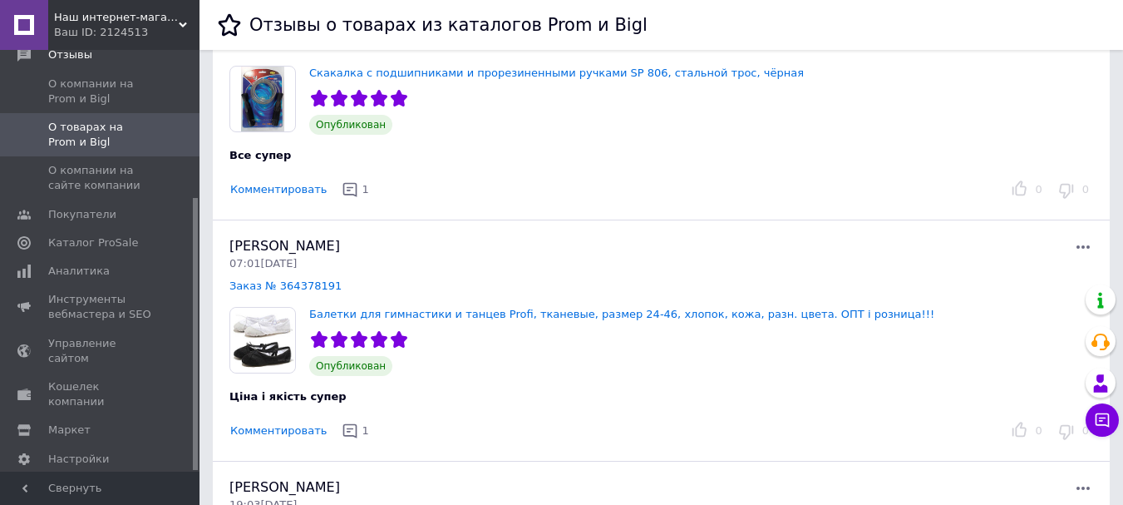
scroll to position [813, 0]
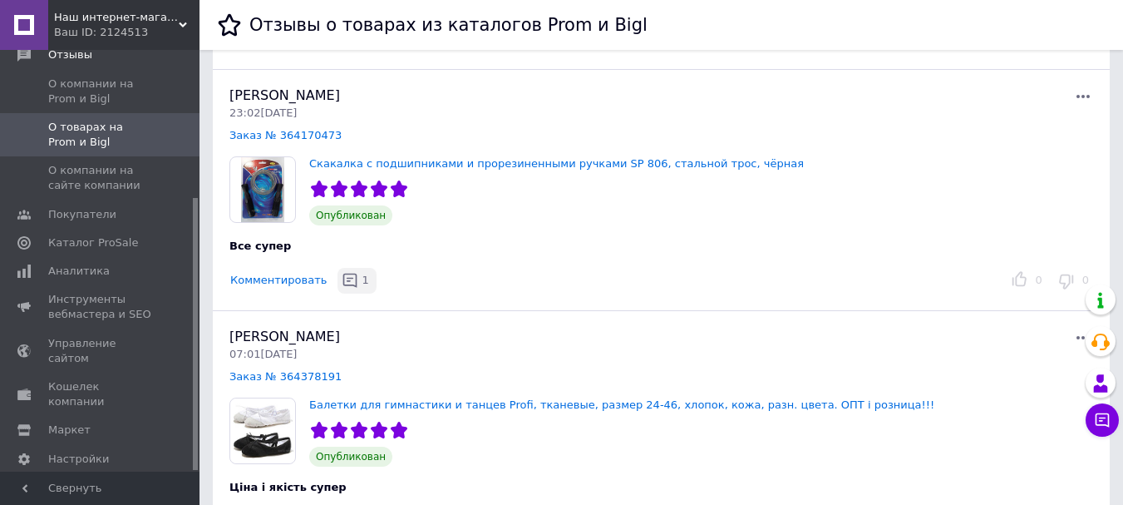
click at [342, 273] on icon "button" at bounding box center [350, 280] width 17 height 17
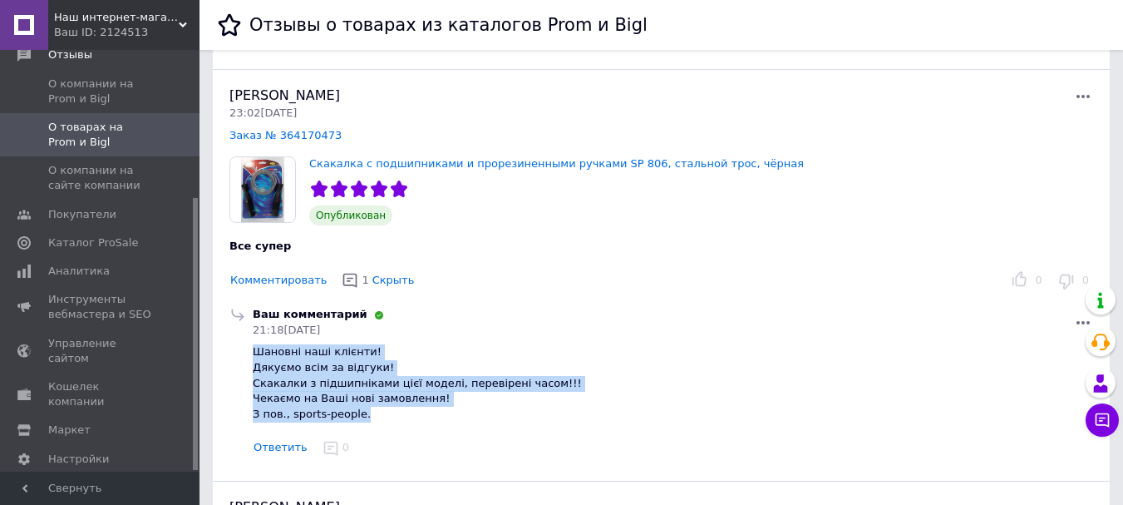
drag, startPoint x: 254, startPoint y: 353, endPoint x: 360, endPoint y: 407, distance: 119.0
click at [360, 407] on div "Шановні наші клієнти! Дякуємо всім за відгуки! Скакалки з підшипніками цієї мод…" at bounding box center [673, 382] width 841 height 77
copy span "Шановні наші клієнти! Дякуємо всім за відгуки! Скакалки з підшипніками цієї мод…"
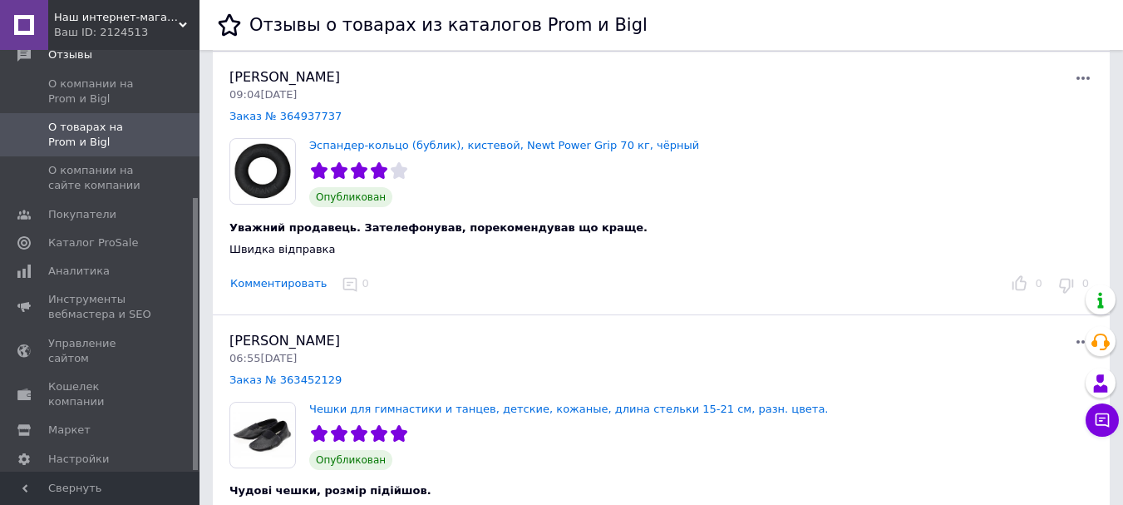
scroll to position [222, 0]
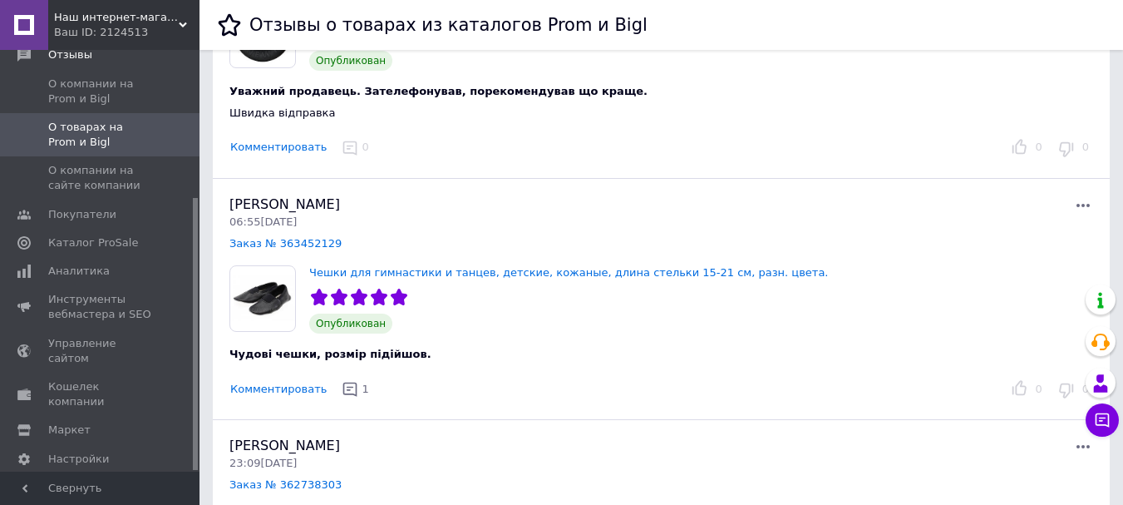
click at [285, 144] on button "Комментировать" at bounding box center [279, 147] width 98 height 17
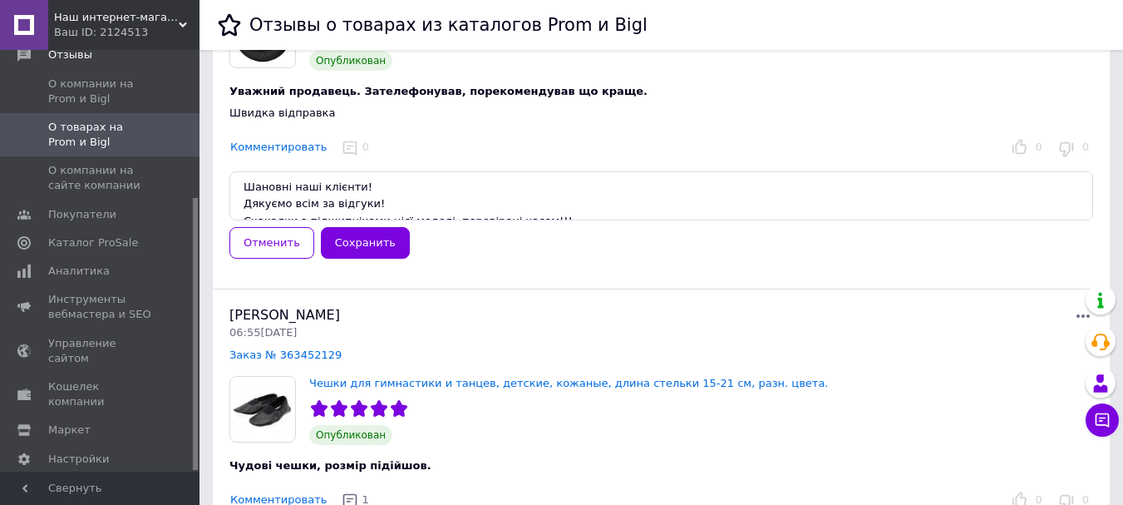
scroll to position [43, 0]
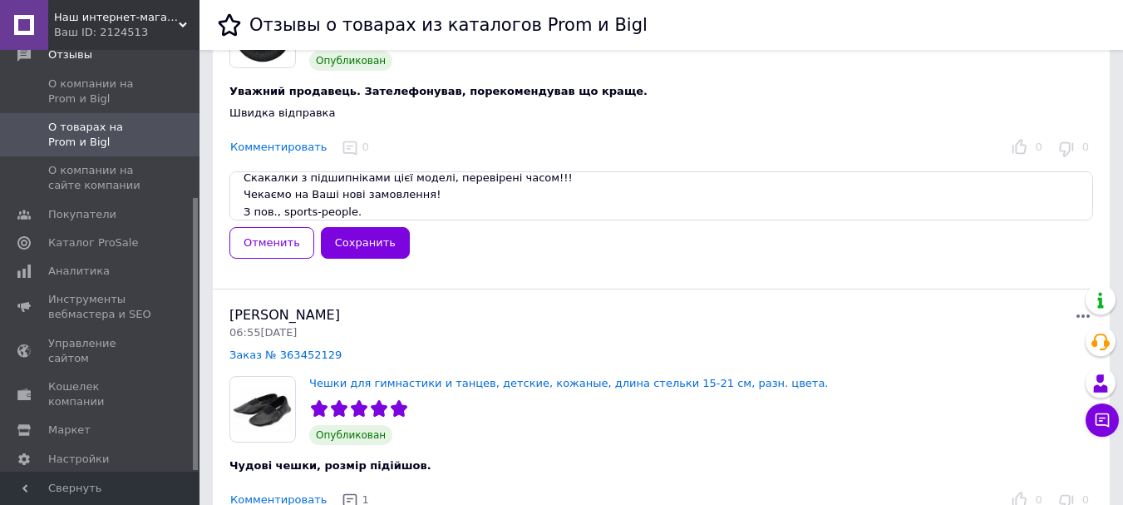
click at [371, 178] on textarea "Шановні наші клієнти! Дякуємо всім за відгуки! Скакалки з підшипніками цієї мод…" at bounding box center [662, 195] width 864 height 49
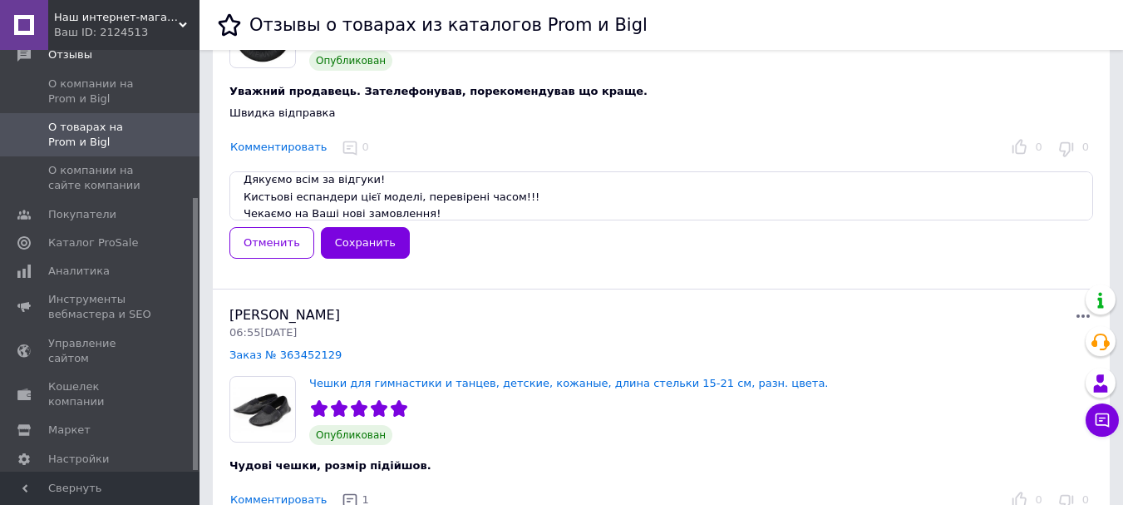
scroll to position [7, 0]
type textarea "Шановні наші клієнти! Дякуємо всім за відгуки! Кистьові еспандери цієї моделі, …"
click at [366, 238] on button "Сохранить" at bounding box center [365, 243] width 89 height 32
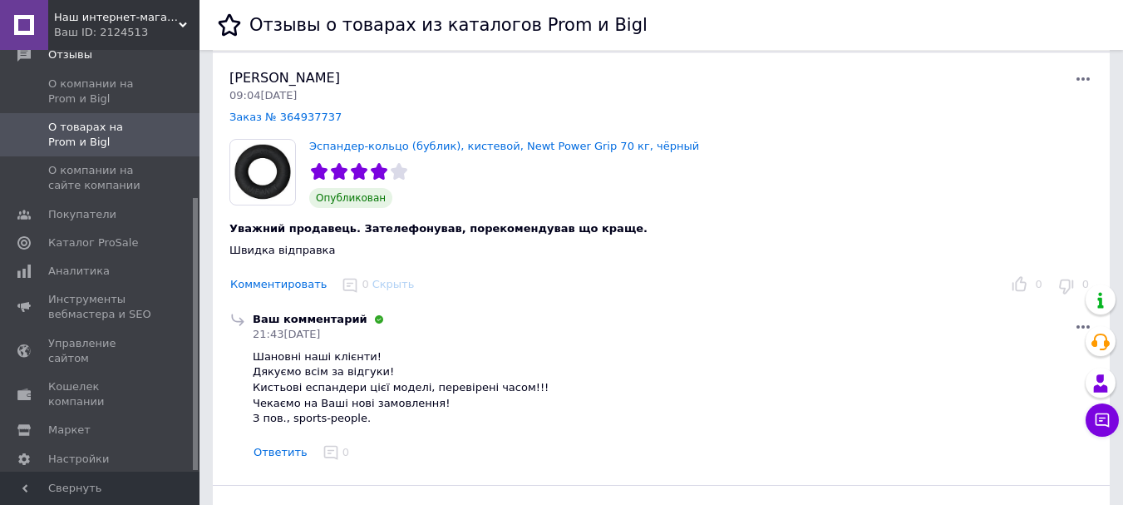
scroll to position [131, 0]
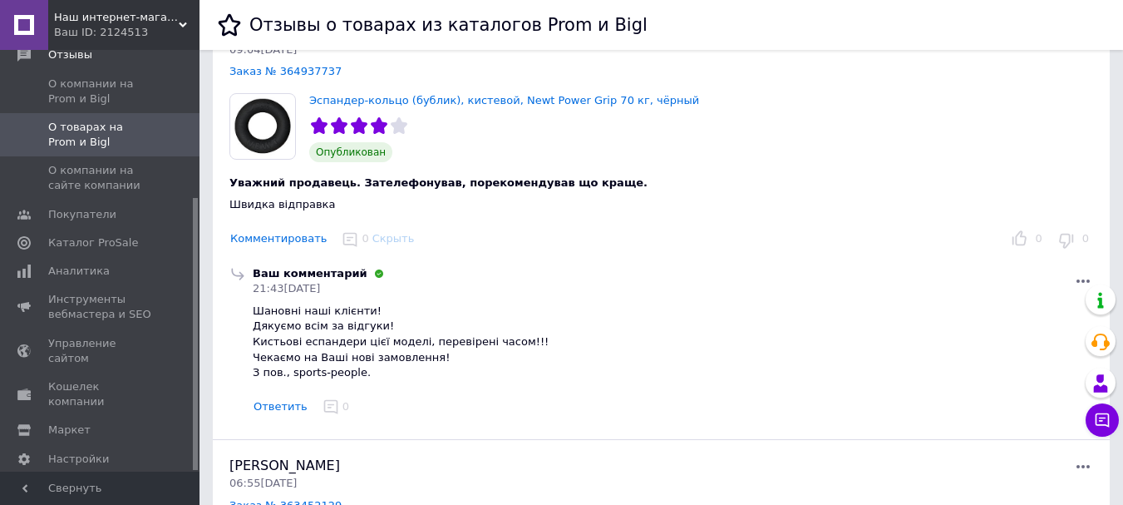
click at [1081, 279] on icon at bounding box center [1084, 281] width 20 height 20
click at [1019, 311] on span "Редактировать" at bounding box center [1005, 316] width 86 height 12
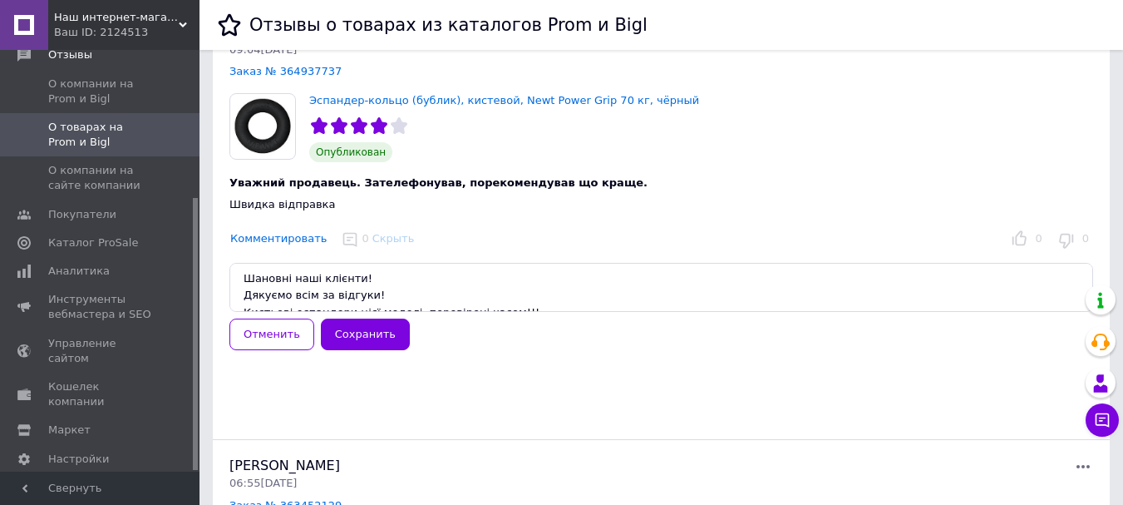
click at [653, 284] on textarea "Шановні наші клієнти! Дякуємо всім за відгуки! Кистьові еспандери цієї моделі, …" at bounding box center [662, 287] width 864 height 49
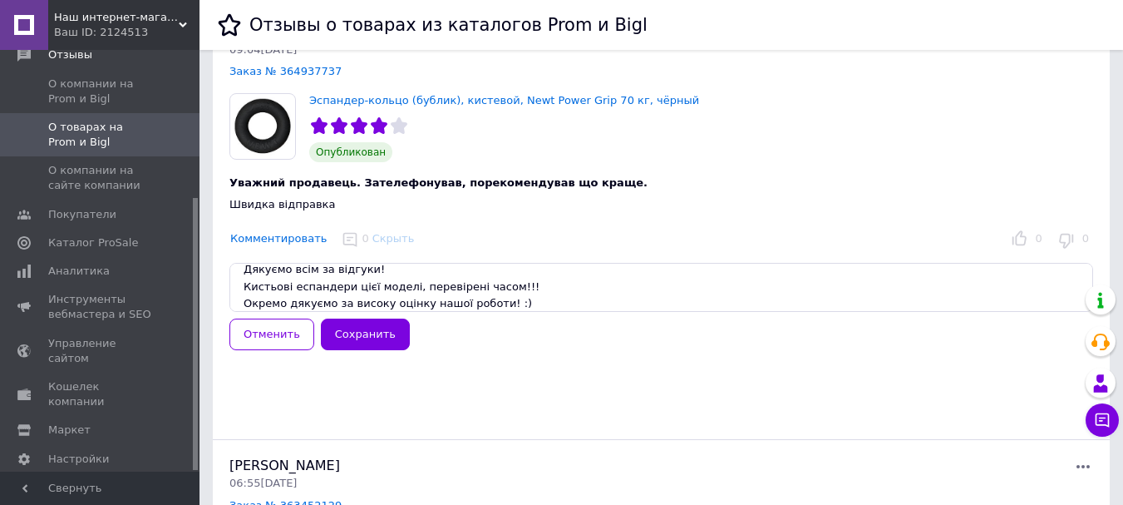
scroll to position [43, 0]
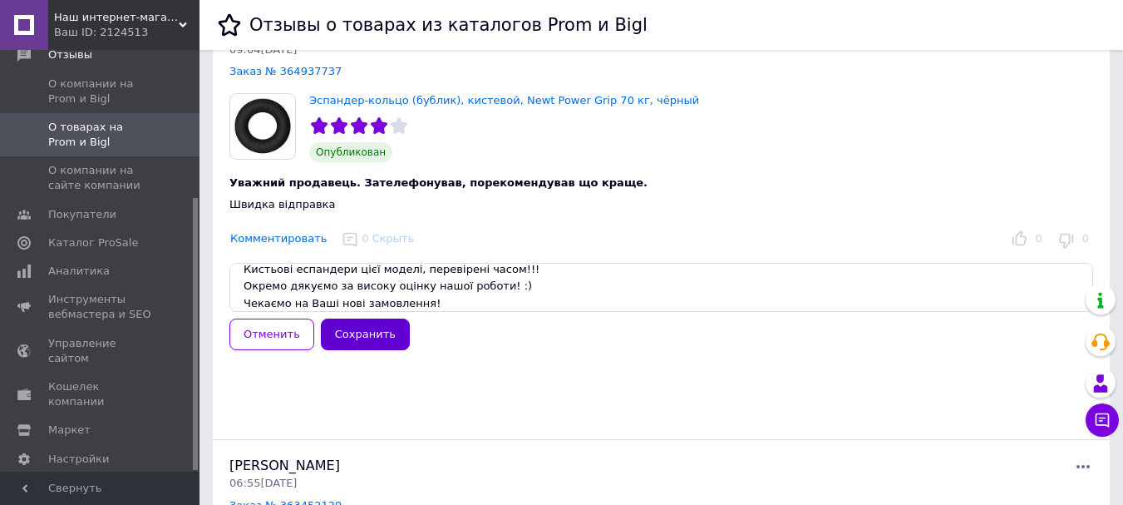
type textarea "Шановні наші клієнти! Дякуємо всім за відгуки! Кистьові еспандери цієї моделі, …"
click at [356, 333] on button "Сохранить" at bounding box center [365, 334] width 89 height 32
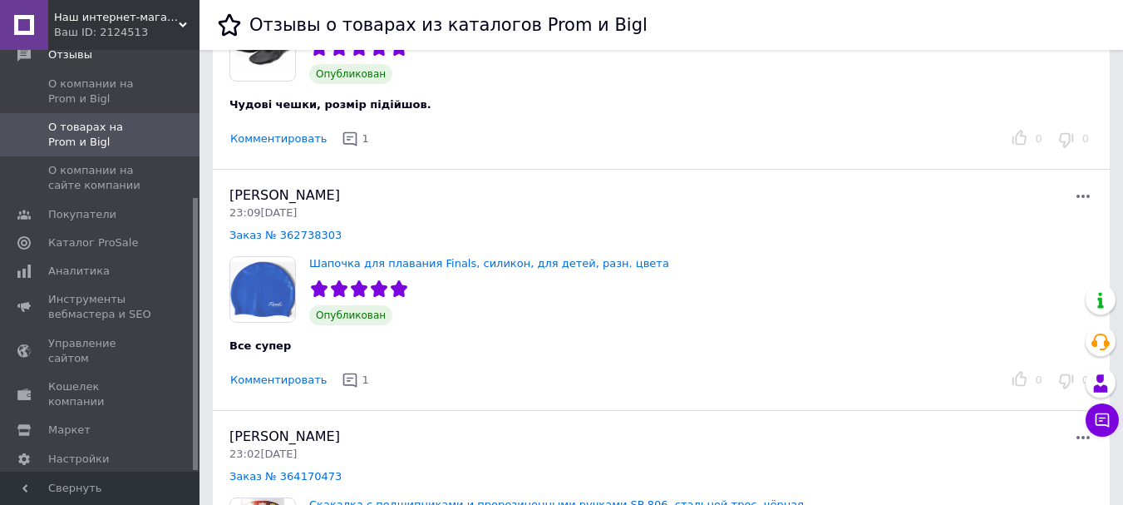
scroll to position [596, 0]
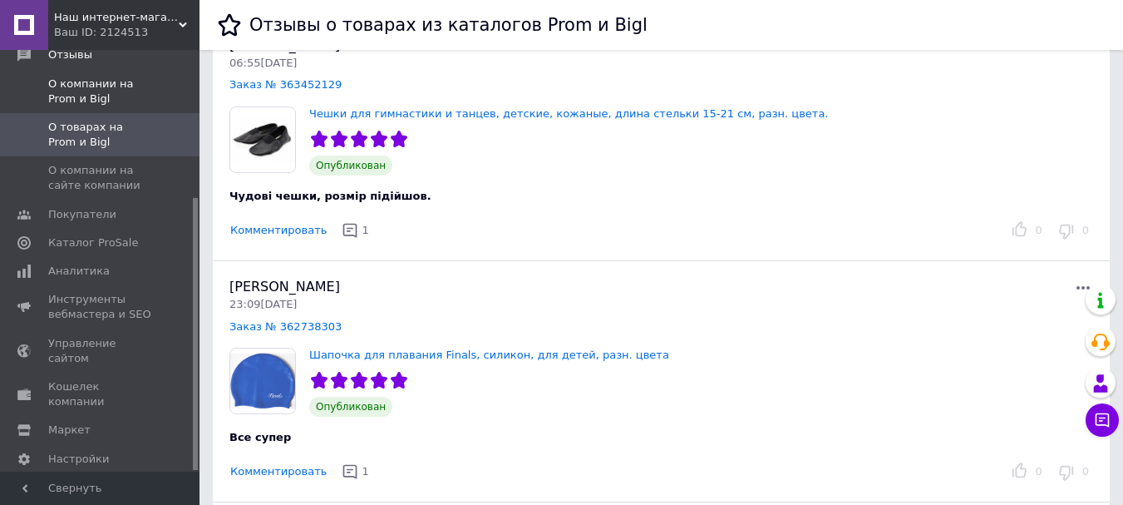
click at [142, 77] on span "О компании на Prom и Bigl" at bounding box center [101, 92] width 106 height 30
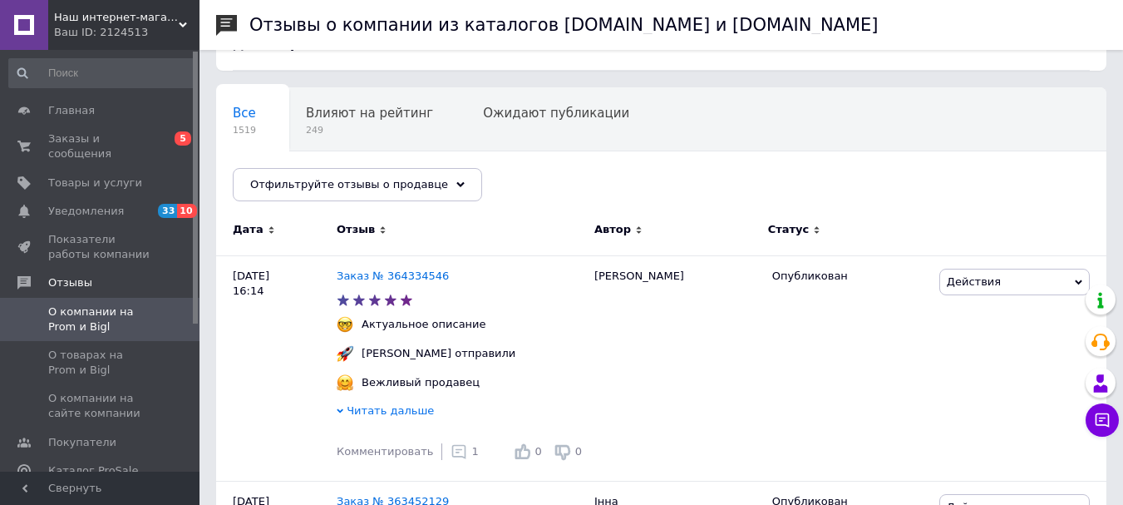
drag, startPoint x: 195, startPoint y: 207, endPoint x: 218, endPoint y: -1, distance: 209.1
click at [120, 128] on link "Заказы и сообщения 0 5" at bounding box center [102, 146] width 205 height 43
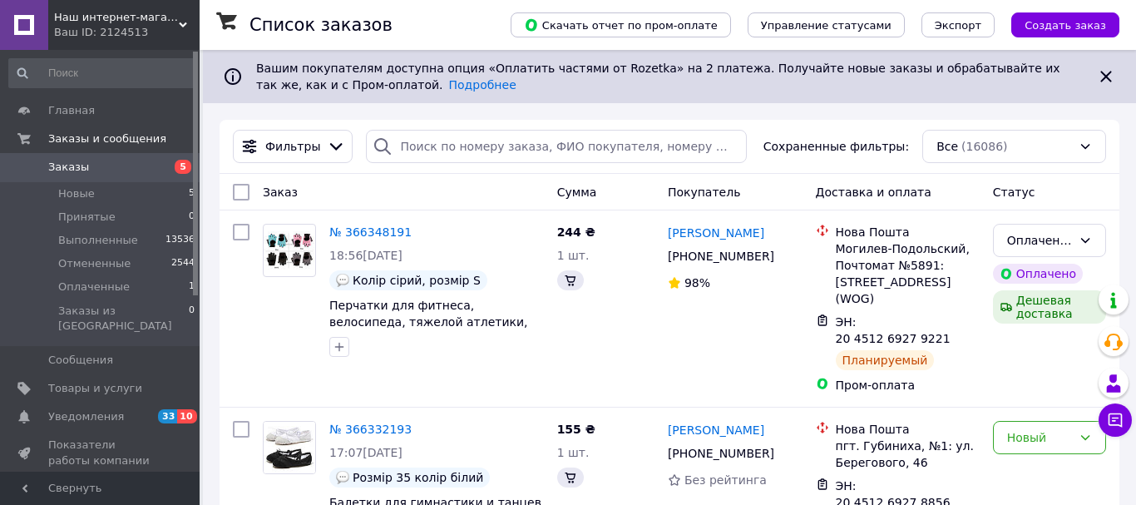
click at [116, 193] on li "Новые 5" at bounding box center [102, 193] width 205 height 23
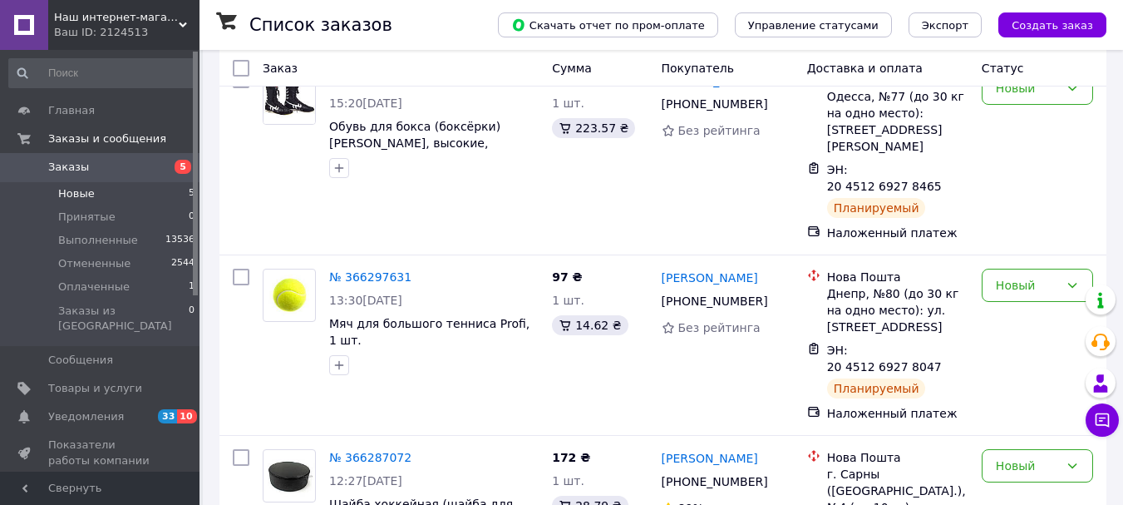
scroll to position [642, 0]
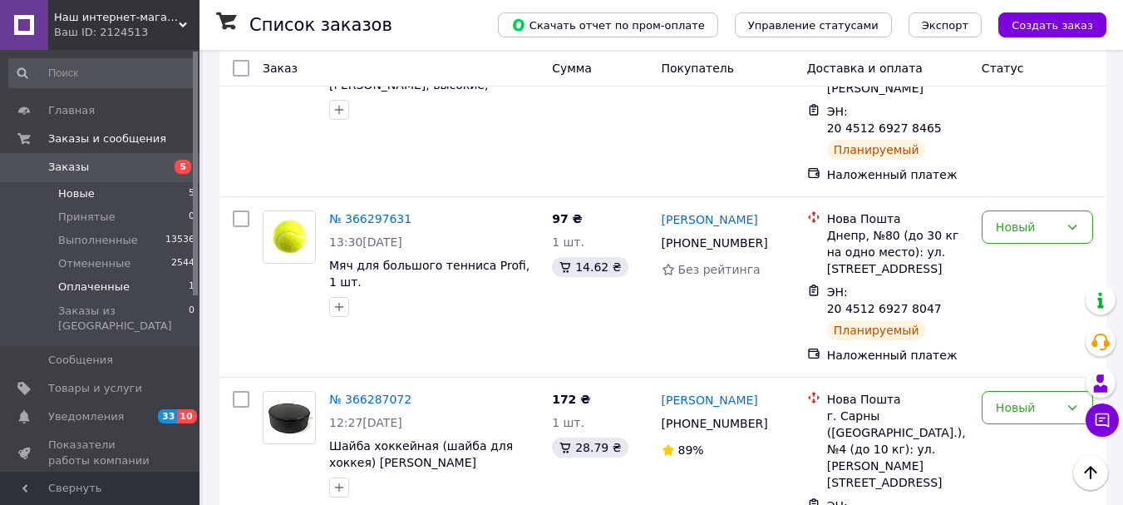
click at [134, 288] on li "Оплаченные 1" at bounding box center [102, 286] width 205 height 23
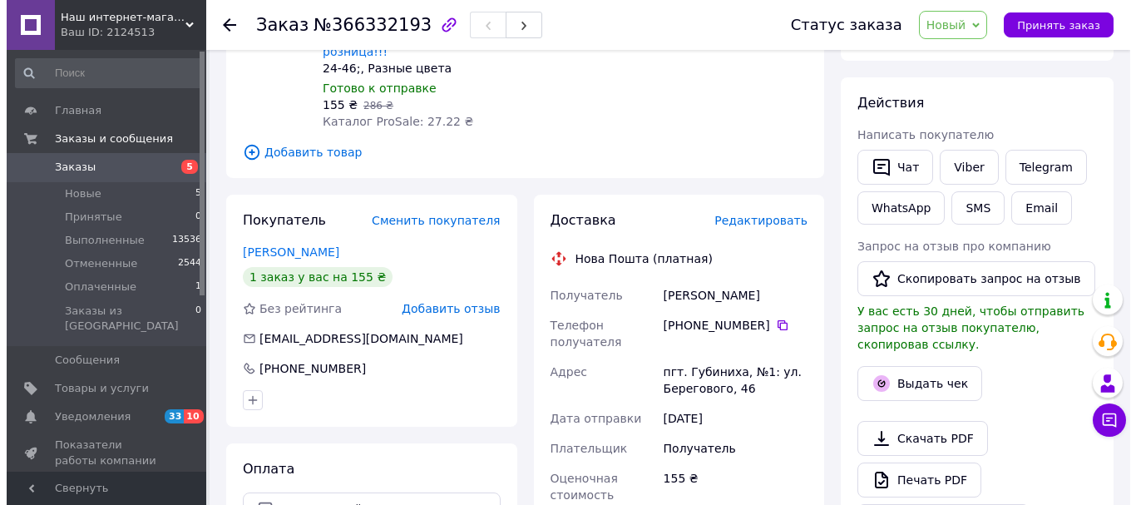
scroll to position [279, 0]
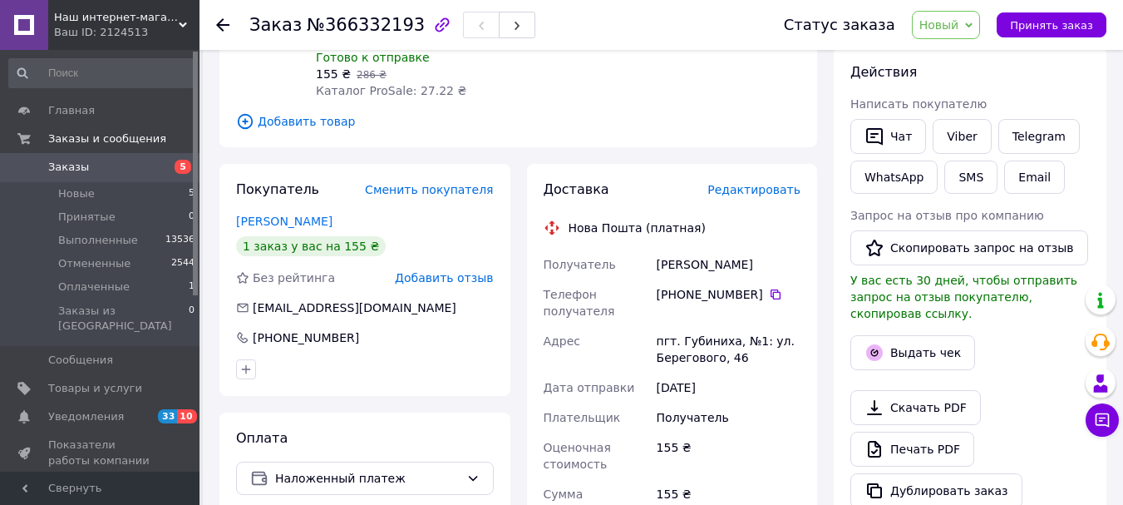
click at [760, 183] on span "Редактировать" at bounding box center [754, 189] width 93 height 13
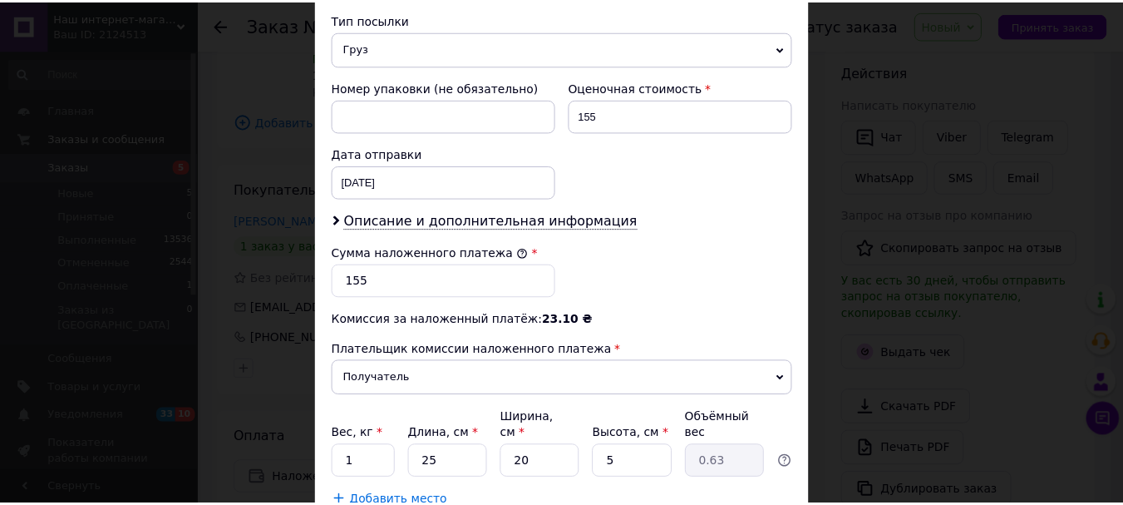
scroll to position [702, 0]
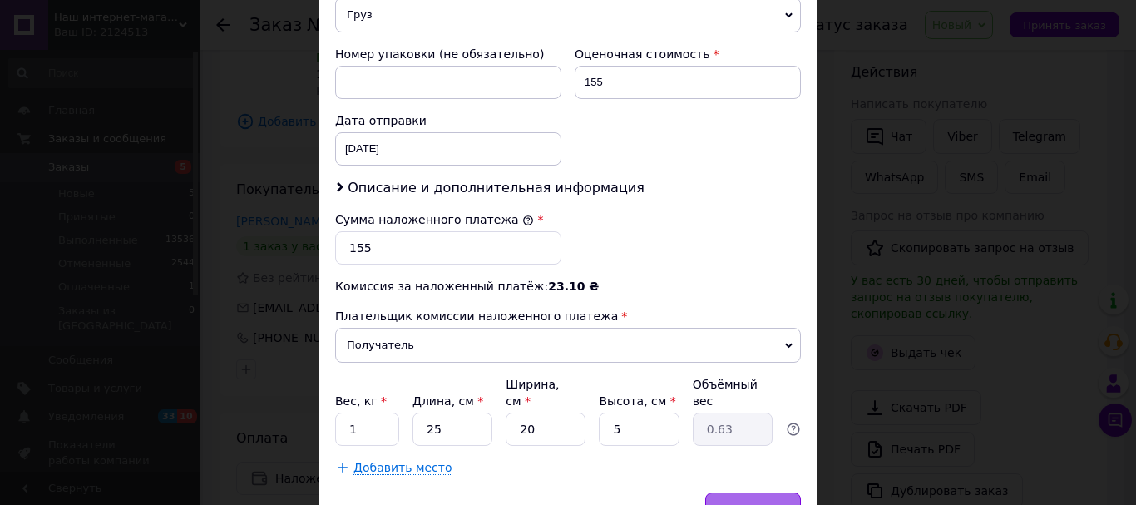
click at [735, 502] on span "Сохранить" at bounding box center [753, 508] width 61 height 12
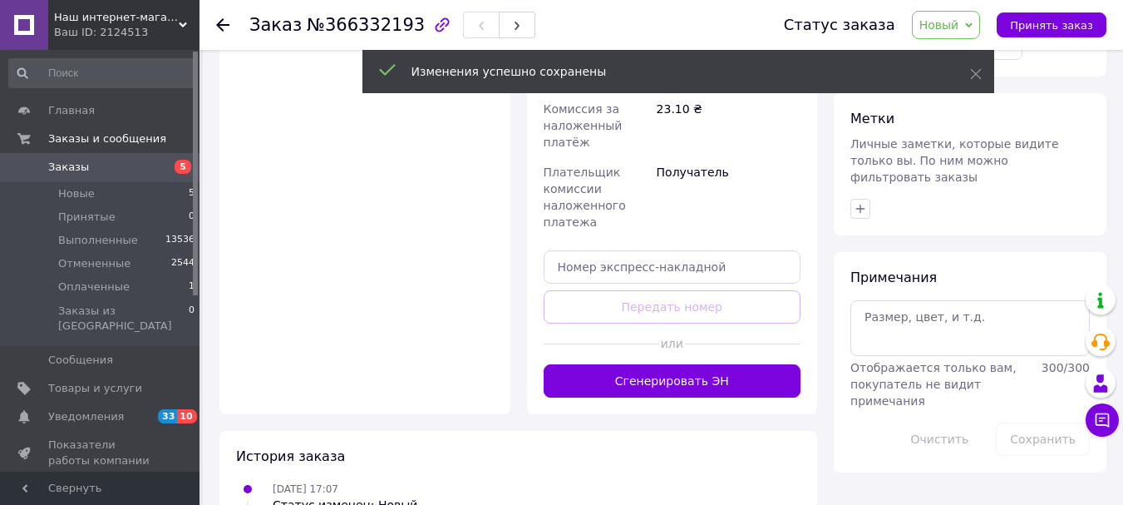
scroll to position [748, 0]
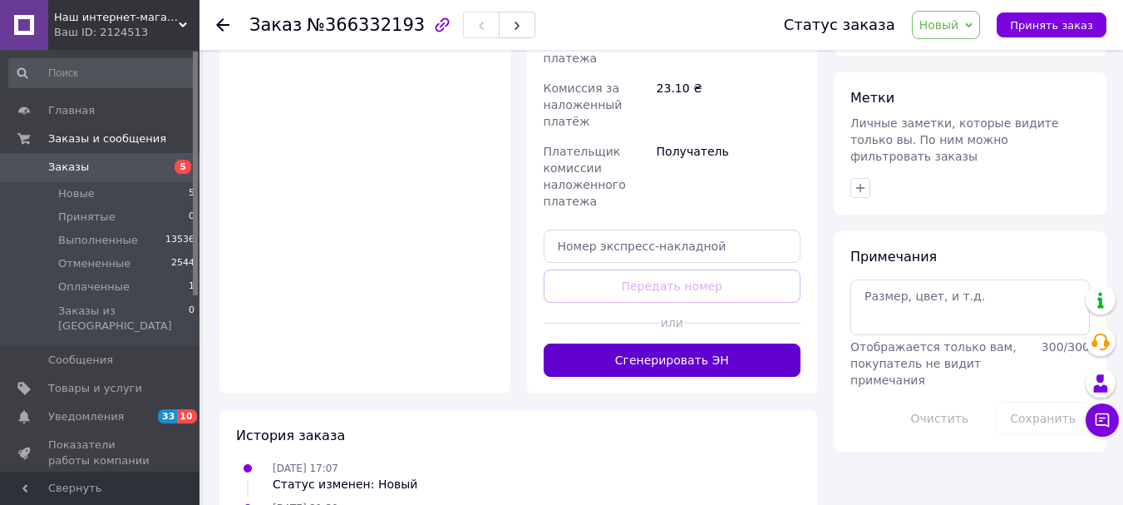
click at [733, 349] on button "Сгенерировать ЭН" at bounding box center [673, 359] width 258 height 33
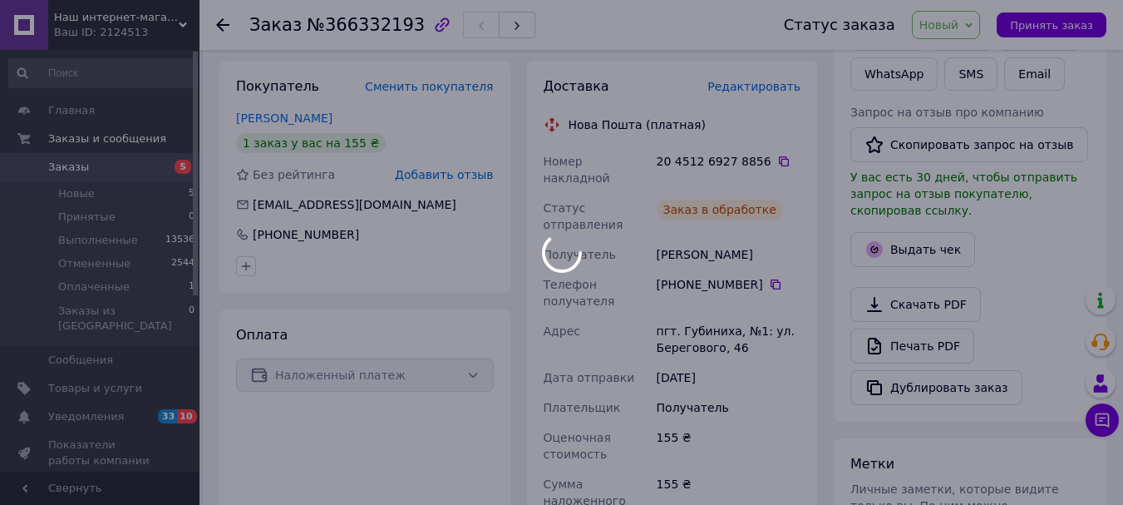
scroll to position [352, 0]
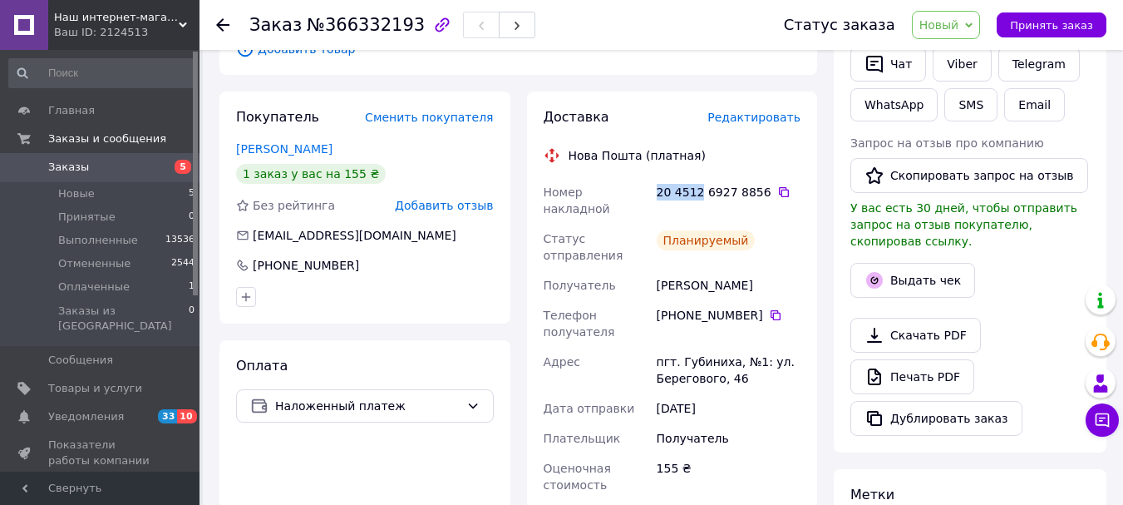
drag, startPoint x: 696, startPoint y: 170, endPoint x: 657, endPoint y: 170, distance: 39.1
click at [657, 184] on div "20 4512 6927 8856" at bounding box center [729, 192] width 144 height 17
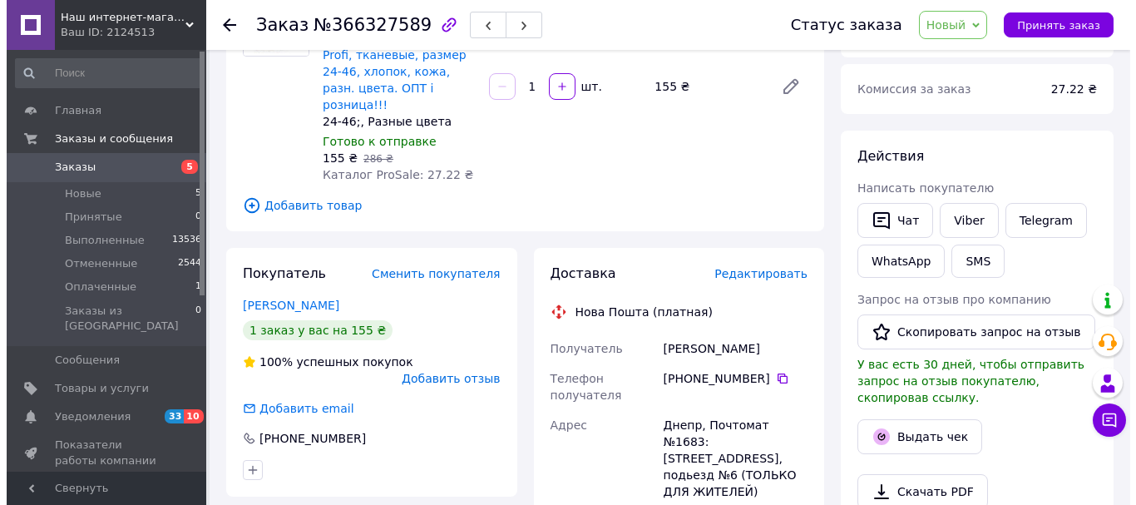
scroll to position [239, 0]
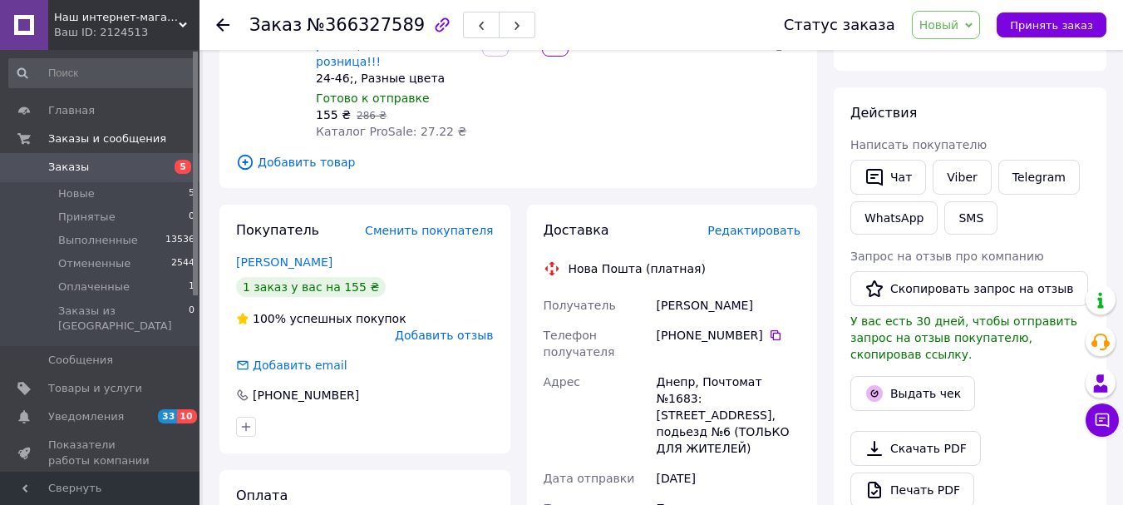
click at [773, 224] on span "Редактировать" at bounding box center [754, 230] width 93 height 13
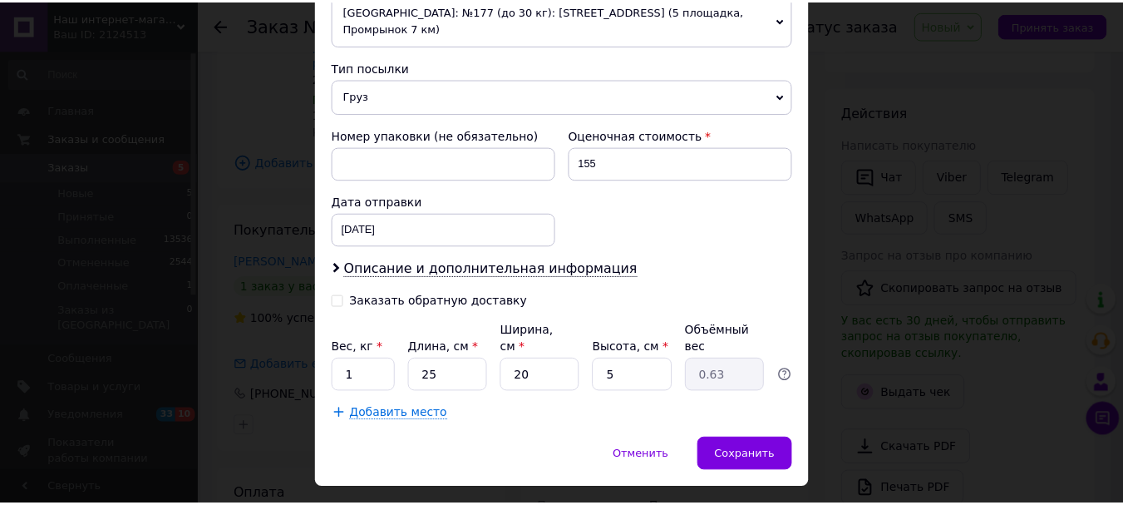
scroll to position [648, 0]
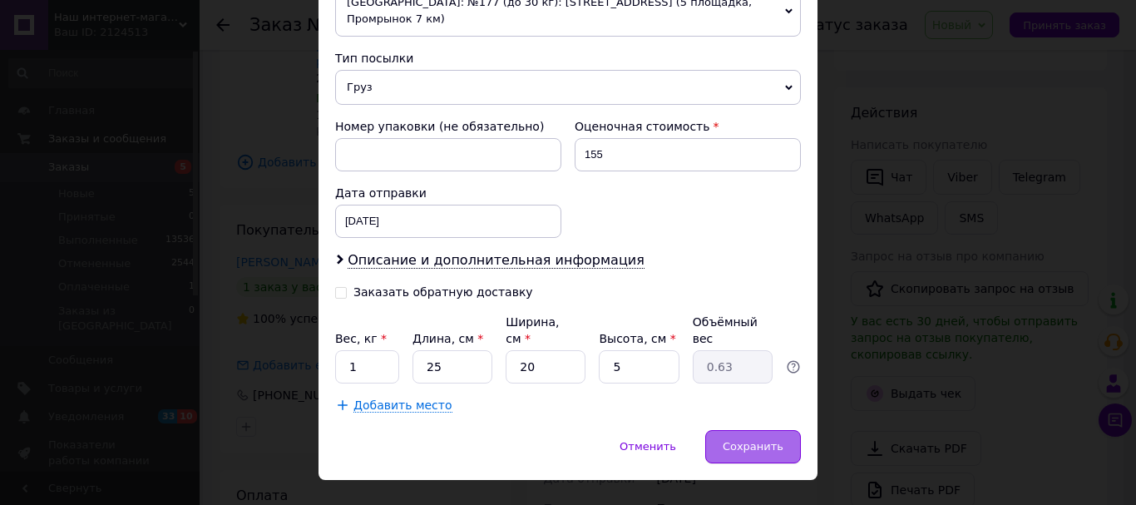
click at [733, 440] on span "Сохранить" at bounding box center [753, 446] width 61 height 12
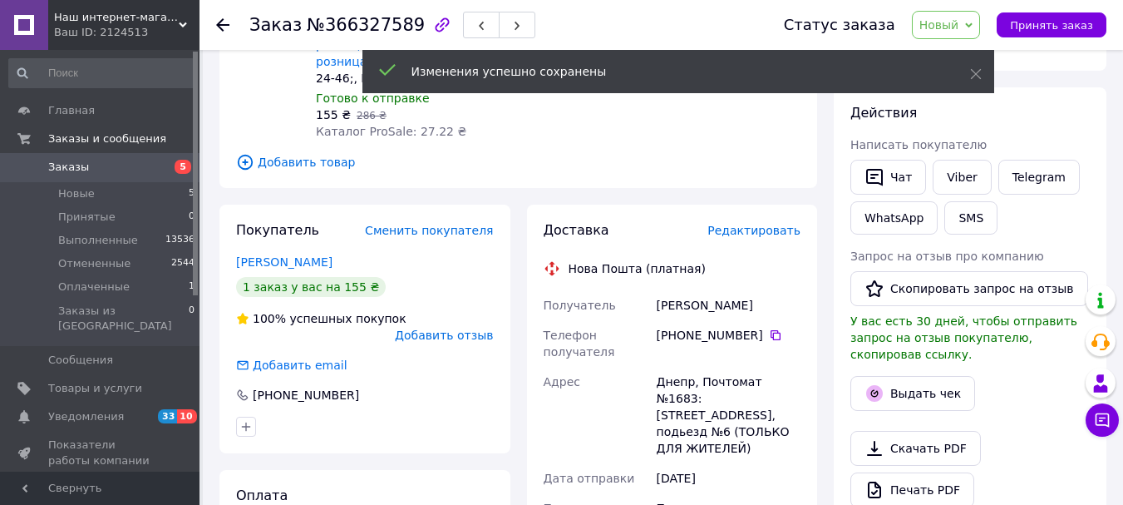
scroll to position [541, 0]
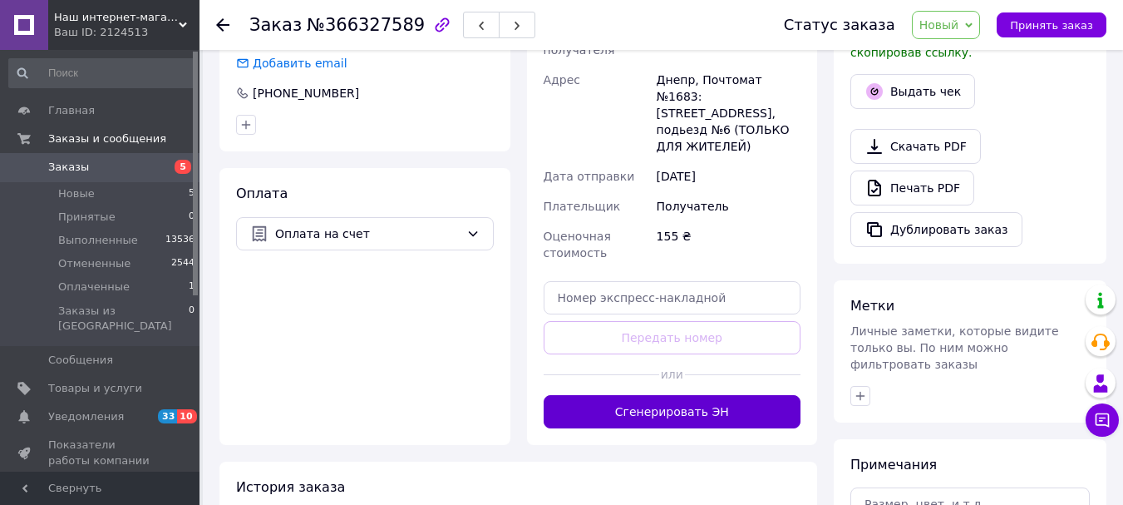
click at [705, 395] on button "Сгенерировать ЭН" at bounding box center [673, 411] width 258 height 33
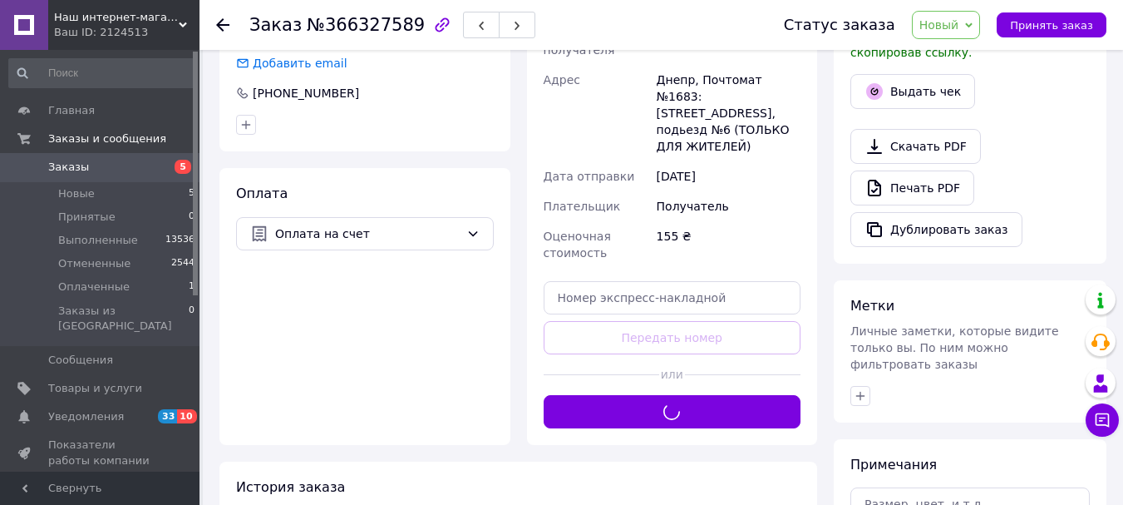
scroll to position [347, 0]
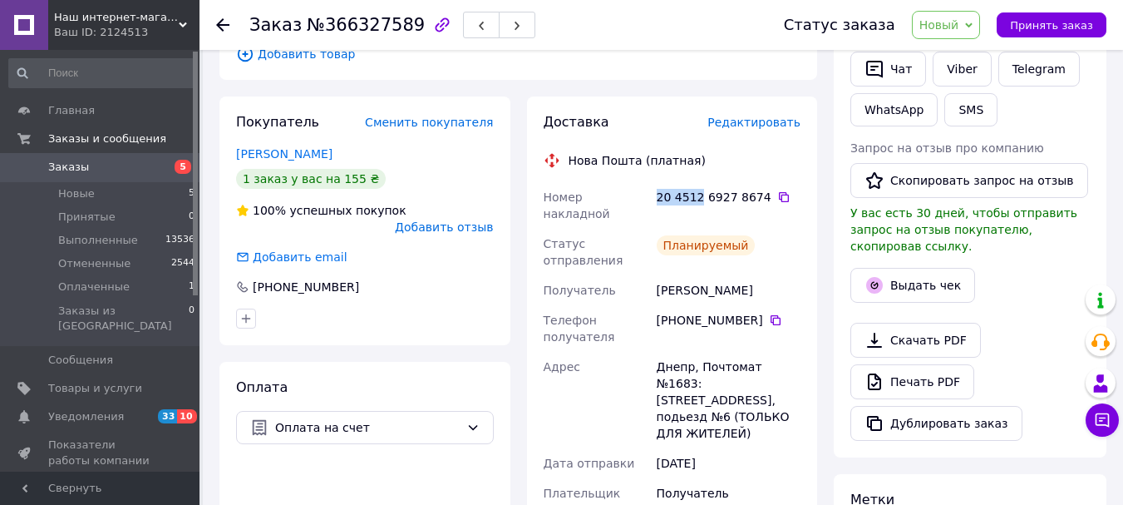
drag, startPoint x: 696, startPoint y: 179, endPoint x: 652, endPoint y: 185, distance: 44.5
click at [652, 185] on div "Номер накладной 20 4512 6927 8674   Статус отправления Планируемый Получатель […" at bounding box center [673, 391] width 264 height 419
